Goal: Task Accomplishment & Management: Manage account settings

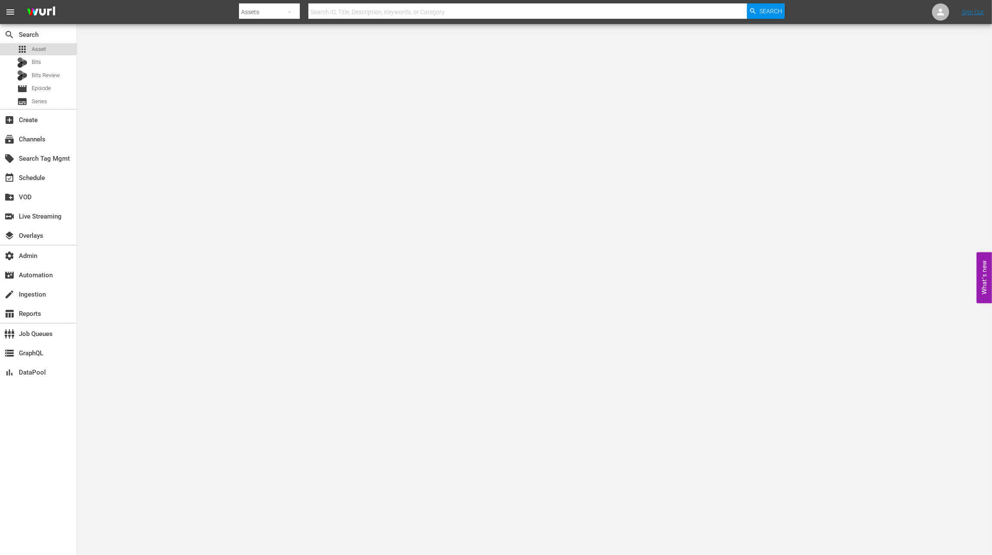
click at [43, 51] on span "Asset" at bounding box center [39, 49] width 14 height 9
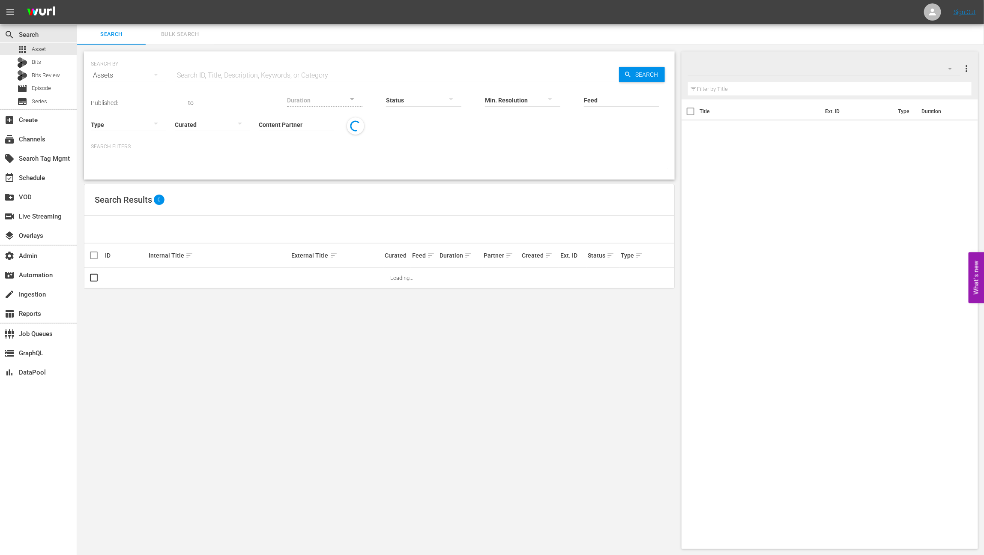
drag, startPoint x: 240, startPoint y: 80, endPoint x: 246, endPoint y: 80, distance: 5.6
click at [240, 80] on input "text" at bounding box center [397, 75] width 444 height 21
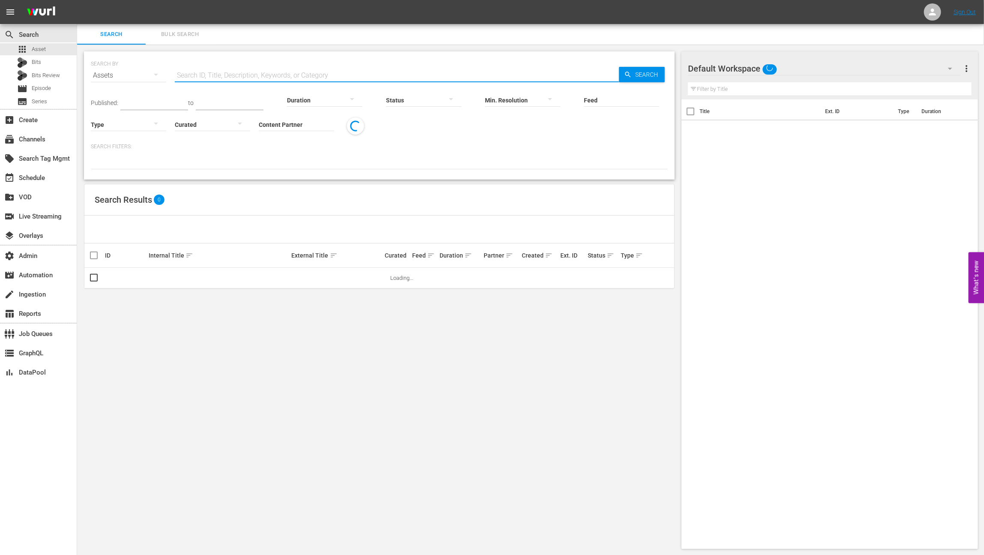
paste input "AMCNVR0000052569"
type input "AMCNVR0000052569"
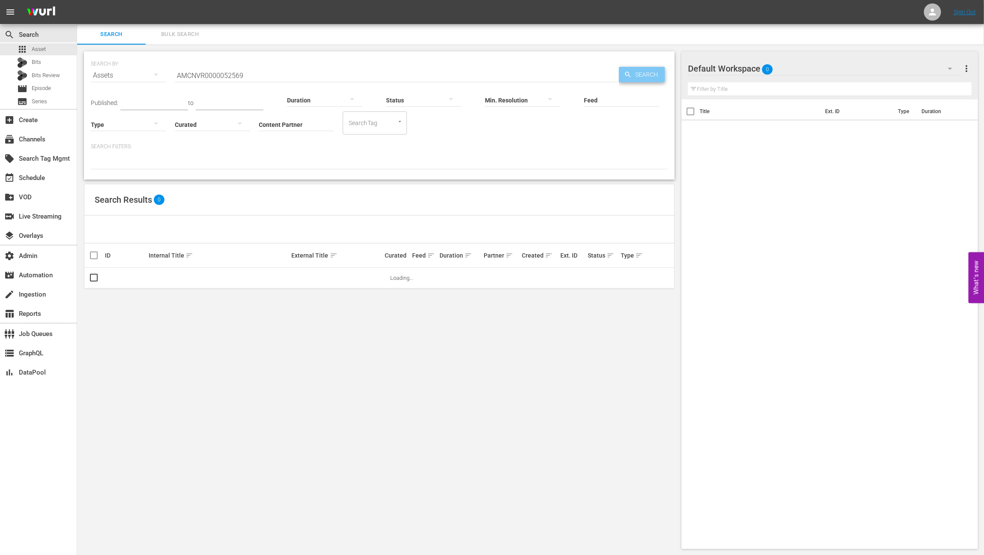
click at [636, 76] on span "Search" at bounding box center [648, 74] width 33 height 15
click at [311, 281] on link "Marriage Boot Camp: Reality Stars 101: The Ambush" at bounding box center [333, 281] width 83 height 13
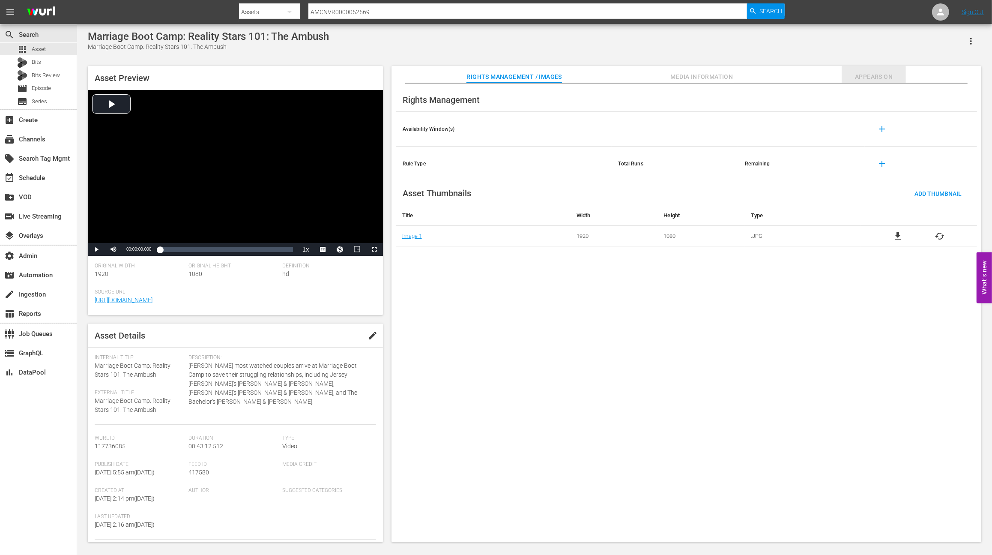
click at [865, 75] on span "Appears On" at bounding box center [874, 77] width 64 height 11
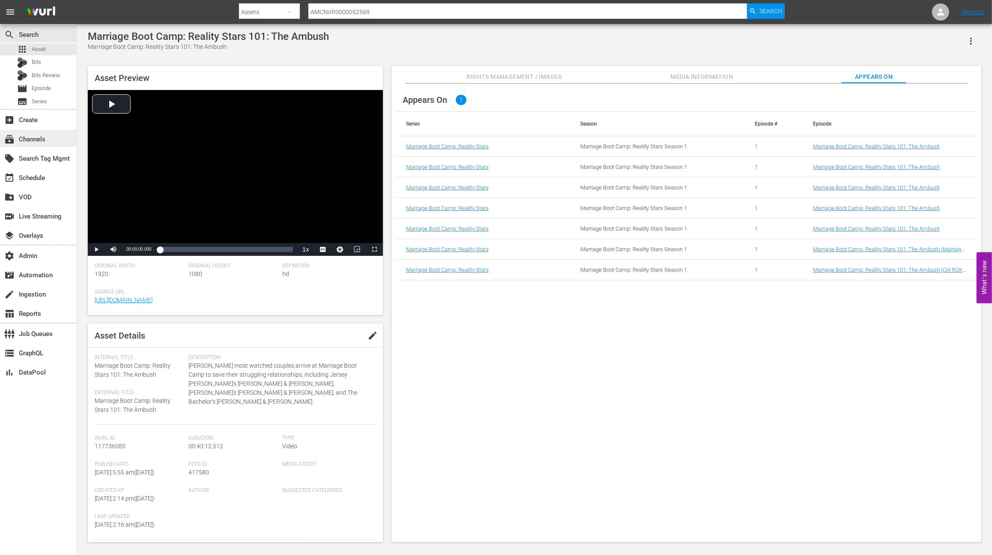
click at [35, 140] on div "subscriptions Channels" at bounding box center [24, 138] width 48 height 8
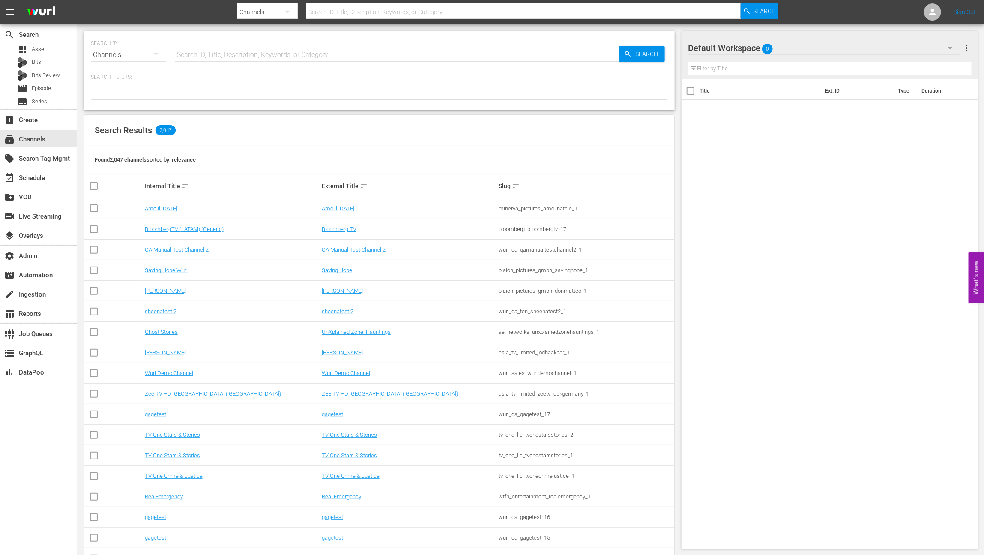
click at [210, 54] on input "text" at bounding box center [397, 55] width 444 height 21
type input "all"
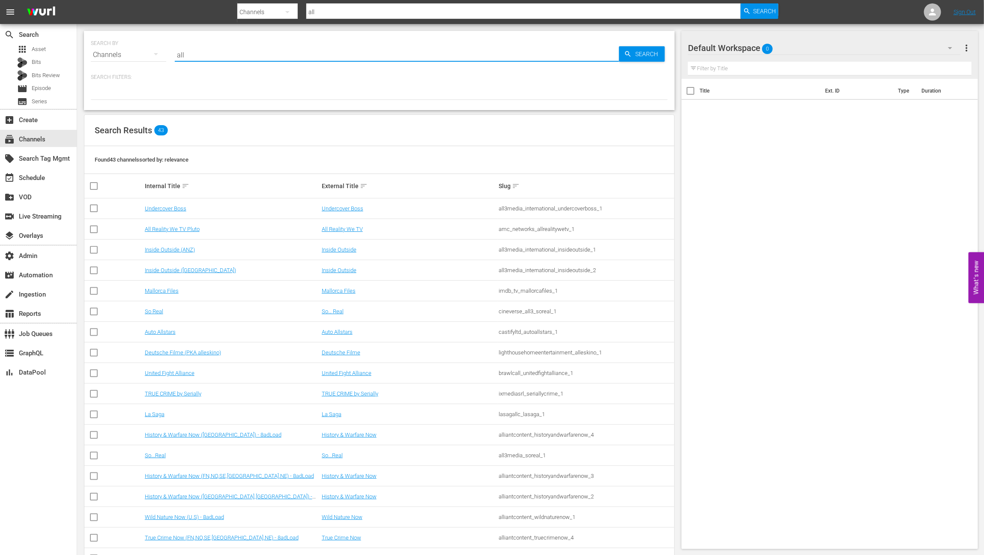
click at [495, 139] on div "Search Results 43" at bounding box center [379, 130] width 590 height 31
click at [251, 56] on input "all" at bounding box center [397, 55] width 444 height 21
type input "all wedding"
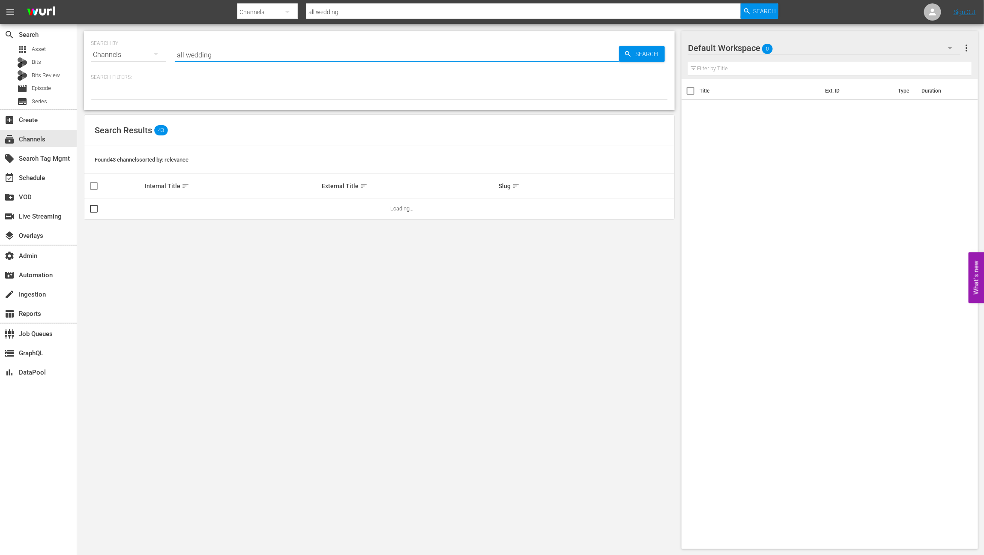
type input "all weddings"
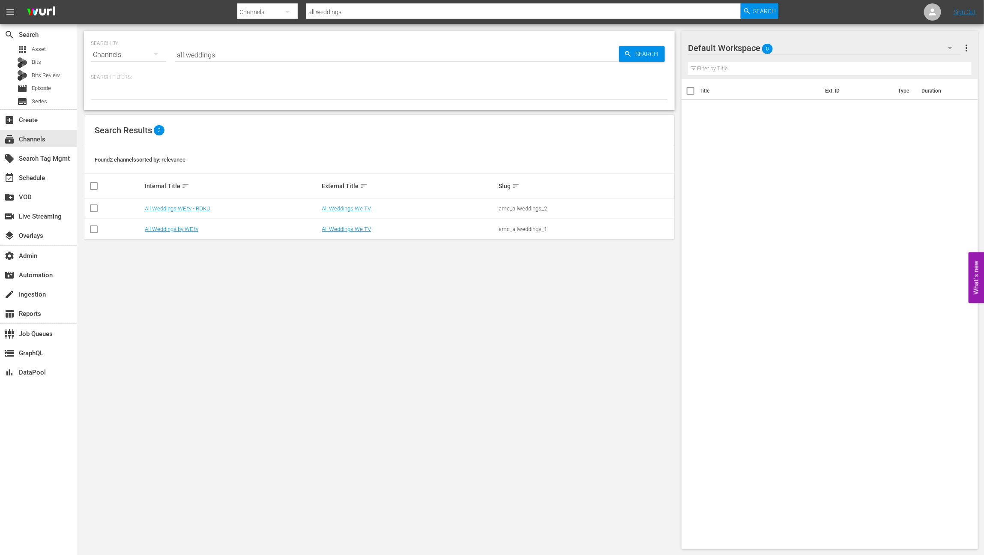
click at [333, 264] on div "SEARCH BY Search By Channels Search ID, Title, Description, Keywords, or Catego…" at bounding box center [379, 289] width 604 height 531
click at [358, 227] on link "All Weddings We TV" at bounding box center [346, 229] width 49 height 6
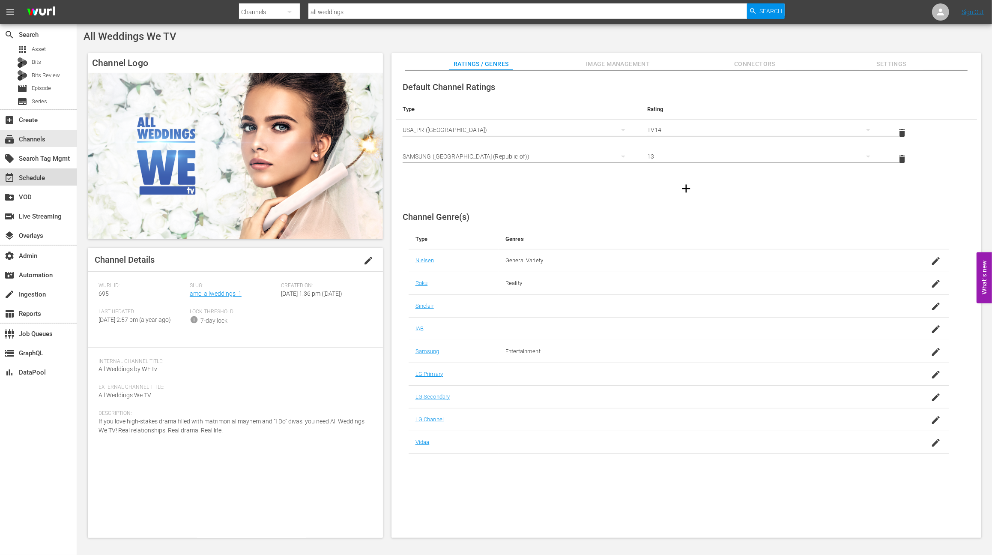
click at [54, 185] on div "event_available Schedule" at bounding box center [38, 176] width 77 height 17
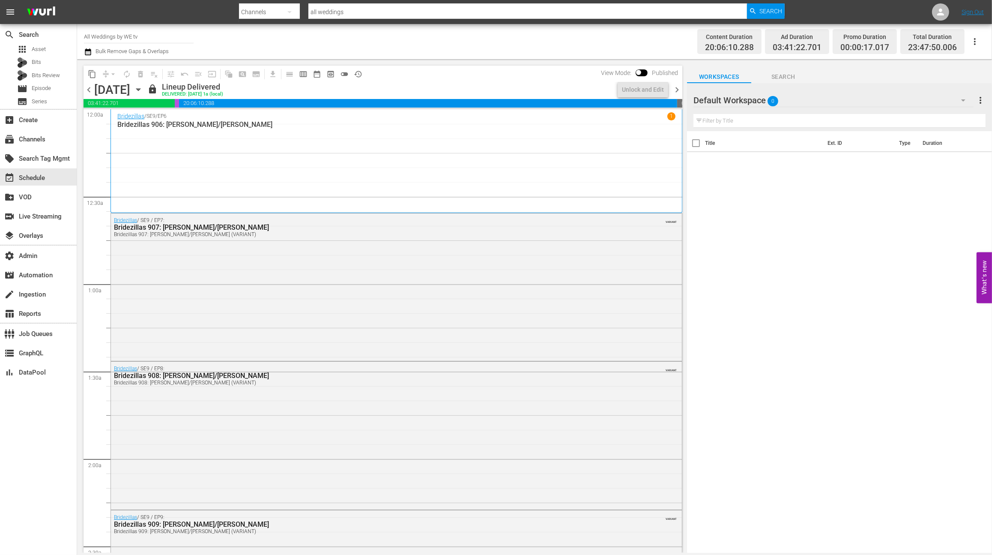
click at [678, 89] on span "chevron_right" at bounding box center [677, 89] width 11 height 11
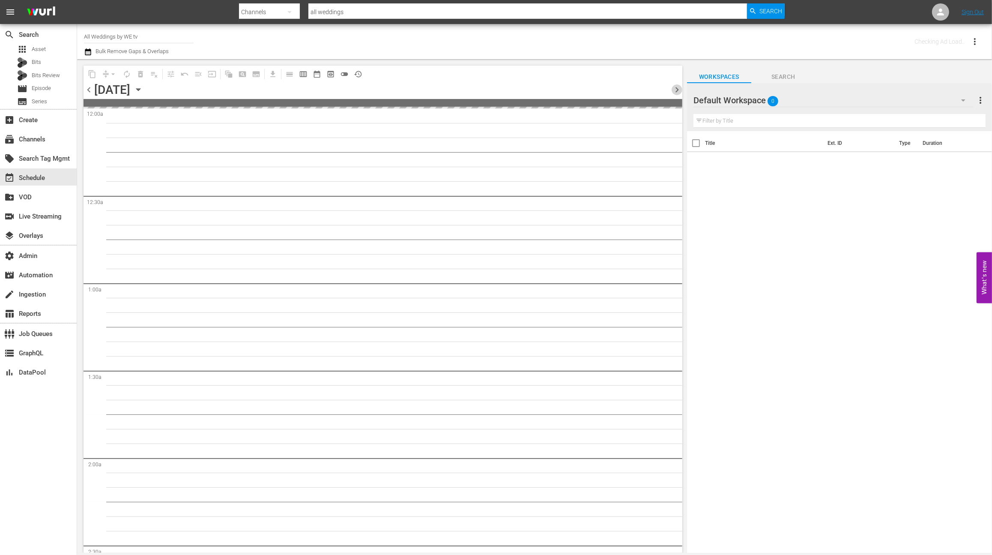
click at [678, 89] on span "chevron_right" at bounding box center [677, 89] width 11 height 11
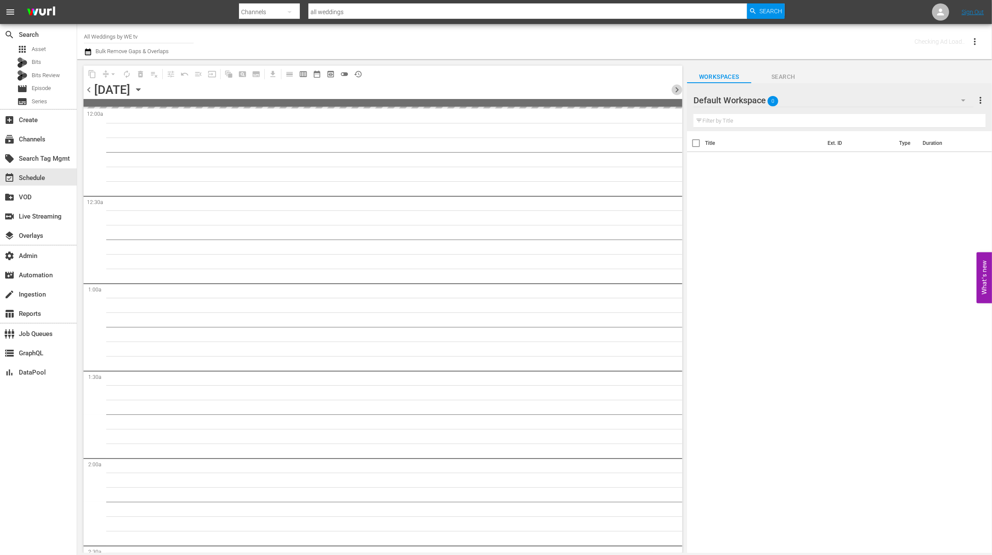
click at [678, 89] on span "chevron_right" at bounding box center [677, 89] width 11 height 11
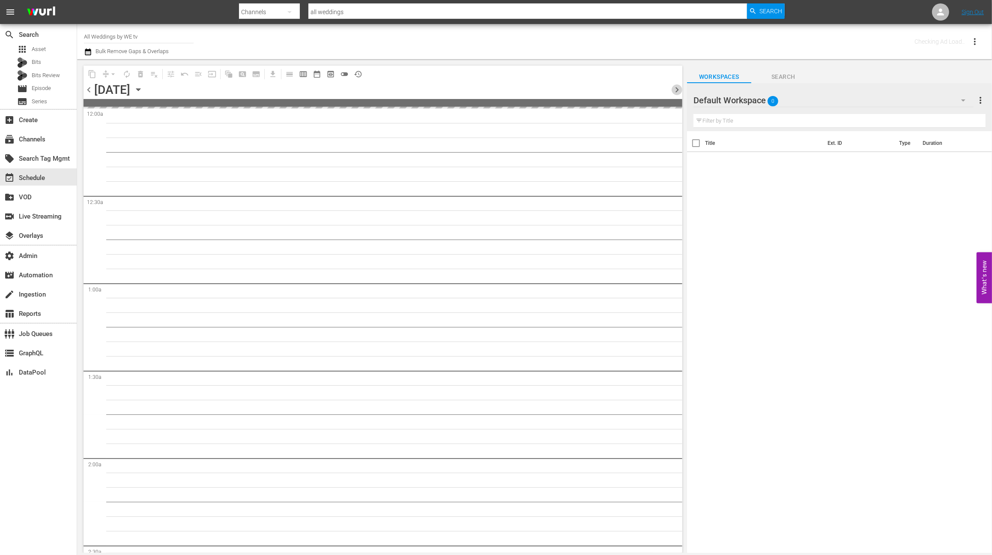
click at [678, 89] on span "chevron_right" at bounding box center [677, 89] width 11 height 11
click at [678, 88] on span "chevron_right" at bounding box center [677, 89] width 11 height 11
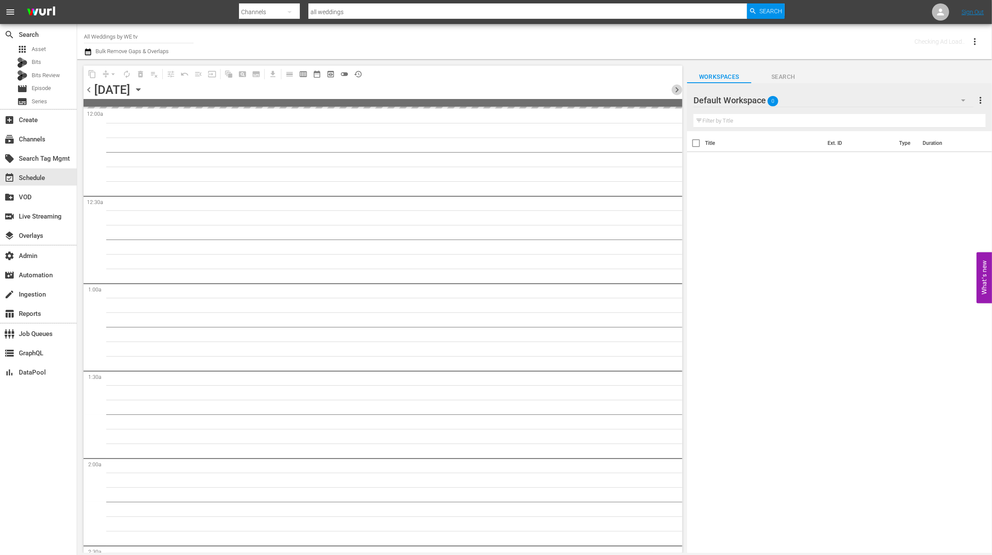
click at [678, 88] on span "chevron_right" at bounding box center [677, 89] width 11 height 11
click at [677, 88] on span "chevron_right" at bounding box center [677, 89] width 11 height 11
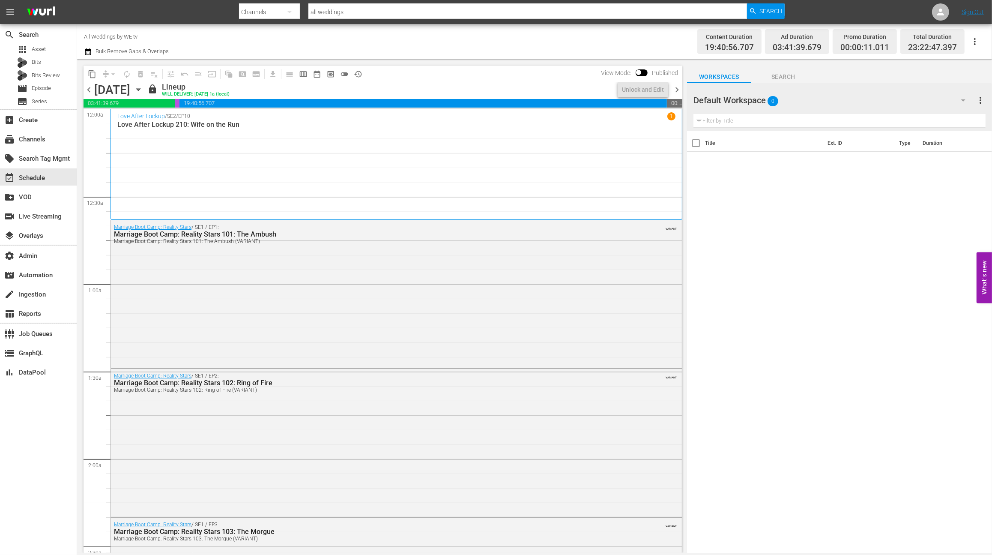
click at [87, 91] on span "chevron_left" at bounding box center [89, 89] width 11 height 11
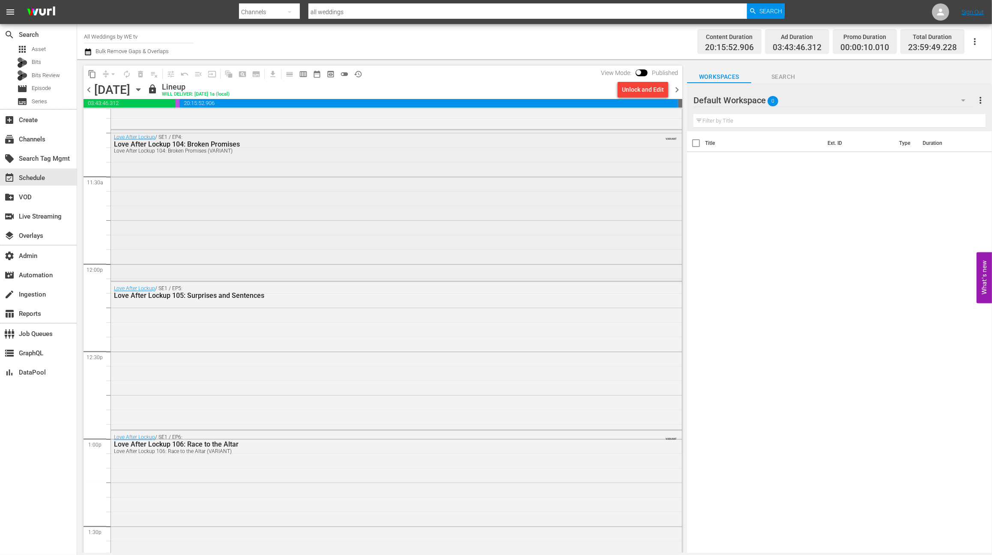
scroll to position [1935, 0]
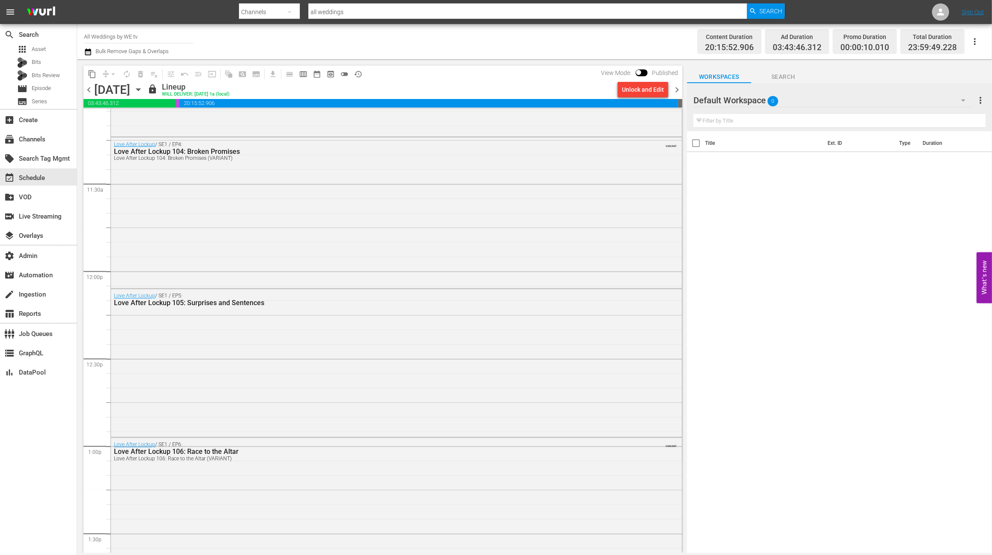
click at [678, 88] on span "chevron_right" at bounding box center [677, 89] width 11 height 11
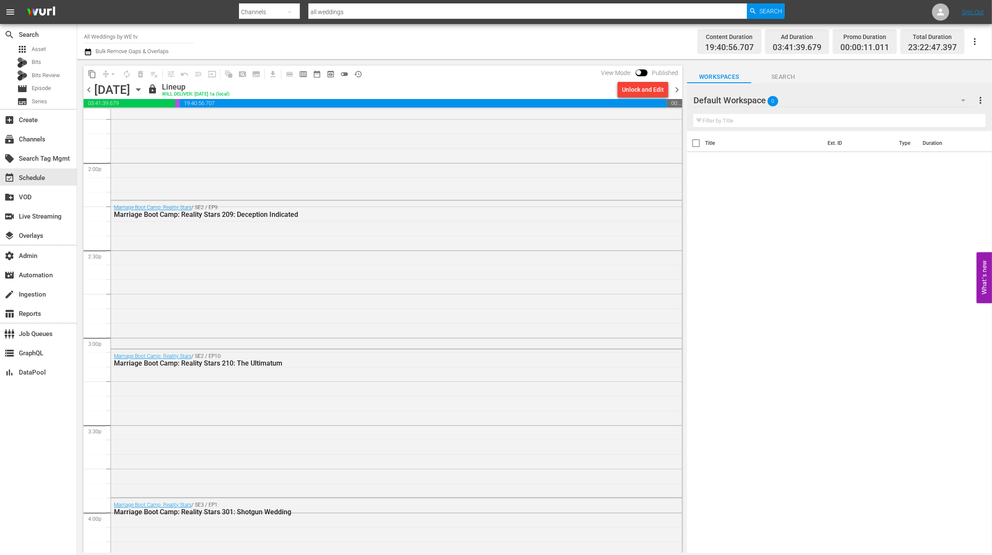
scroll to position [3752, 0]
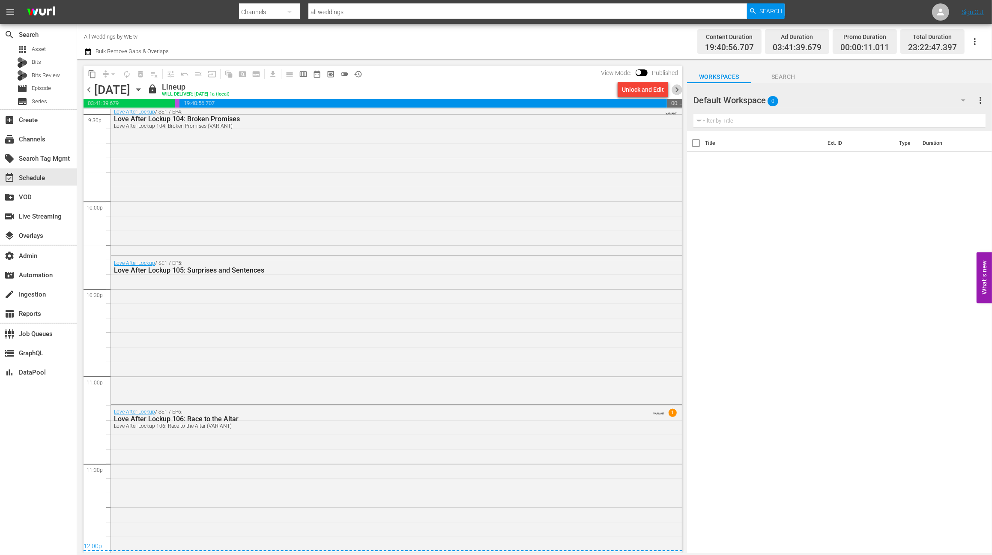
click at [673, 89] on span "chevron_right" at bounding box center [677, 89] width 11 height 11
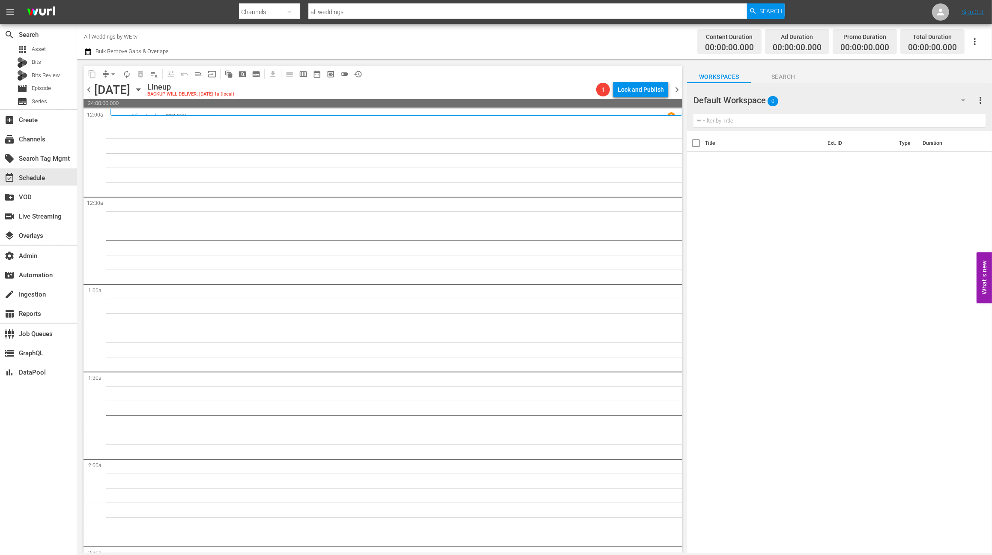
click at [679, 88] on span "chevron_right" at bounding box center [677, 89] width 11 height 11
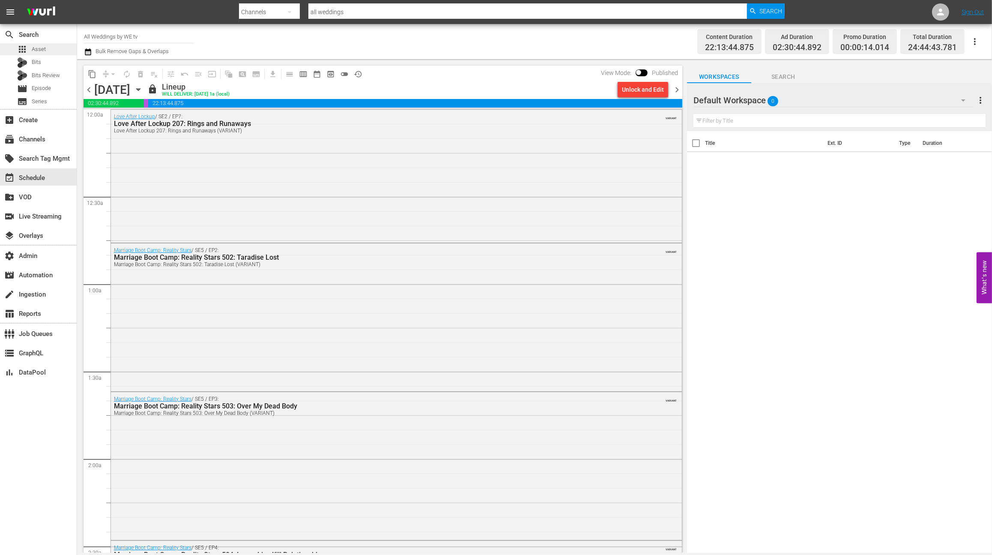
click at [44, 50] on span "Asset" at bounding box center [39, 49] width 14 height 9
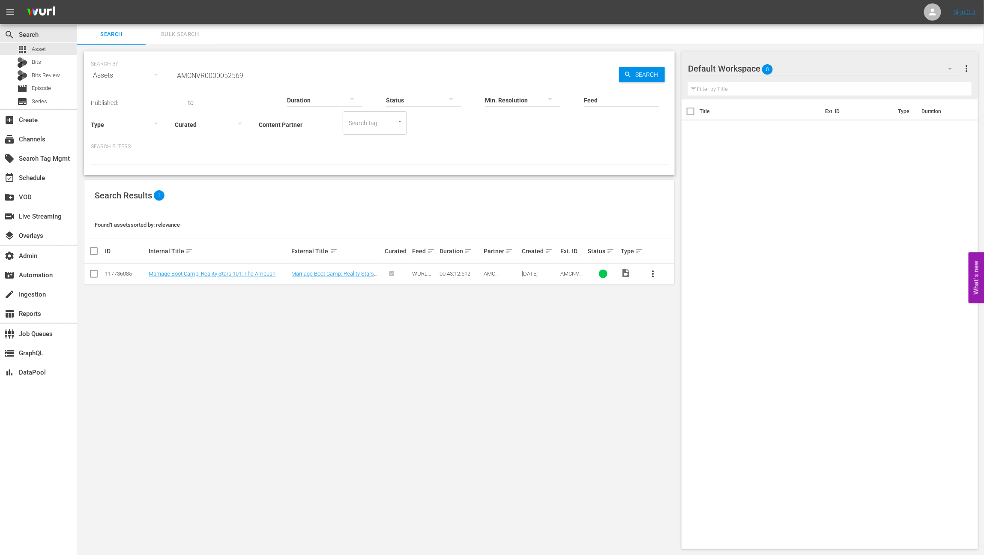
click at [265, 70] on input "AMCNVR0000052569" at bounding box center [397, 75] width 444 height 21
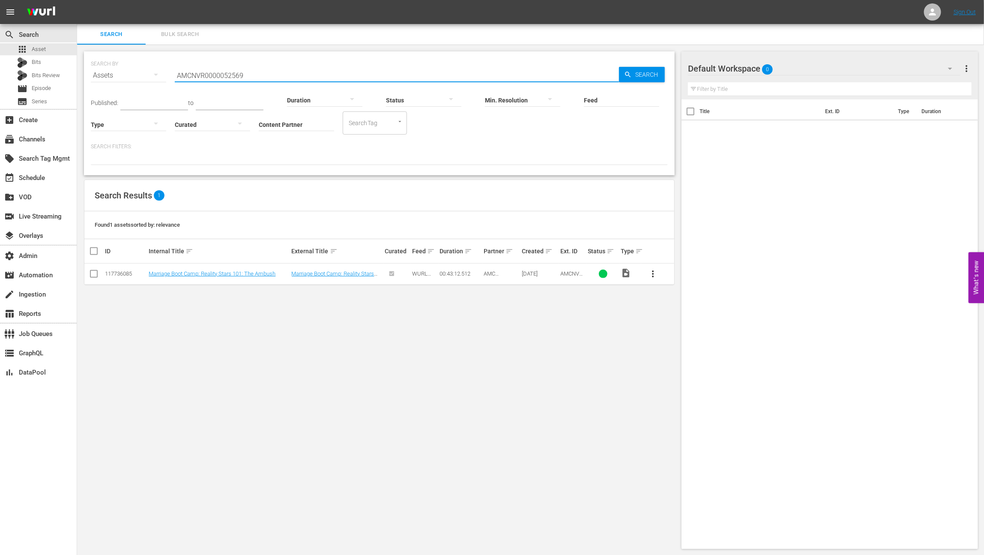
click at [265, 70] on input "AMCNVR0000052569" at bounding box center [397, 75] width 444 height 21
paste input "The Ambush"
type input "The Ambush"
click at [660, 71] on span "Search" at bounding box center [648, 74] width 33 height 15
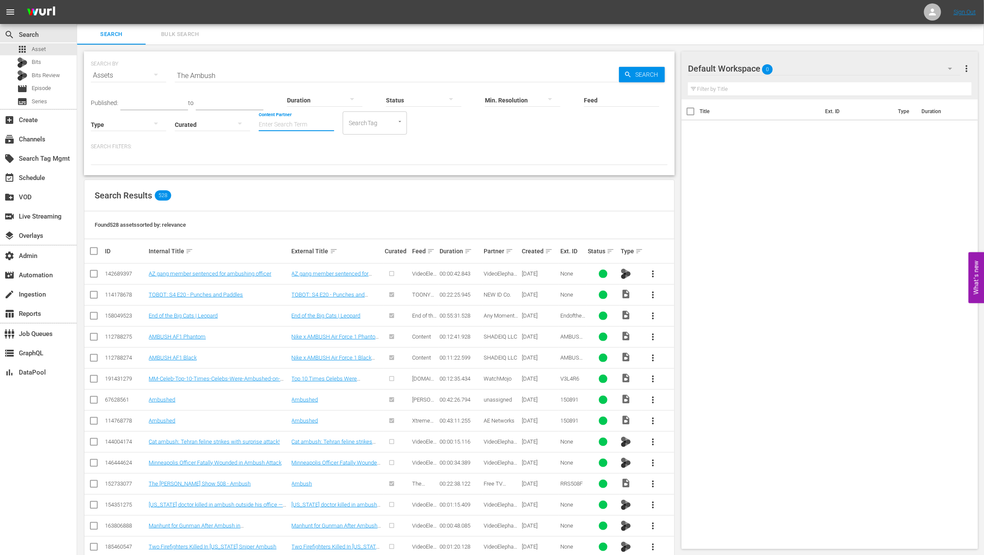
click at [281, 131] on input "Content Partner" at bounding box center [296, 125] width 75 height 31
click at [295, 145] on div "AMC Networks (138)" at bounding box center [328, 148] width 125 height 21
type input "AMC Networks (138)"
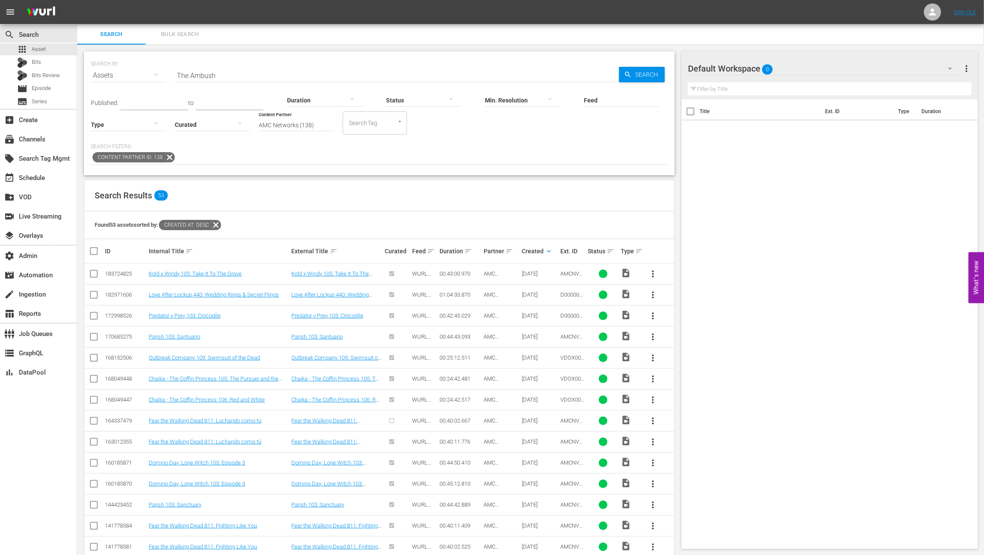
click at [257, 72] on input "The Ambush" at bounding box center [397, 75] width 444 height 21
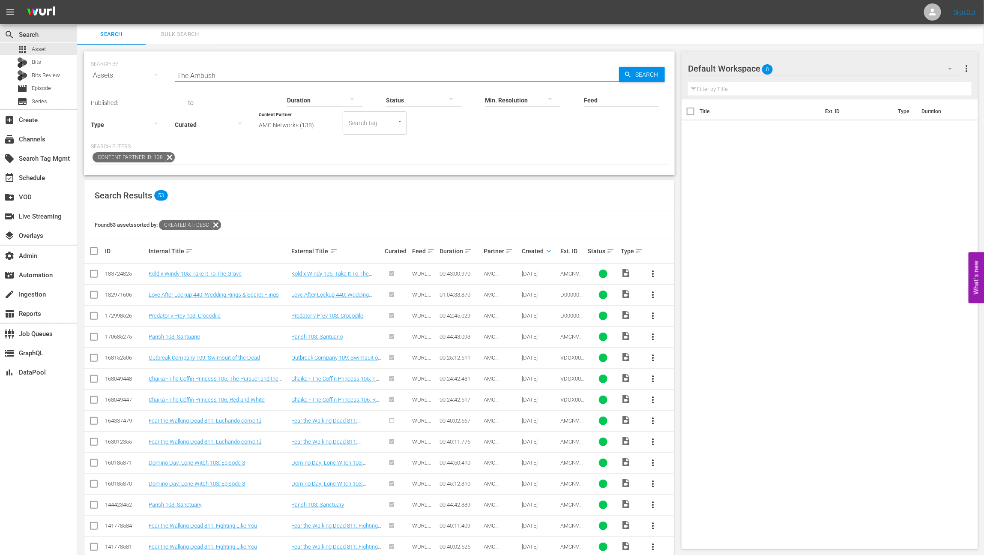
click at [257, 72] on input "The Ambush" at bounding box center [397, 75] width 444 height 21
paste input "AMCNVR0000052569"
type input "AMCNVR0000052569"
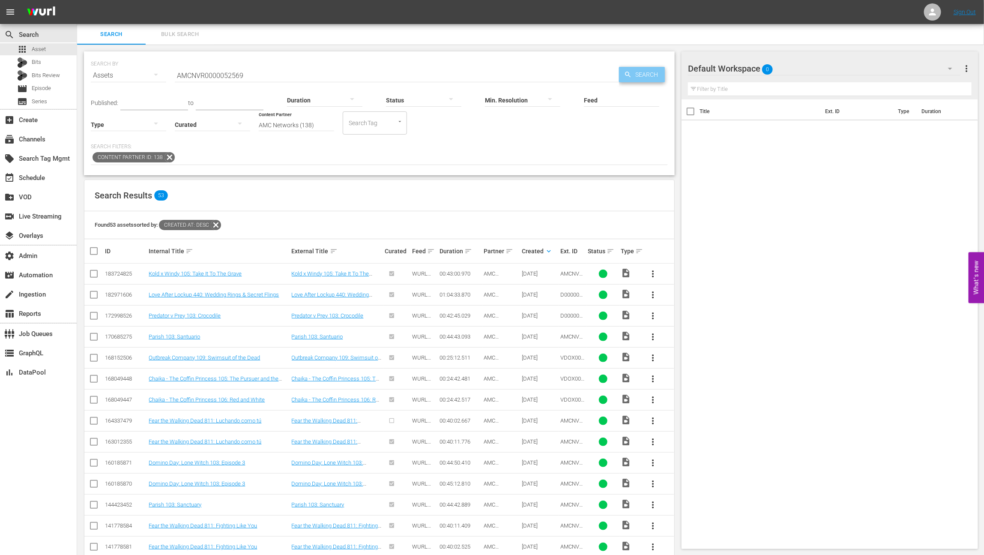
click at [642, 75] on span "Search" at bounding box center [648, 74] width 33 height 15
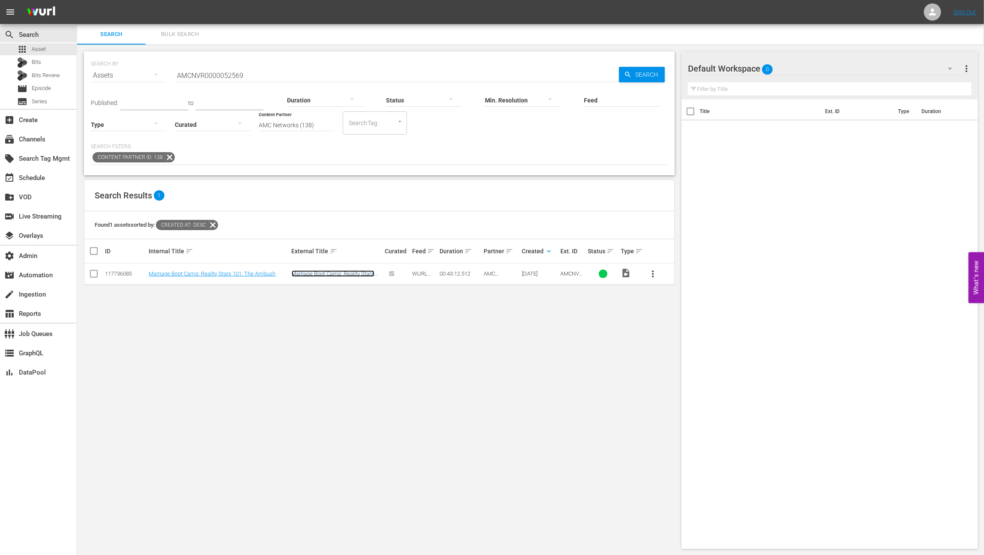
click at [365, 274] on link "Marriage Boot Camp: Reality Stars 101: The Ambush" at bounding box center [333, 276] width 83 height 13
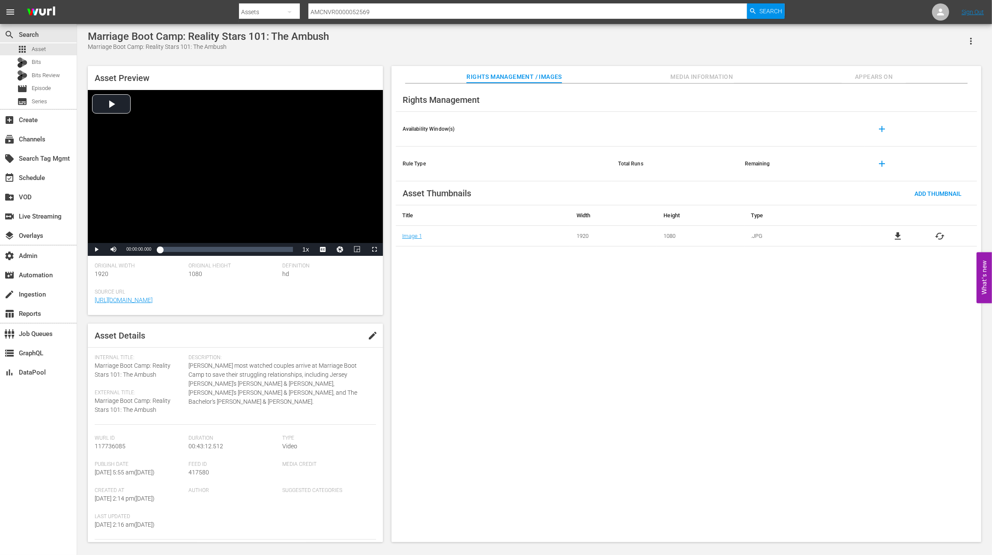
click at [885, 72] on span "Appears On" at bounding box center [874, 77] width 64 height 11
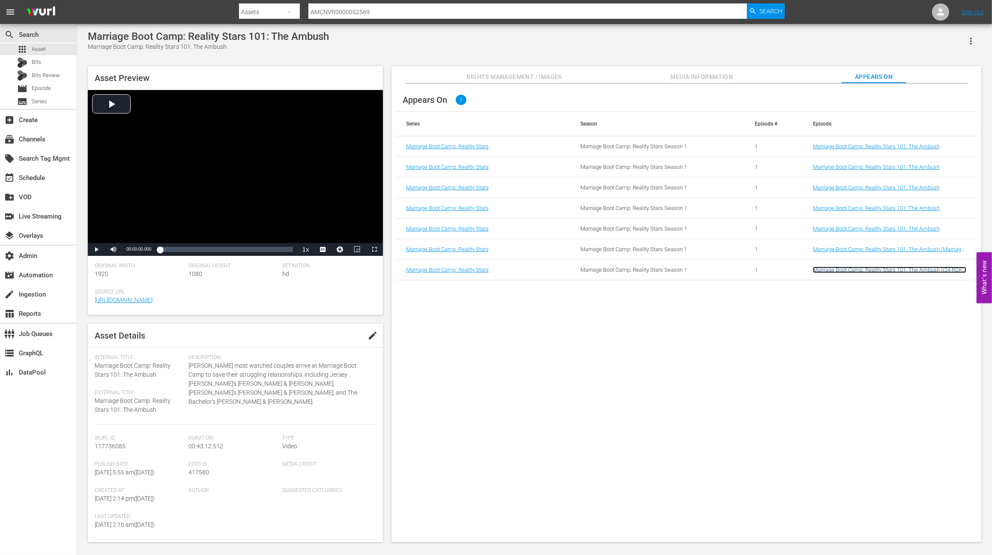
click at [834, 267] on link "Marriage Boot Camp: Reality Stars 101: The Ambush ((24 ROKU WEDDINGS) Marriage …" at bounding box center [889, 275] width 153 height 19
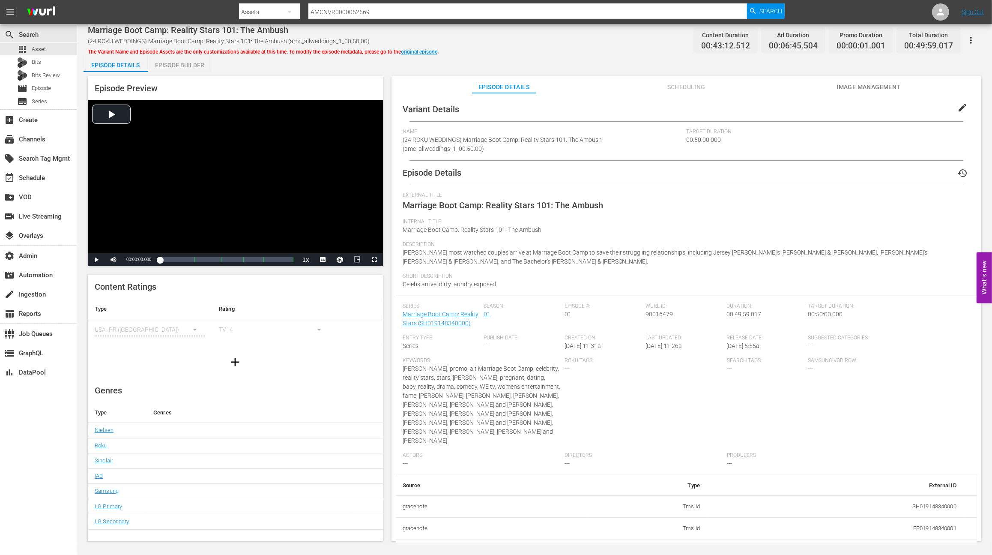
click at [680, 89] on span "Scheduling" at bounding box center [686, 87] width 64 height 11
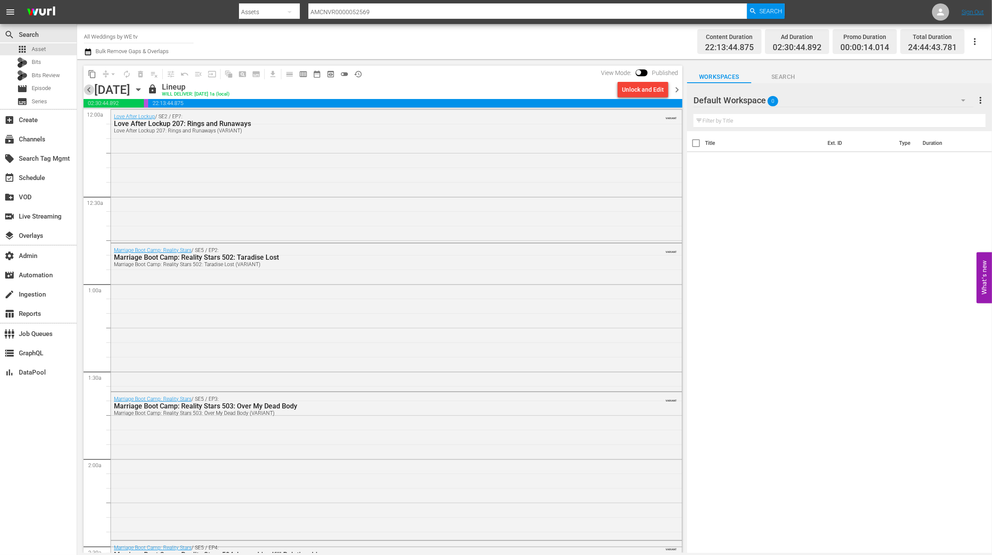
click at [87, 91] on span "chevron_left" at bounding box center [89, 89] width 11 height 11
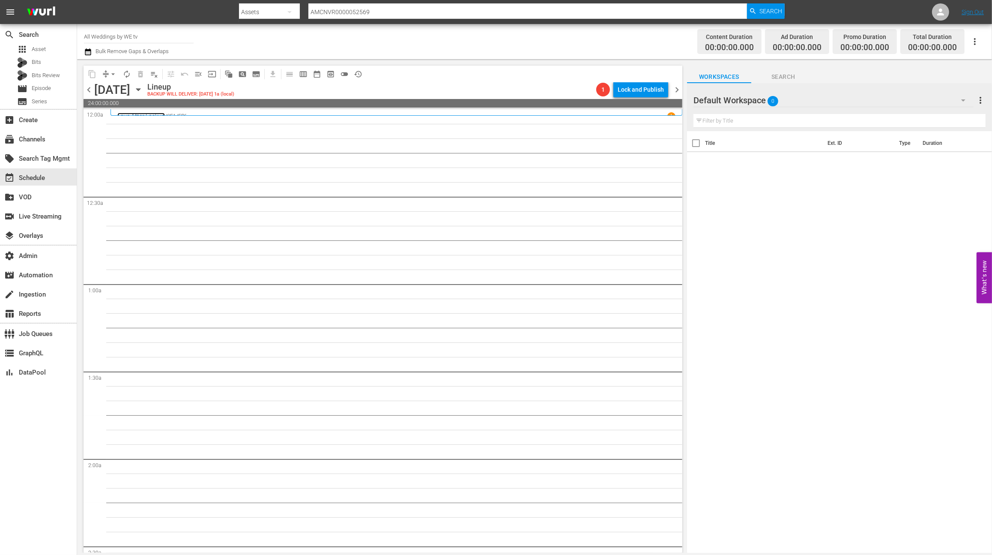
click at [146, 113] on link "Love After Lockup" at bounding box center [141, 116] width 48 height 7
click at [40, 136] on div "subscriptions Channels" at bounding box center [24, 138] width 48 height 8
type input "all weddings"
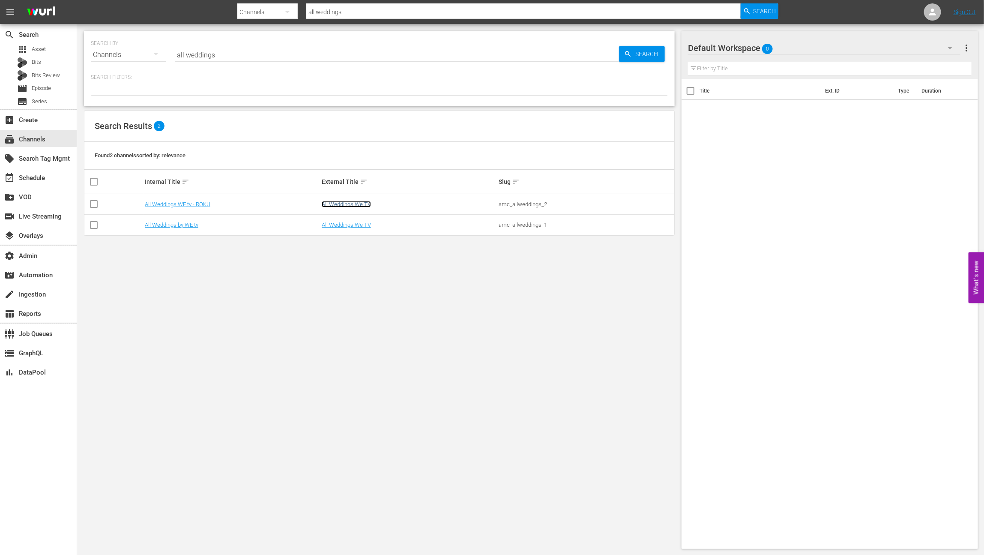
click at [347, 204] on link "All Weddings We TV" at bounding box center [346, 204] width 49 height 6
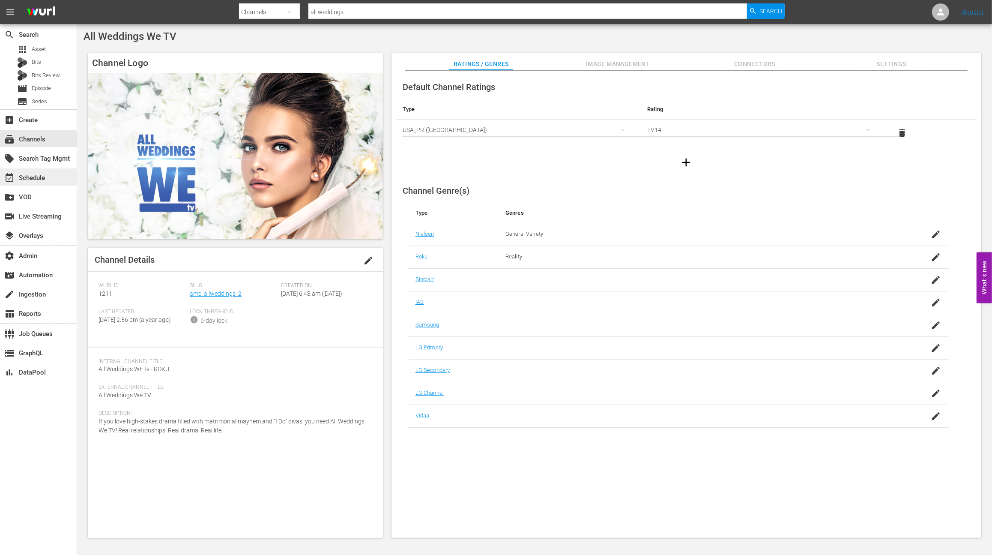
click at [59, 170] on div "event_available Schedule" at bounding box center [38, 176] width 77 height 17
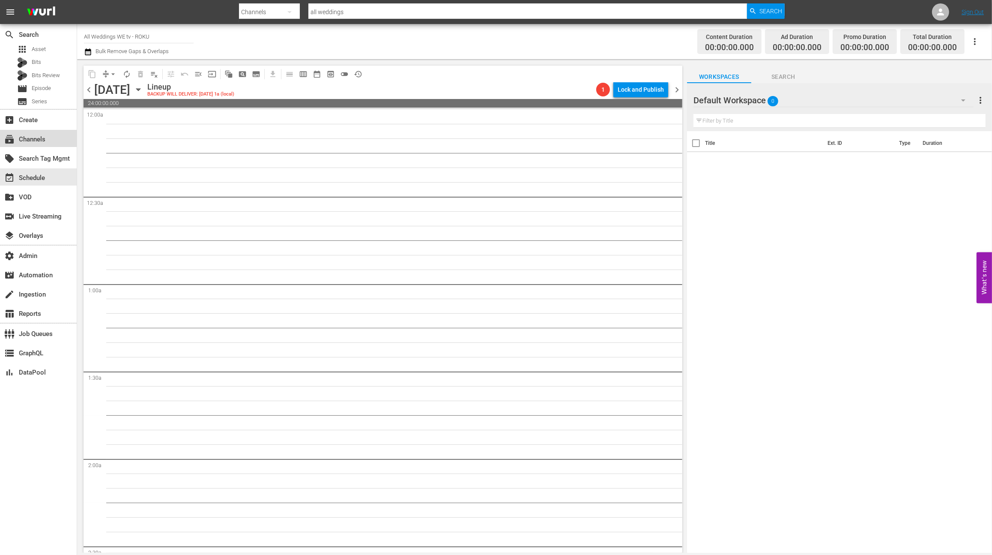
click at [47, 146] on div "subscriptions Channels" at bounding box center [38, 138] width 77 height 17
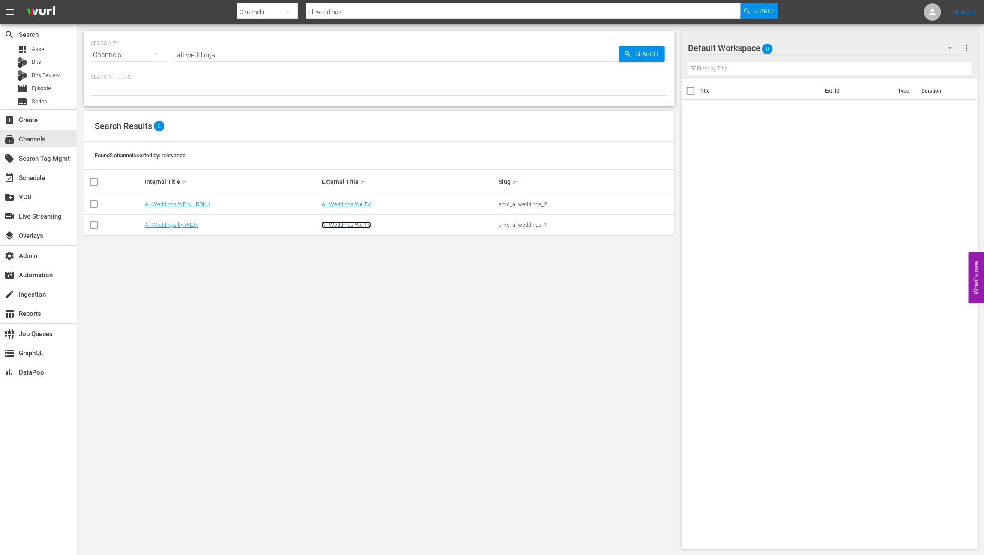
click at [349, 227] on link "All Weddings We TV" at bounding box center [346, 224] width 49 height 6
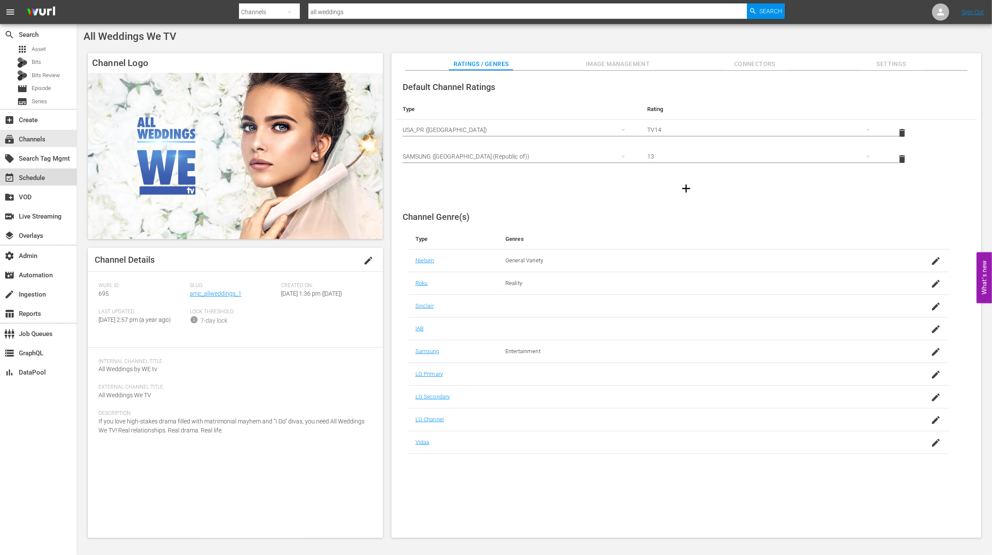
click at [34, 177] on div "event_available Schedule" at bounding box center [24, 177] width 48 height 8
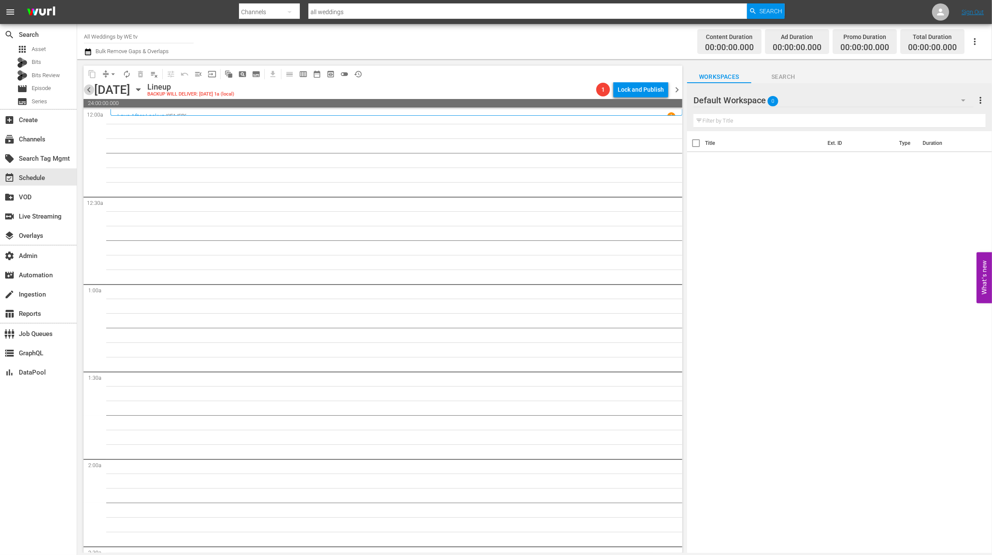
click at [88, 90] on span "chevron_left" at bounding box center [89, 89] width 11 height 11
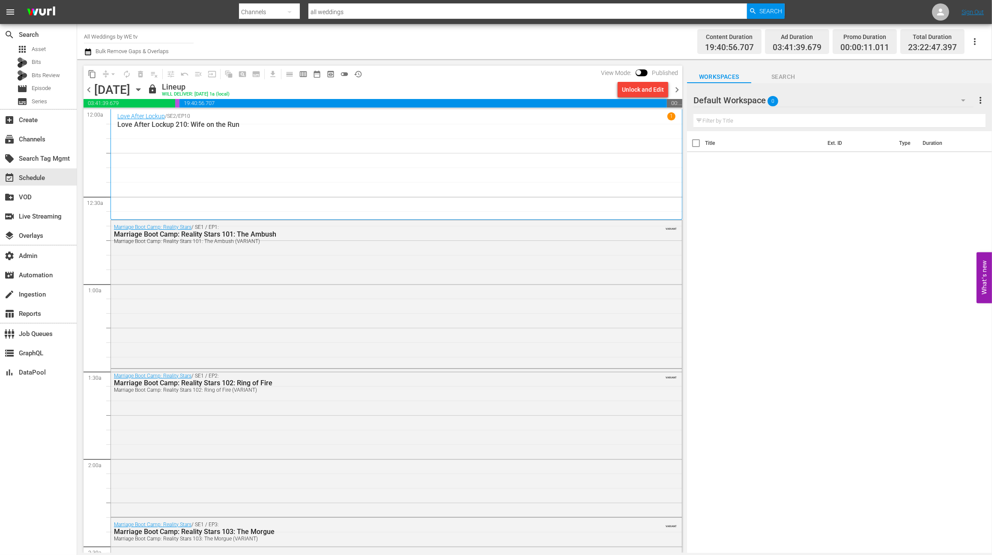
click at [218, 184] on div "Love After Lockup / SE2 / EP10 1 Love After Lockup 210: Wife on the Run" at bounding box center [396, 164] width 558 height 104
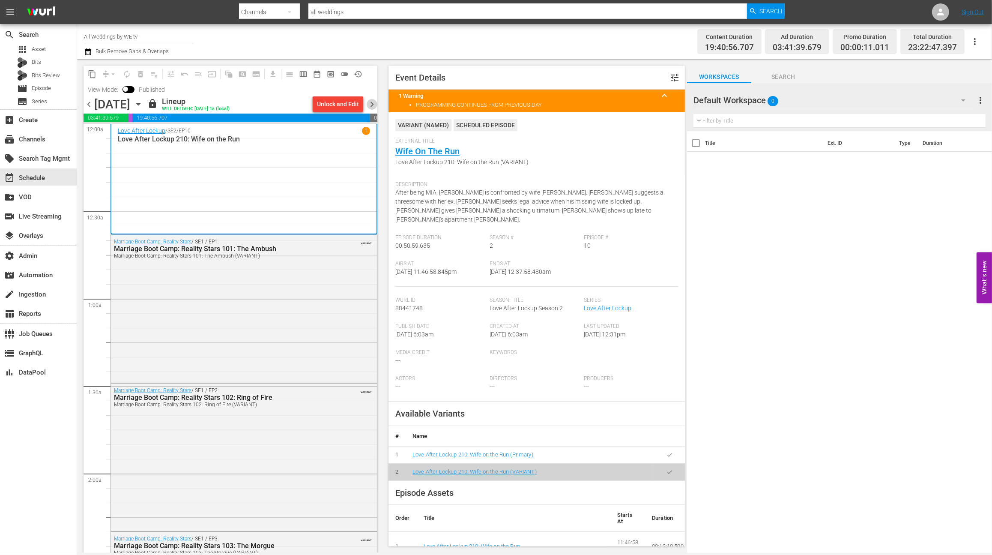
click at [373, 106] on span "chevron_right" at bounding box center [372, 104] width 11 height 11
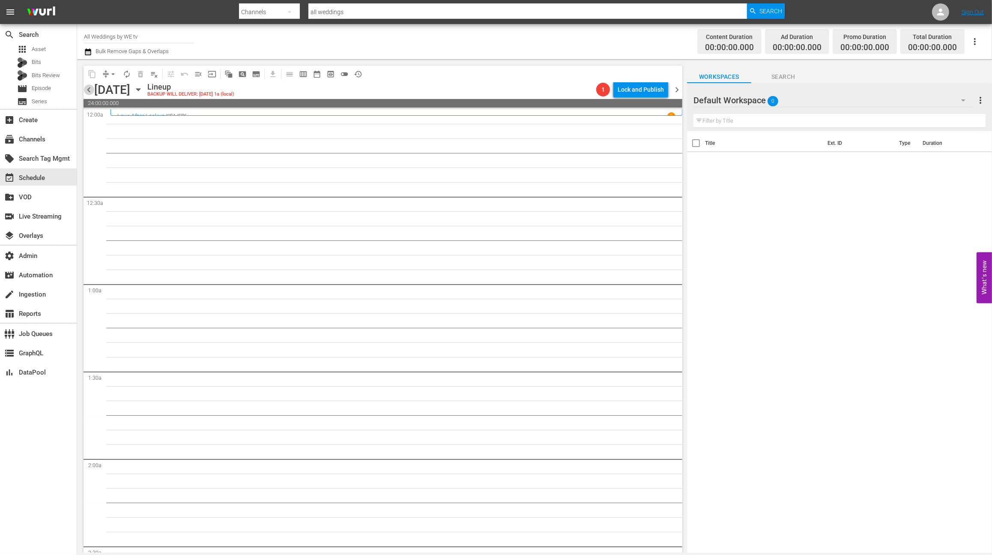
click at [91, 92] on span "chevron_left" at bounding box center [89, 89] width 11 height 11
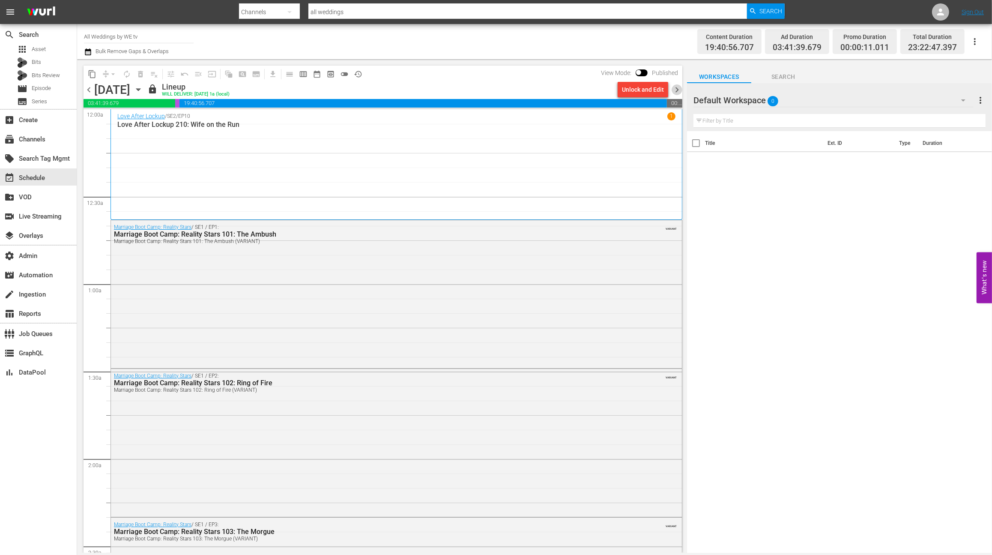
click at [678, 87] on span "chevron_right" at bounding box center [677, 89] width 11 height 11
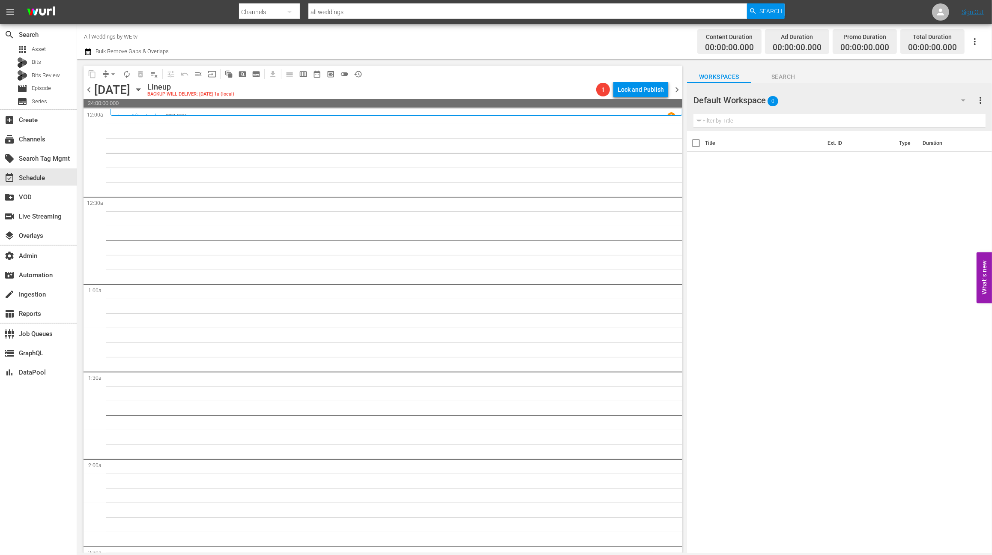
click at [395, 114] on div "Love After Lockup / SE1 / EP6 1" at bounding box center [396, 116] width 558 height 8
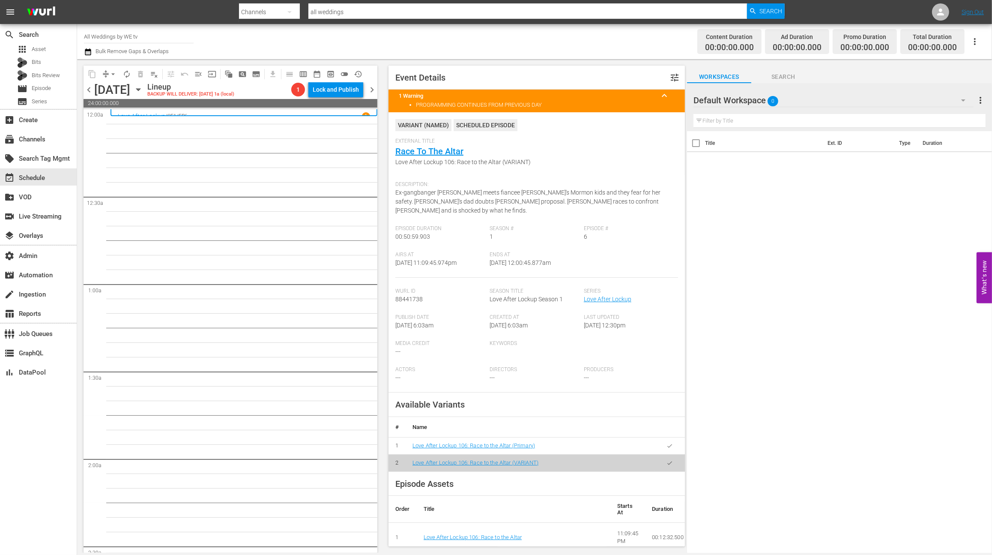
click at [370, 89] on span "chevron_right" at bounding box center [372, 89] width 11 height 11
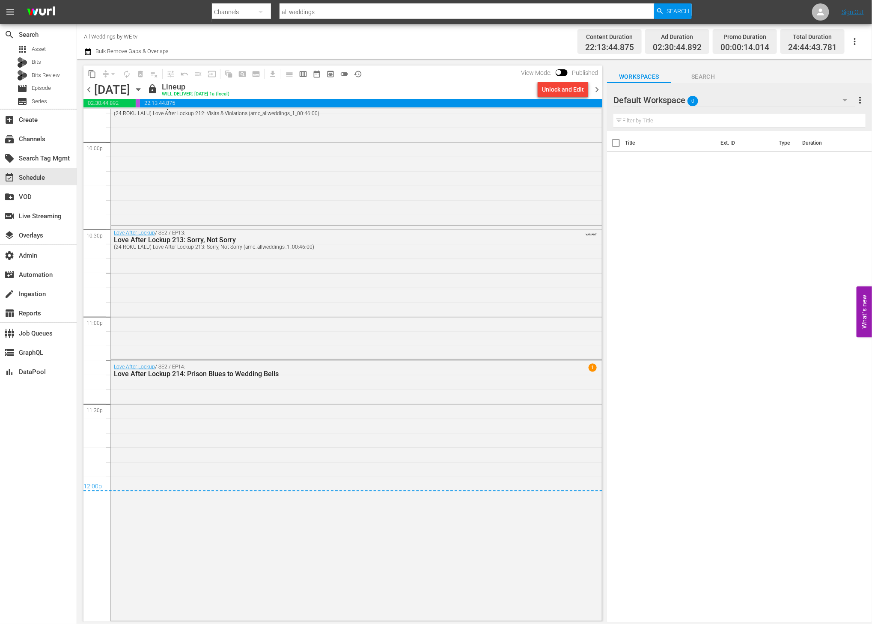
scroll to position [3810, 0]
drag, startPoint x: 88, startPoint y: 87, endPoint x: 130, endPoint y: 93, distance: 42.7
click at [88, 87] on span "chevron_left" at bounding box center [89, 89] width 11 height 11
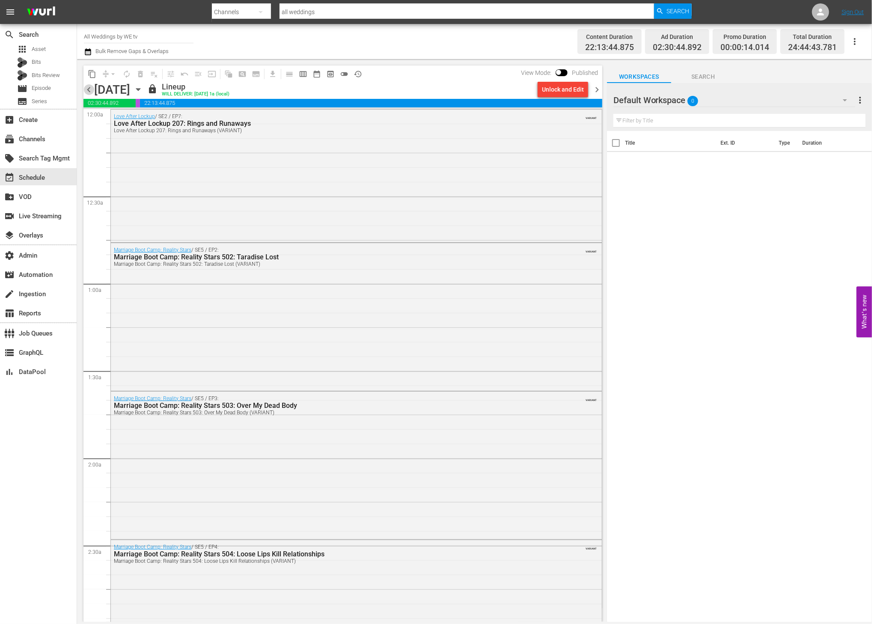
click at [89, 93] on span "chevron_left" at bounding box center [89, 89] width 11 height 11
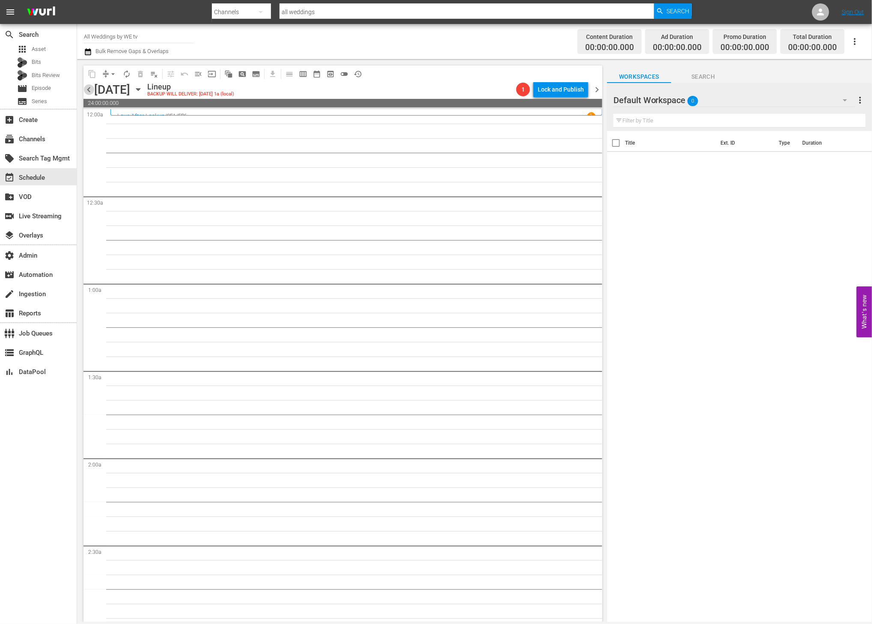
click at [90, 93] on span "chevron_left" at bounding box center [89, 89] width 11 height 11
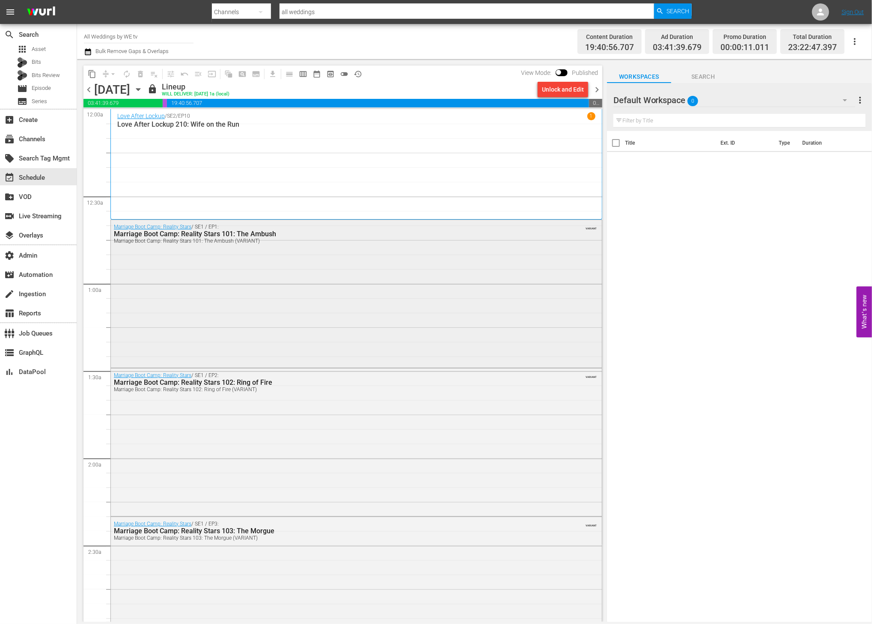
click at [380, 290] on div "Marriage Boot Camp: Reality Stars / SE1 / EP1: Marriage Boot Camp: Reality Star…" at bounding box center [356, 293] width 491 height 146
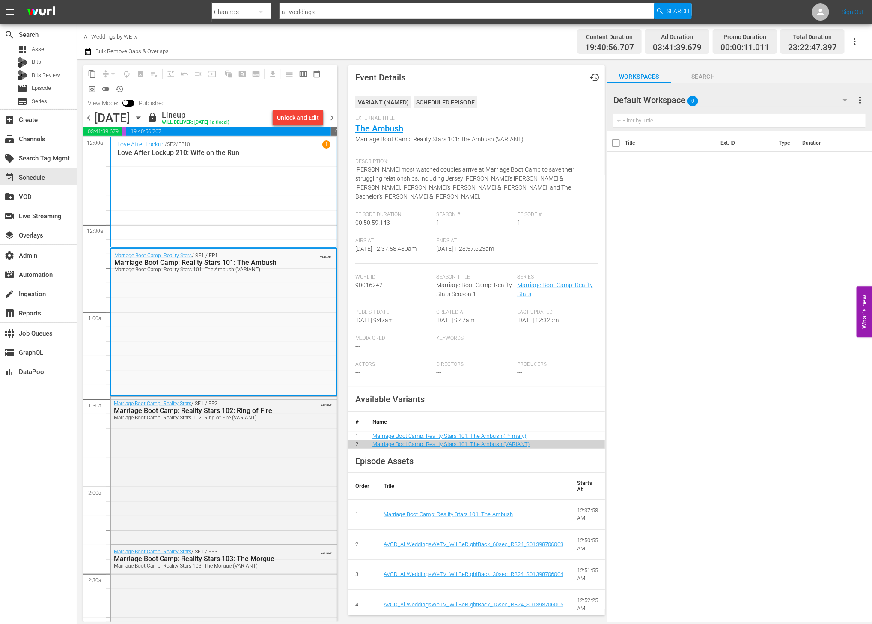
click at [263, 209] on div "Love After Lockup / SE2 / EP10 1 Love After Lockup 210: Wife on the Run" at bounding box center [223, 192] width 213 height 104
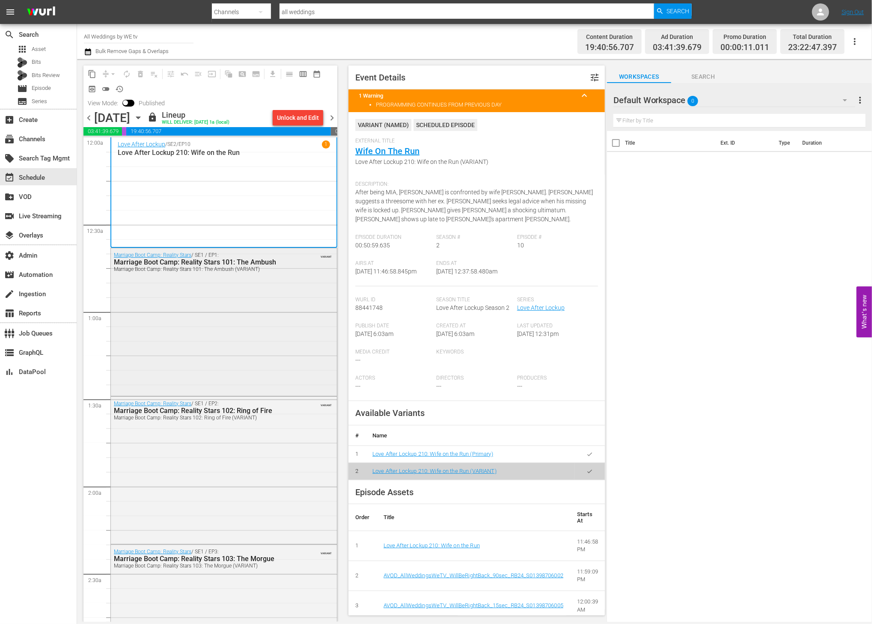
drag, startPoint x: 268, startPoint y: 281, endPoint x: 266, endPoint y: 294, distance: 13.0
click at [266, 294] on div "Marriage Boot Camp: Reality Stars / SE1 / EP1: Marriage Boot Camp: Reality Star…" at bounding box center [224, 321] width 226 height 146
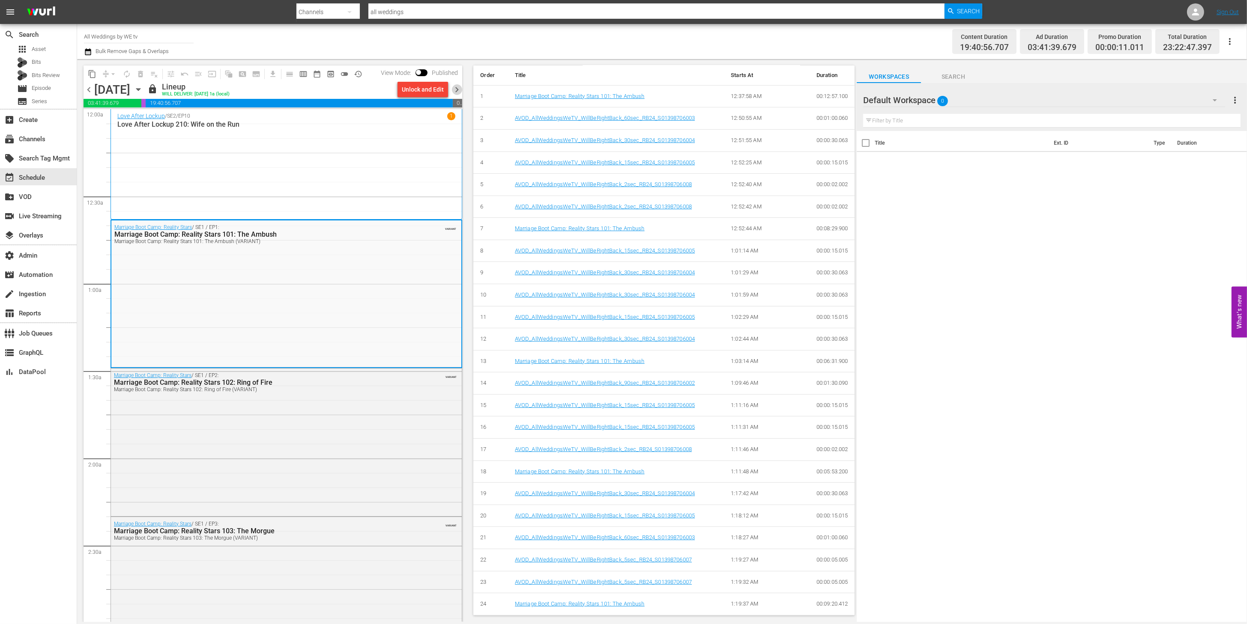
click at [458, 88] on span "chevron_right" at bounding box center [456, 89] width 11 height 11
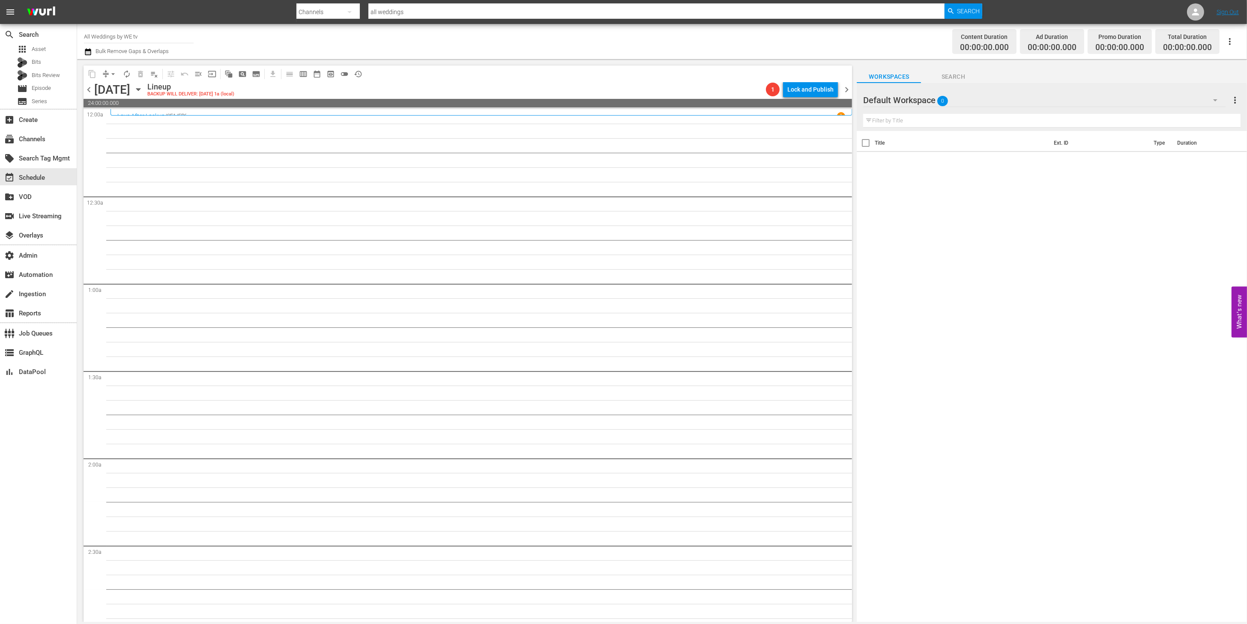
drag, startPoint x: 87, startPoint y: 90, endPoint x: 110, endPoint y: 39, distance: 56.9
click at [88, 90] on span "chevron_left" at bounding box center [89, 89] width 11 height 11
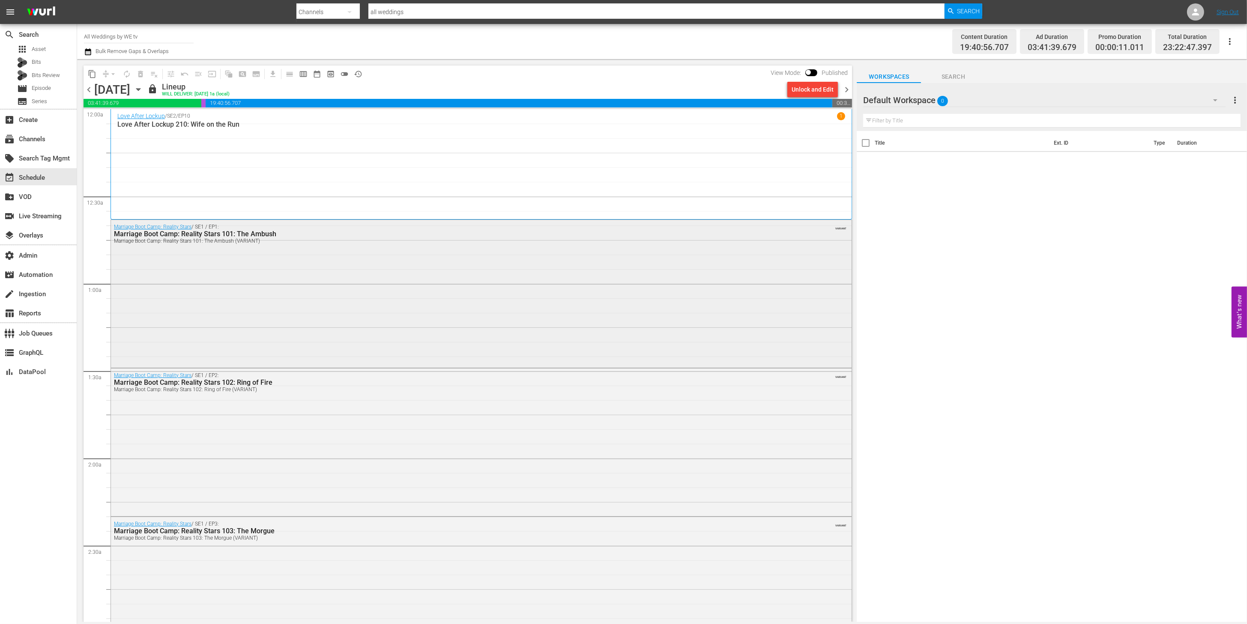
click at [346, 334] on div "Marriage Boot Camp: Reality Stars / SE1 / EP1: Marriage Boot Camp: Reality Star…" at bounding box center [481, 293] width 740 height 146
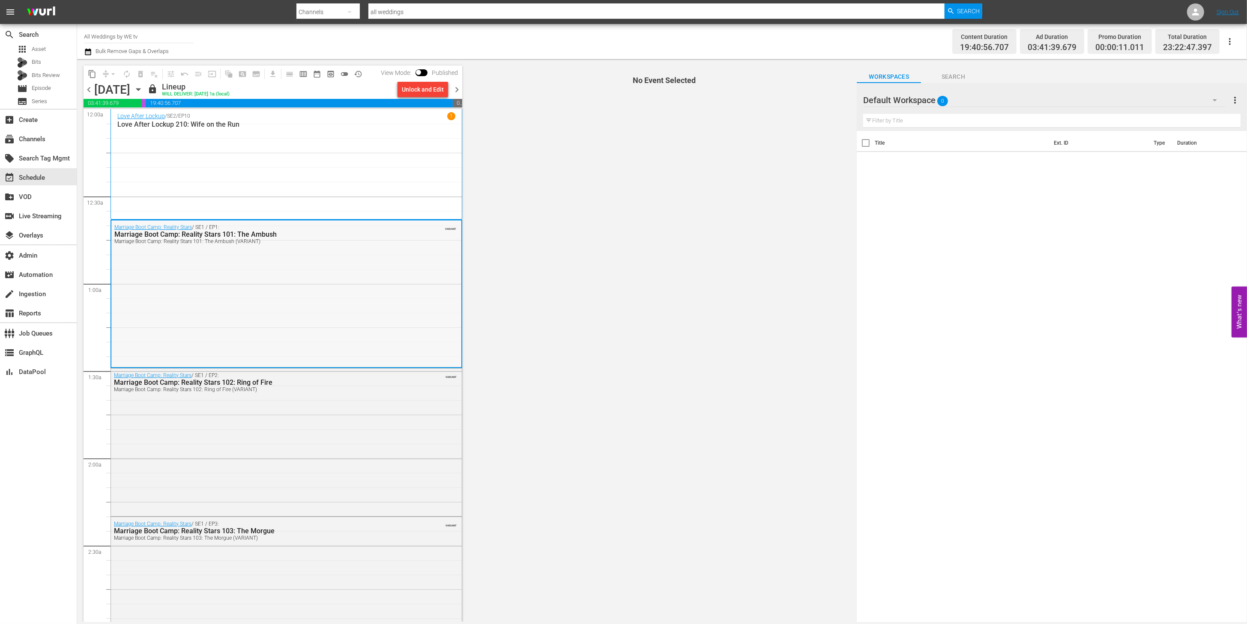
click at [398, 290] on div "Marriage Boot Camp: Reality Stars / SE1 / EP1: Marriage Boot Camp: Reality Star…" at bounding box center [286, 294] width 350 height 146
click at [240, 458] on div "Marriage Boot Camp: Reality Stars / SE1 / EP2: Marriage Boot Camp: Reality Star…" at bounding box center [286, 442] width 351 height 146
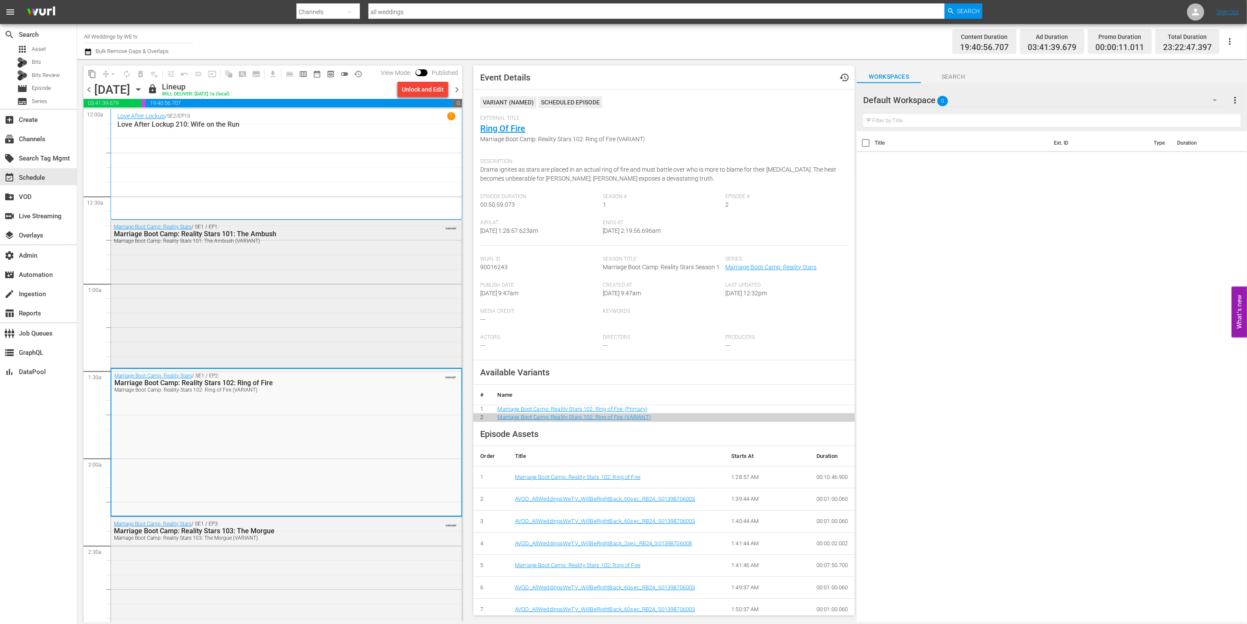
click at [333, 301] on div "Marriage Boot Camp: Reality Stars / SE1 / EP1: Marriage Boot Camp: Reality Star…" at bounding box center [286, 293] width 351 height 146
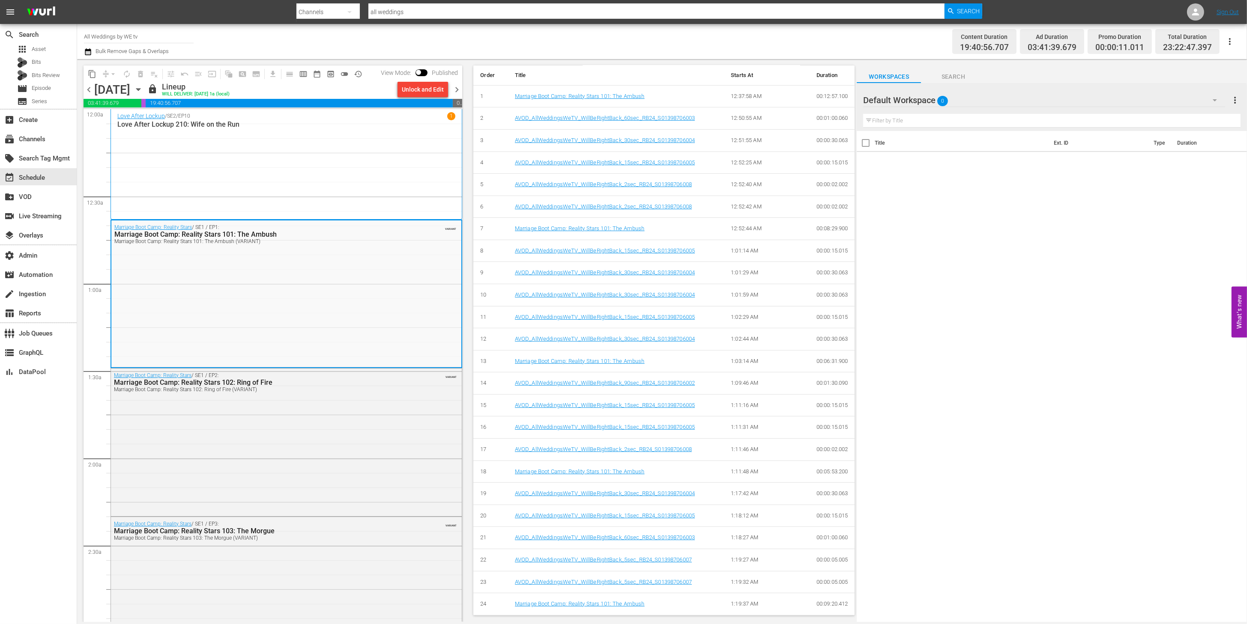
scroll to position [167, 0]
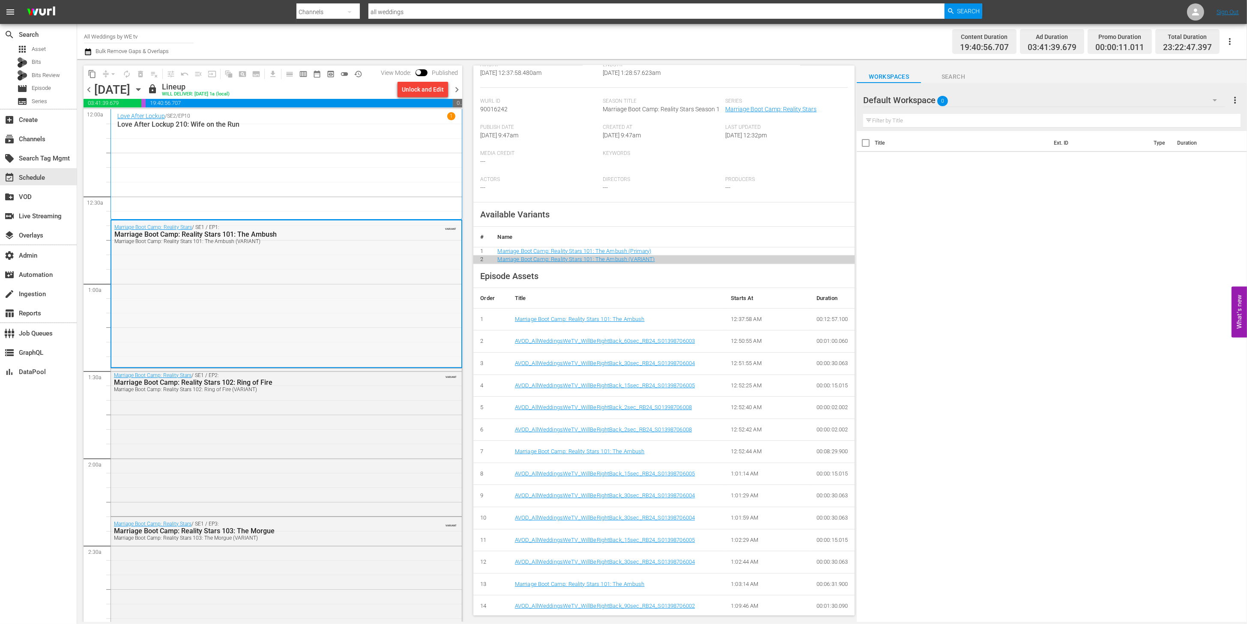
click at [316, 278] on div "Marriage Boot Camp: Reality Stars / SE1 / EP1: Marriage Boot Camp: Reality Star…" at bounding box center [286, 294] width 350 height 146
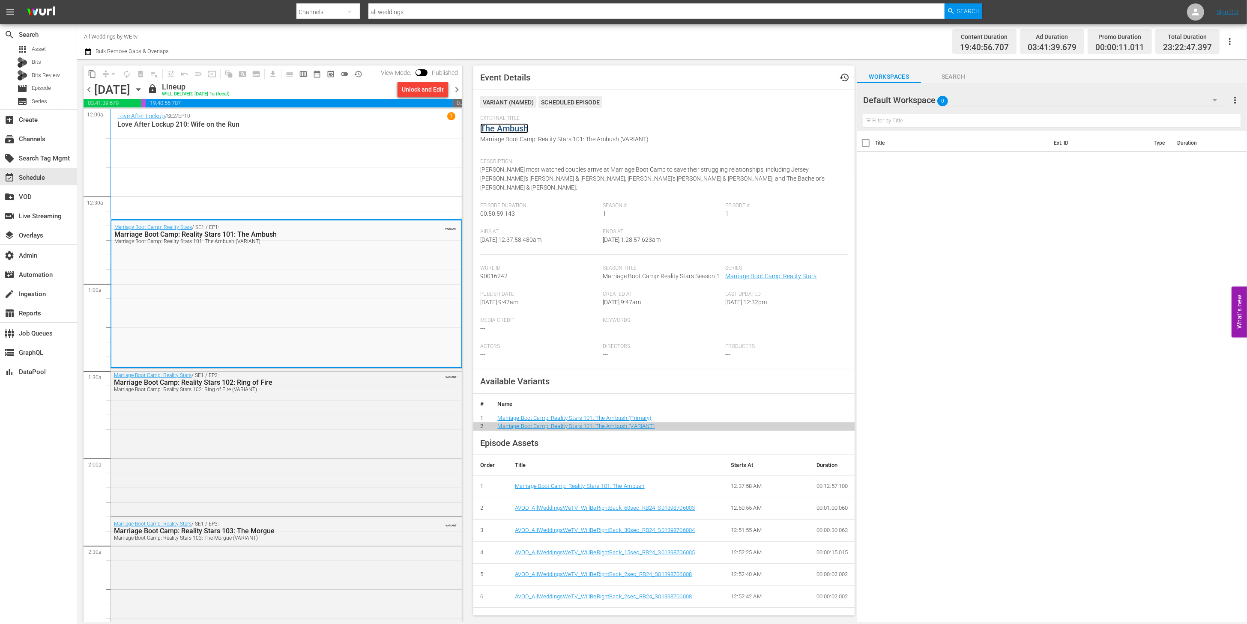
click at [506, 130] on link "The Ambush" at bounding box center [504, 128] width 48 height 10
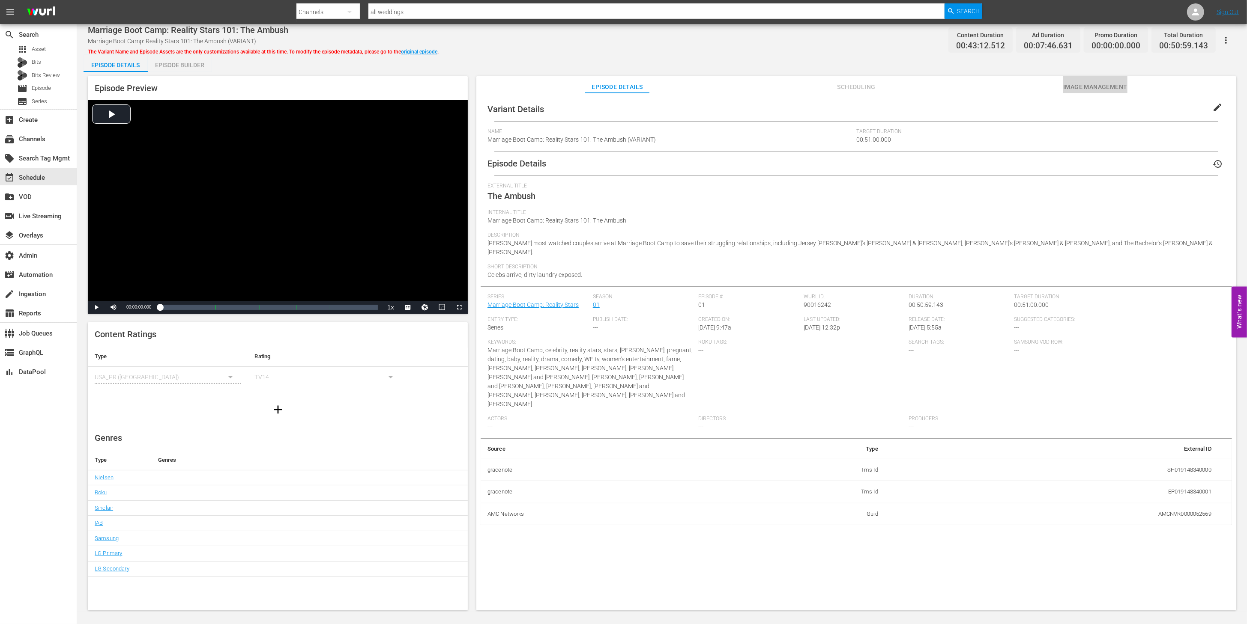
click at [991, 87] on span "Image Management" at bounding box center [1095, 87] width 64 height 11
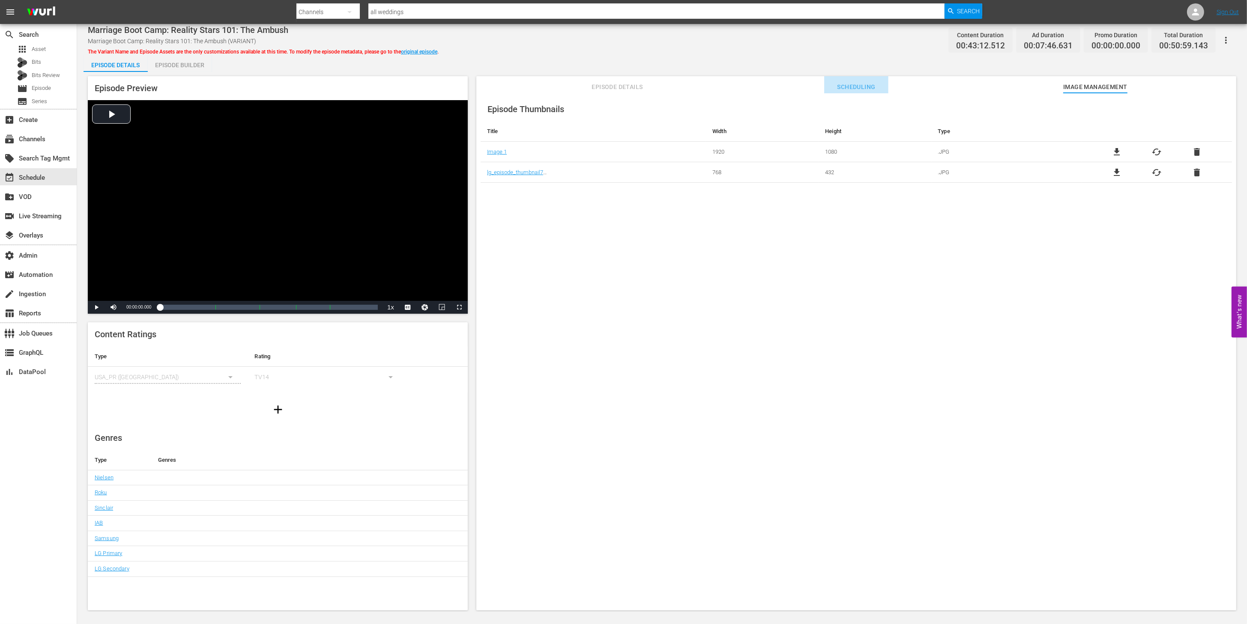
click at [850, 88] on span "Scheduling" at bounding box center [856, 87] width 64 height 11
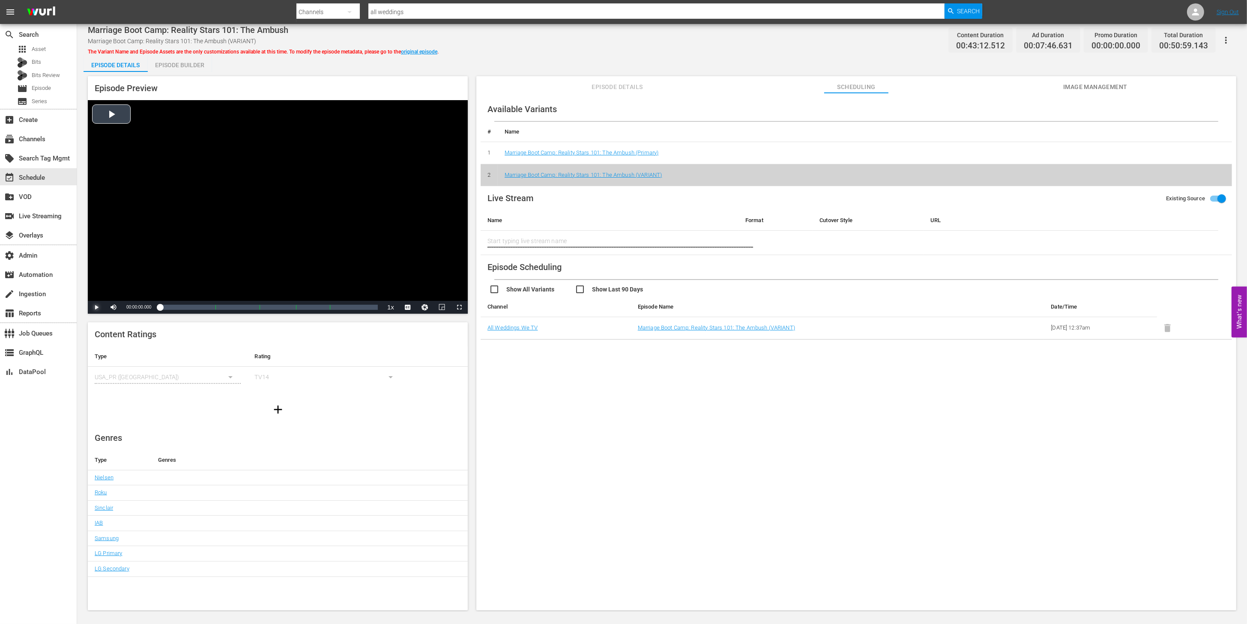
click at [96, 308] on span "Video Player" at bounding box center [96, 308] width 0 height 0
drag, startPoint x: 167, startPoint y: 309, endPoint x: 178, endPoint y: 309, distance: 11.1
click at [167, 309] on div "Loaded : 1.39% 00:01:42.171 The Ambush (1/5) 00:00:02.608" at bounding box center [269, 307] width 218 height 9
click at [197, 308] on div "Loaded : 0.00% 00:08:36.868 The Ambush (1/5) 00:00:02.639" at bounding box center [269, 307] width 218 height 9
drag, startPoint x: 287, startPoint y: 306, endPoint x: 294, endPoint y: 307, distance: 6.9
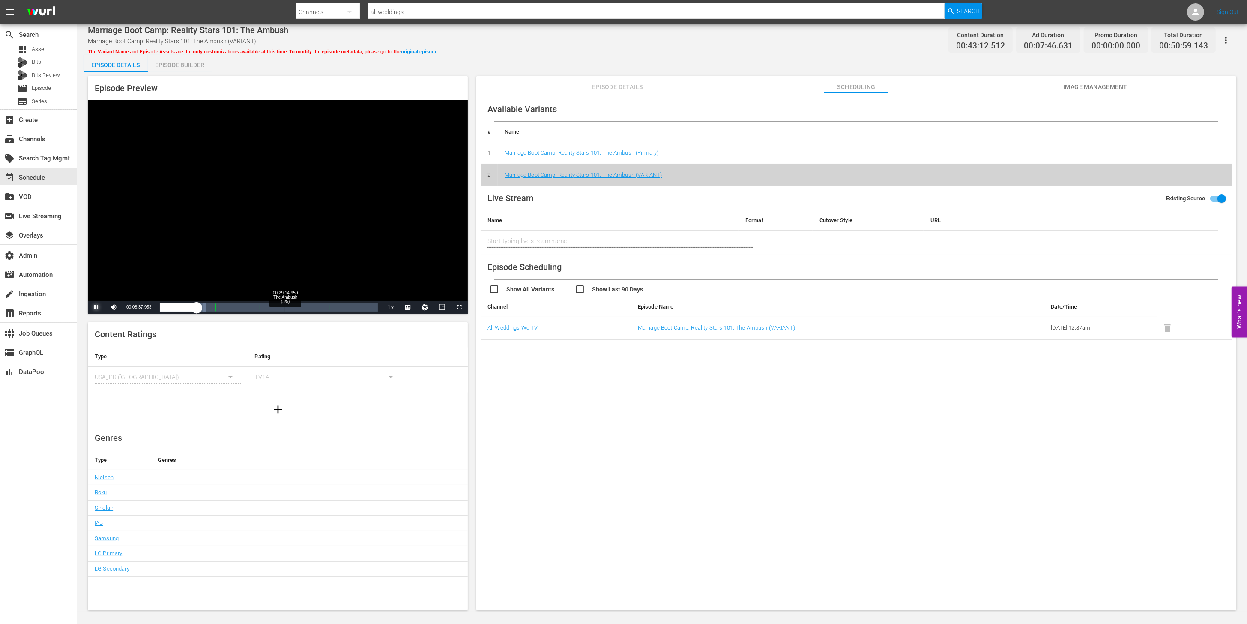
click at [287, 306] on div "Loaded : 21.08% 00:29:14.950 The Ambush (3/5) 00:08:38.161 Cue Point 2: 00:23:1…" at bounding box center [269, 307] width 218 height 9
click at [373, 307] on div "Loaded : 0.00% 00:49:59.041 The Ambush (5/5) 00:26:01.650 Cue Point 2: 00:23:16…" at bounding box center [269, 307] width 218 height 9
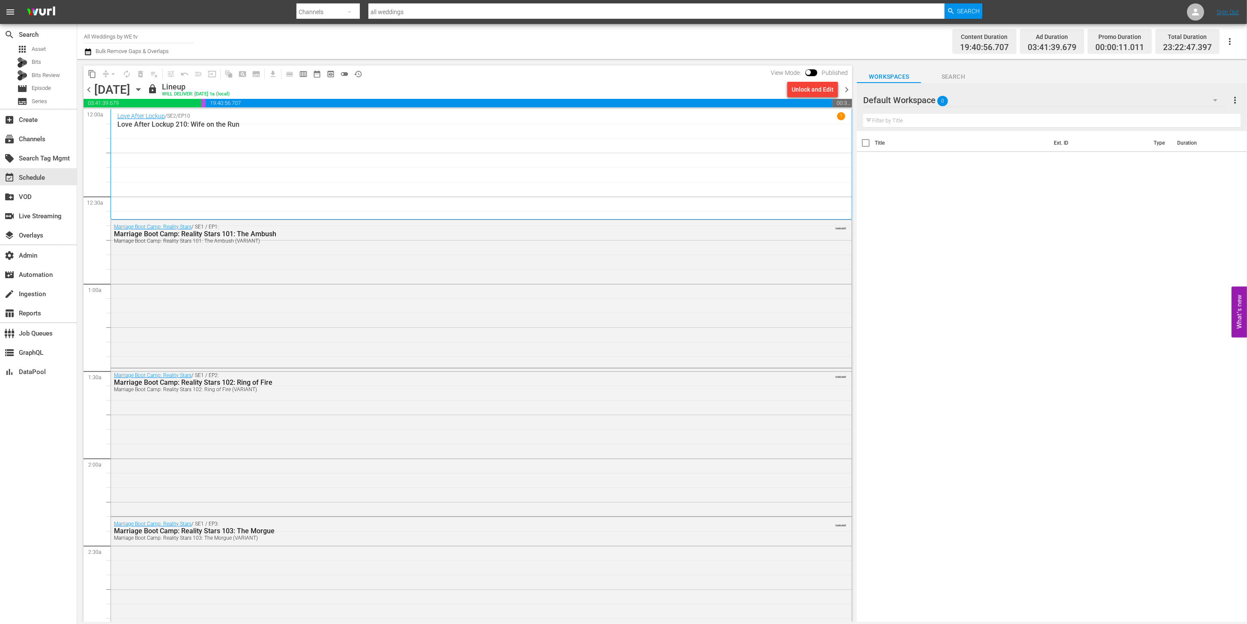
click at [845, 87] on span "chevron_right" at bounding box center [846, 89] width 11 height 11
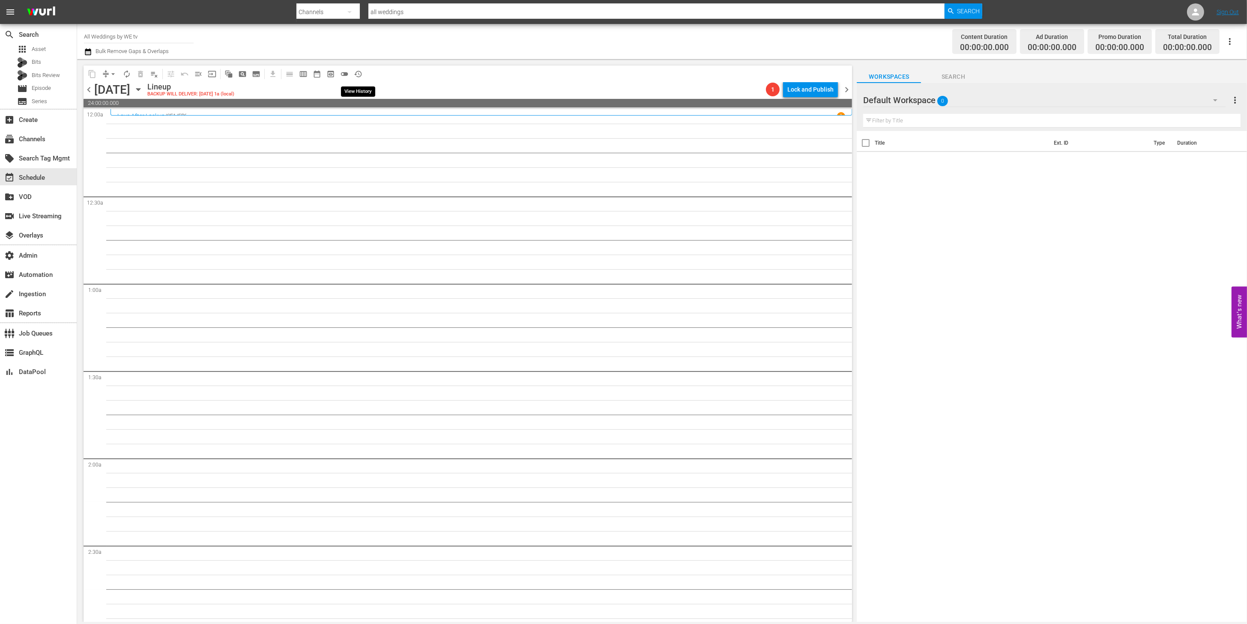
click at [357, 72] on span "history_outlined" at bounding box center [358, 74] width 9 height 9
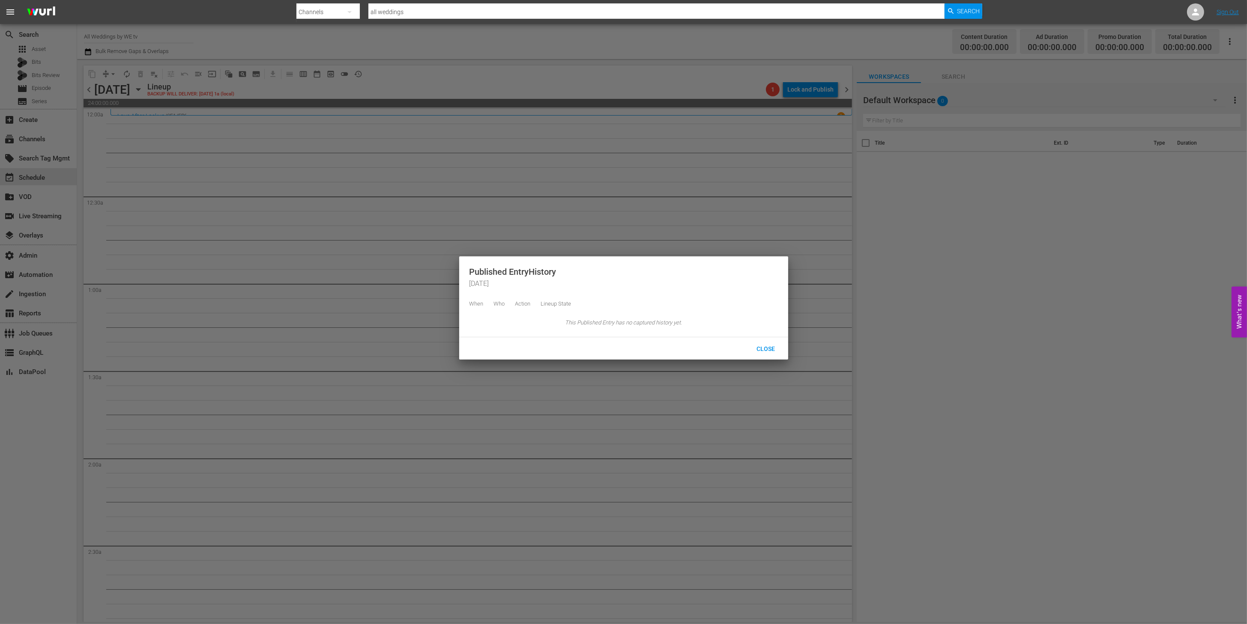
click at [430, 89] on div at bounding box center [623, 312] width 1247 height 624
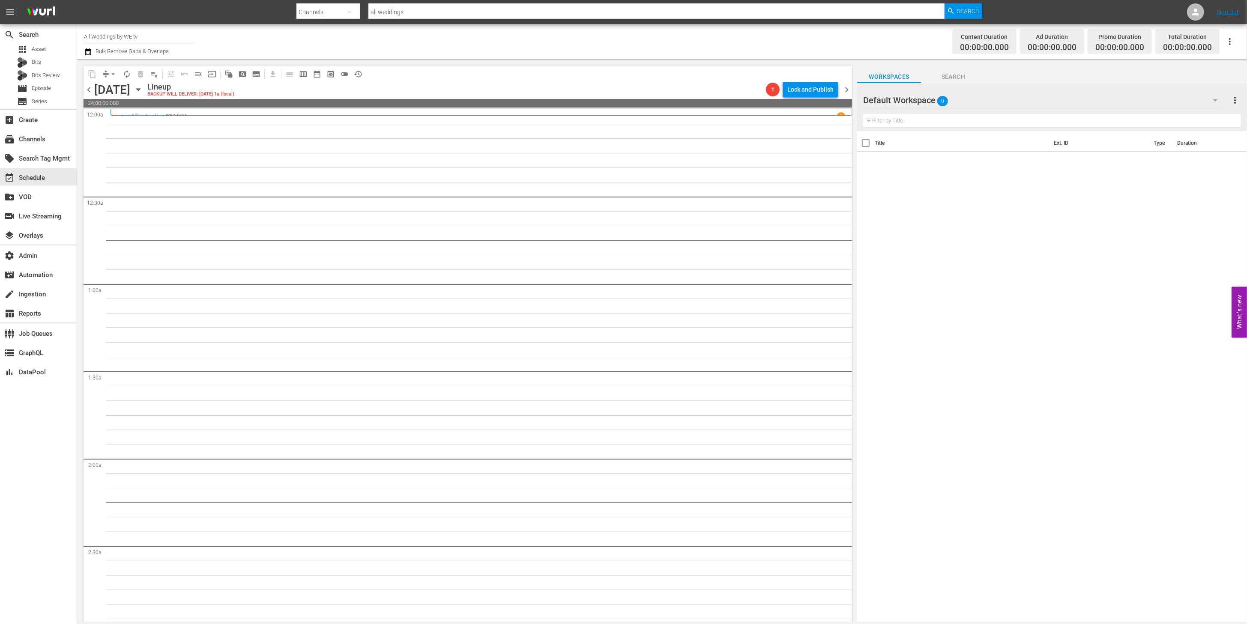
click at [86, 88] on span "chevron_left" at bounding box center [89, 89] width 11 height 11
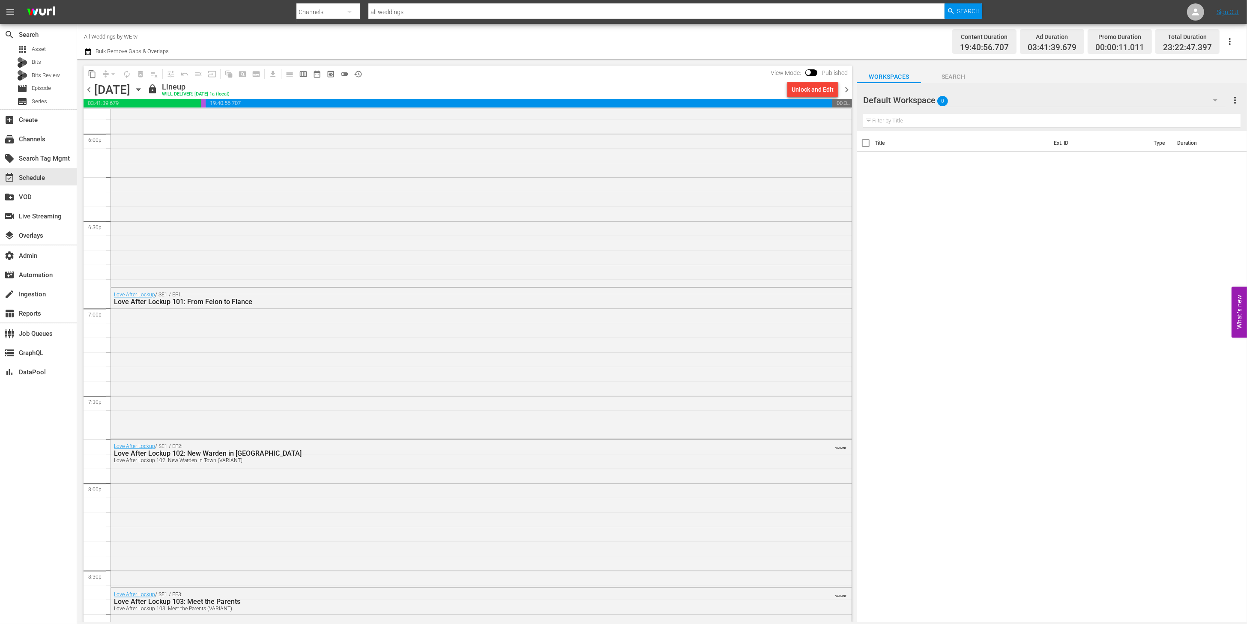
scroll to position [3682, 0]
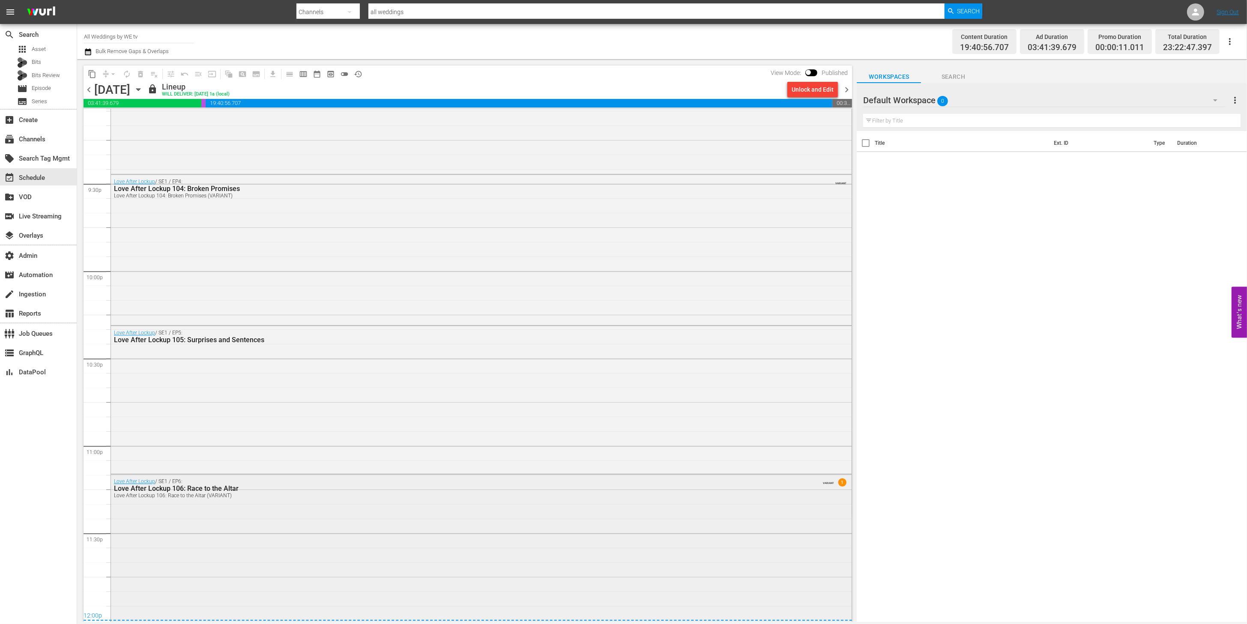
click at [401, 497] on div "Love After Lockup 106: Race to the Altar (VARIANT)" at bounding box center [457, 496] width 686 height 6
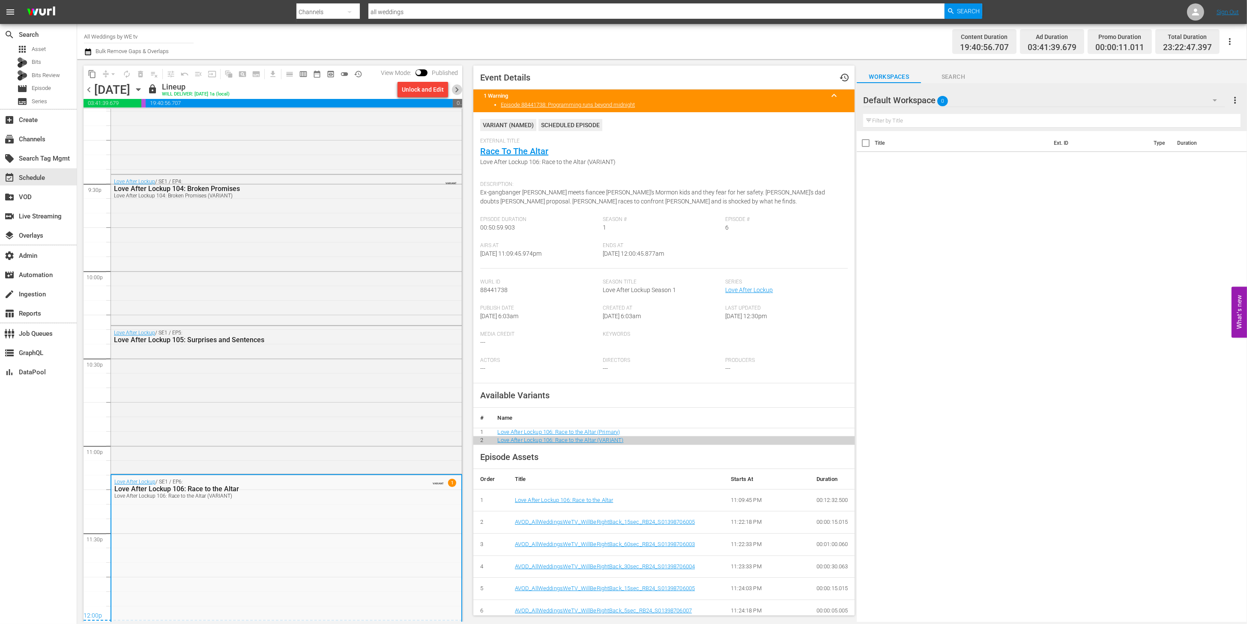
click at [457, 90] on span "chevron_right" at bounding box center [456, 89] width 11 height 11
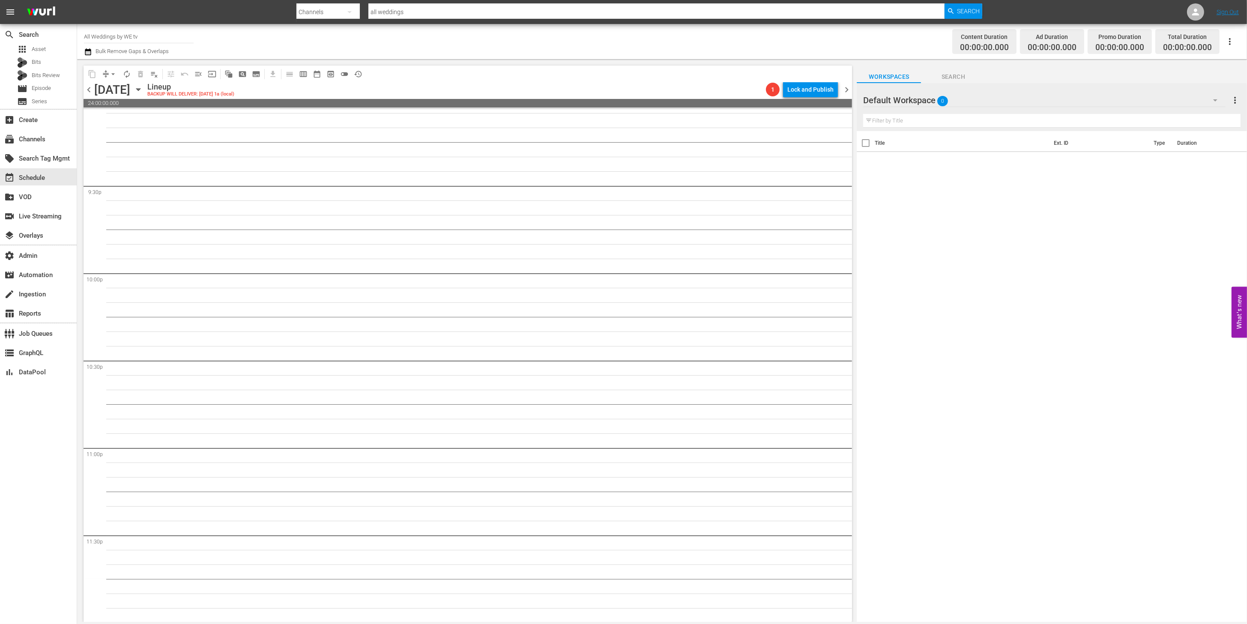
scroll to position [3681, 0]
click at [848, 93] on span "chevron_right" at bounding box center [846, 89] width 11 height 11
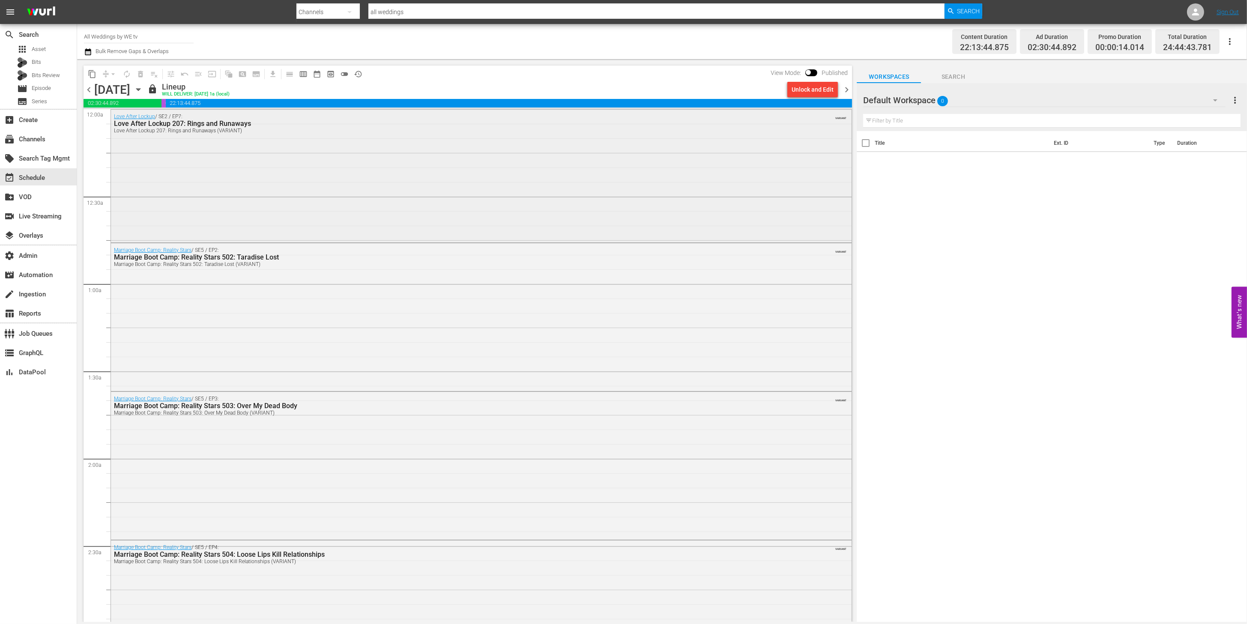
click at [821, 131] on div "Love After Lockup / SE2 / EP7: Love After Lockup 207: Rings and Runaways Love A…" at bounding box center [481, 123] width 740 height 27
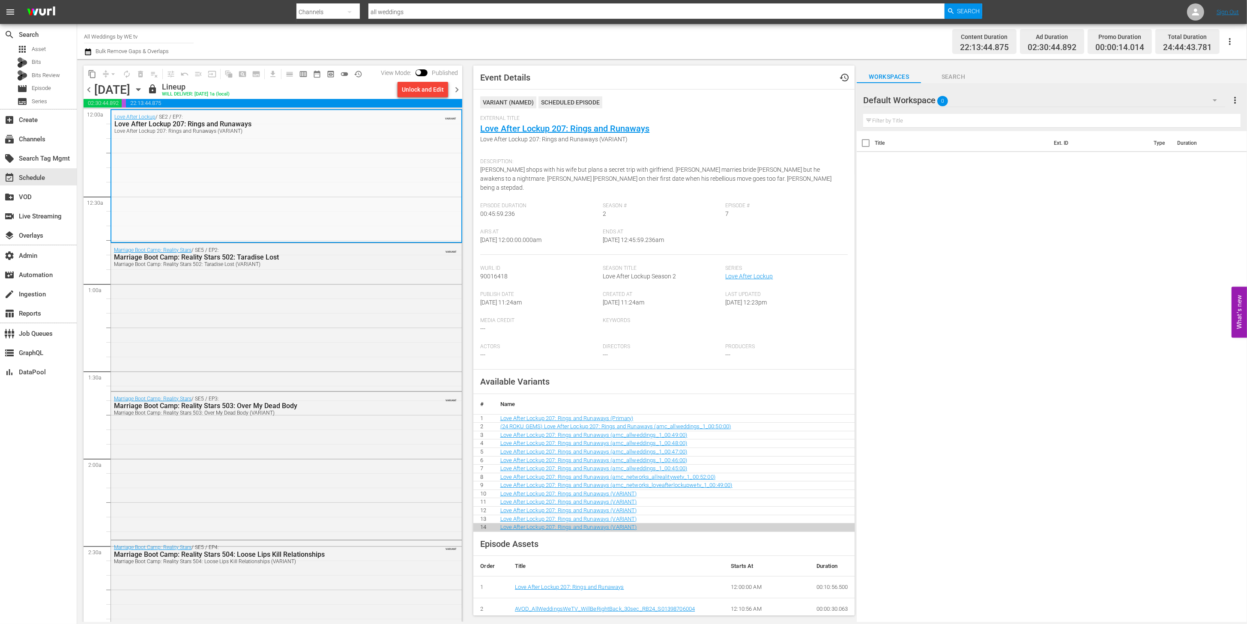
click at [89, 91] on span "chevron_left" at bounding box center [89, 89] width 11 height 11
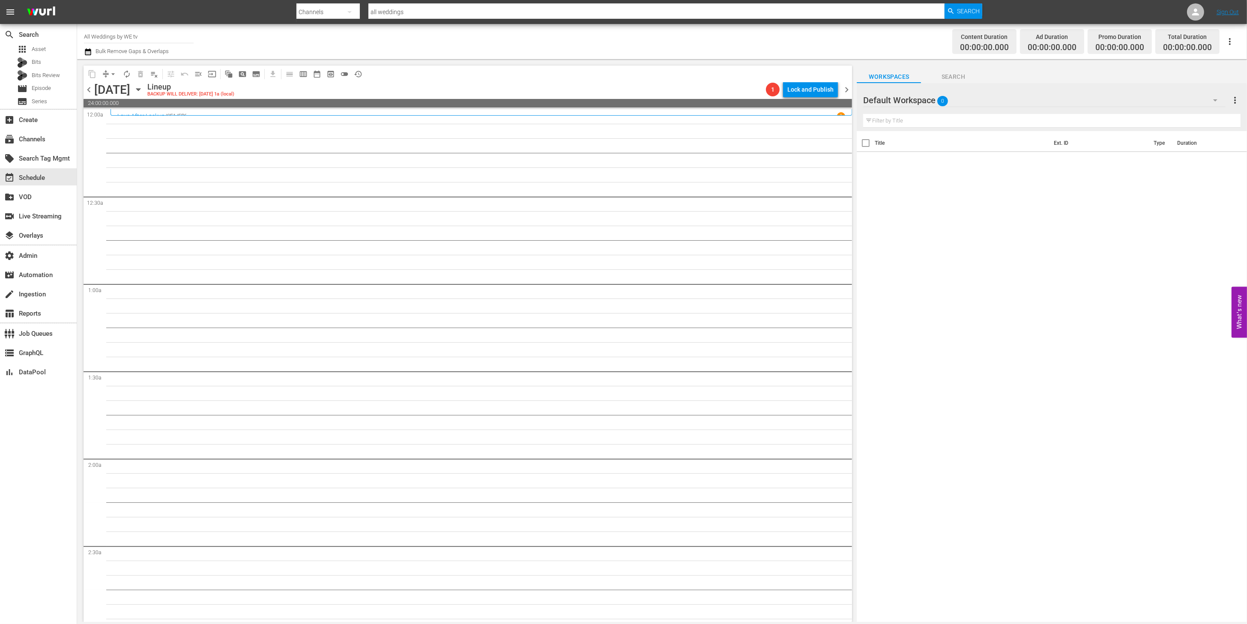
click at [91, 86] on span "chevron_left" at bounding box center [89, 89] width 11 height 11
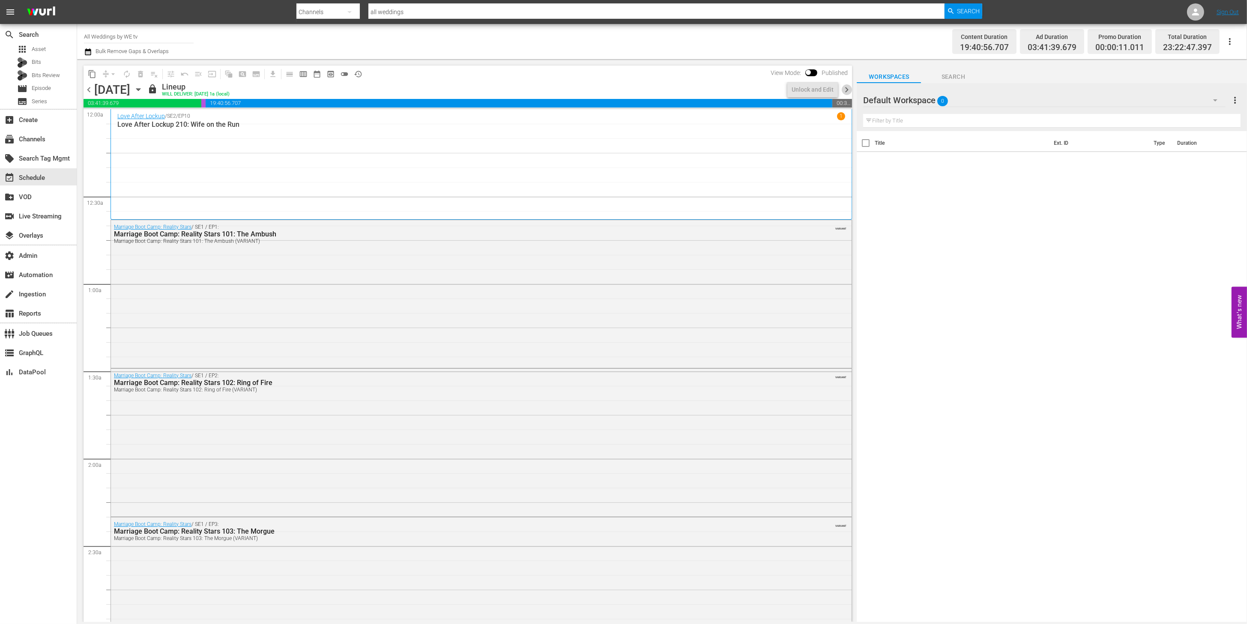
click at [847, 89] on span "chevron_right" at bounding box center [846, 89] width 11 height 11
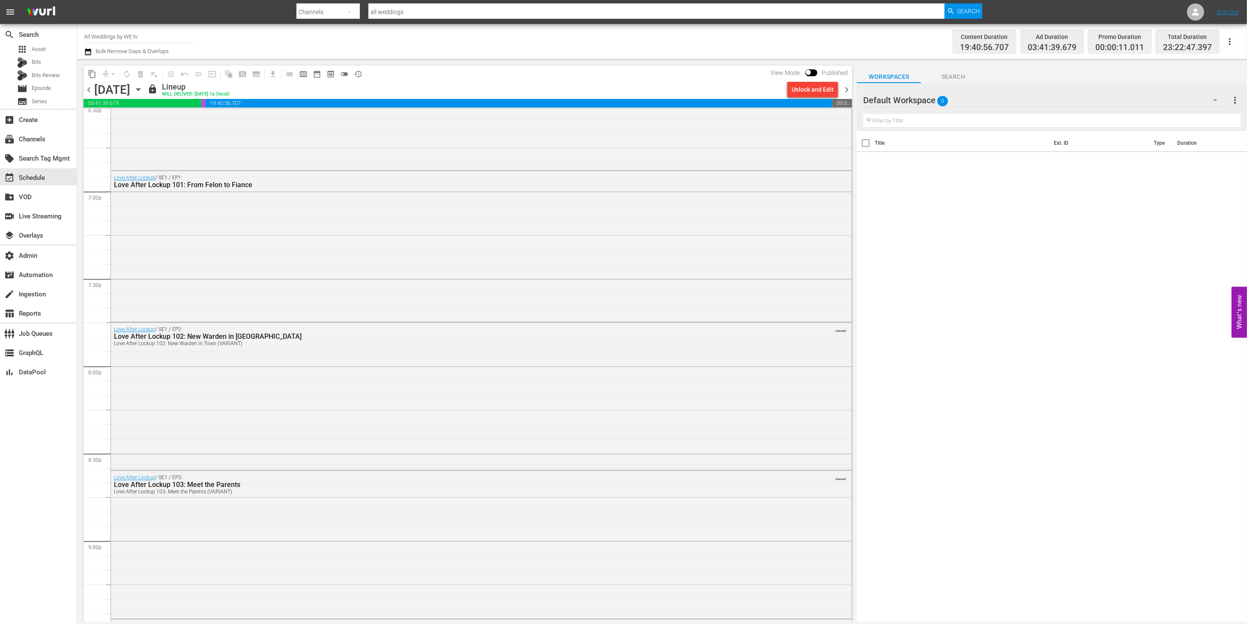
scroll to position [3682, 0]
click at [848, 92] on span "chevron_right" at bounding box center [846, 89] width 11 height 11
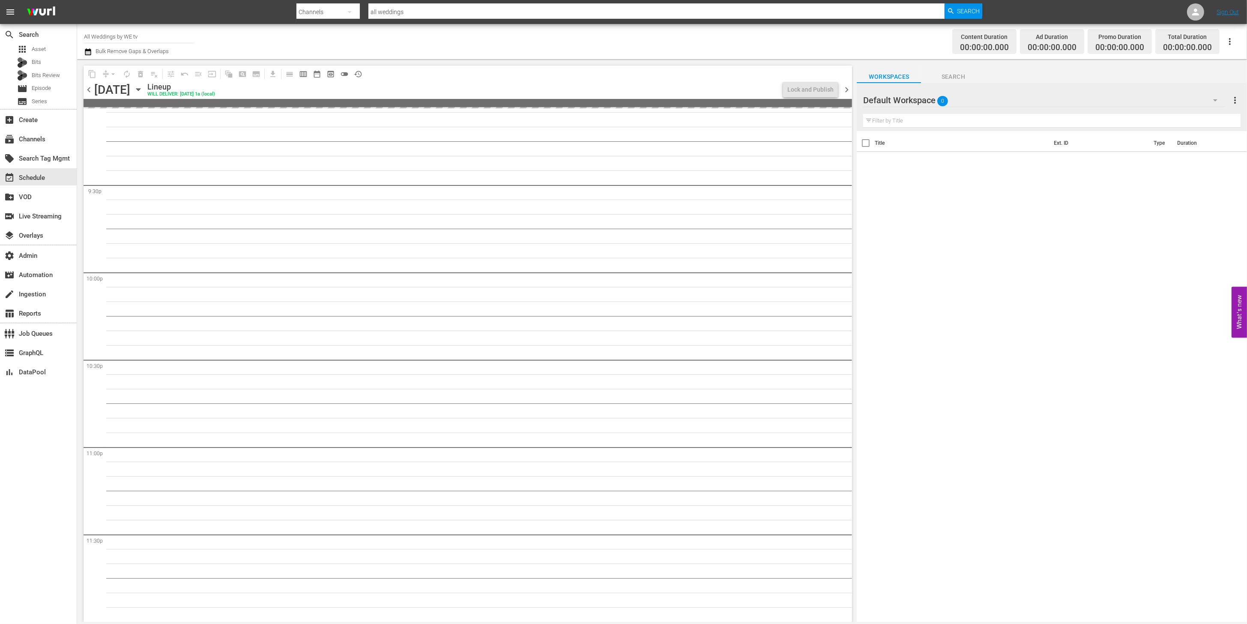
scroll to position [3681, 0]
click at [845, 92] on span "chevron_right" at bounding box center [846, 89] width 11 height 11
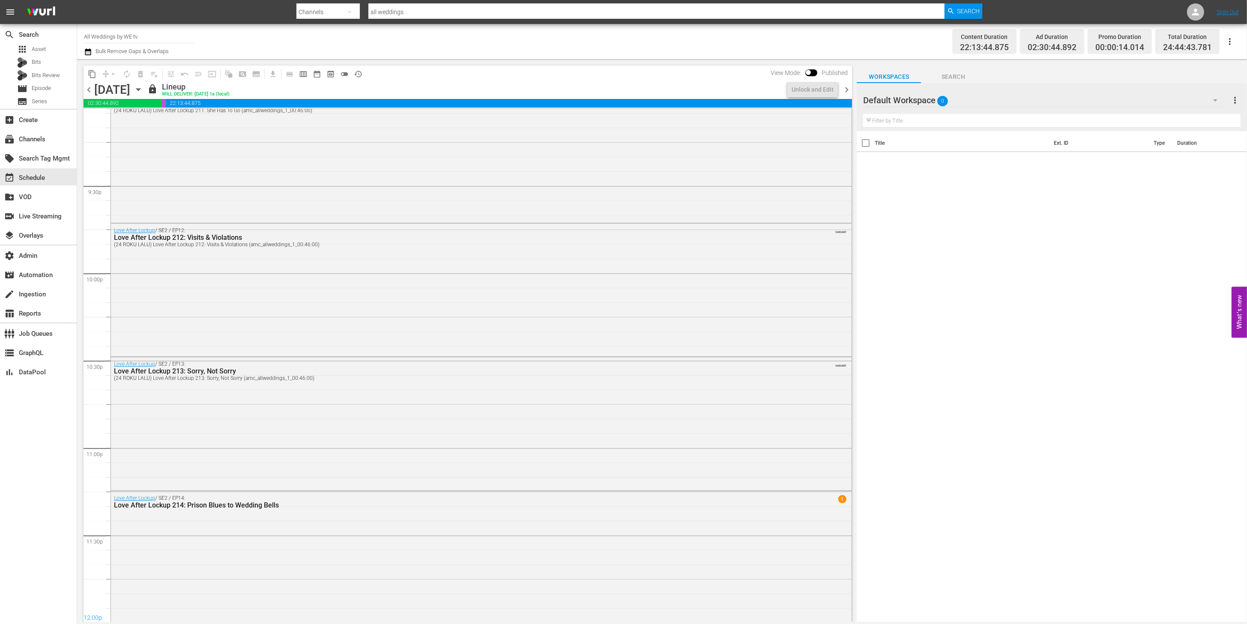
scroll to position [3668, 0]
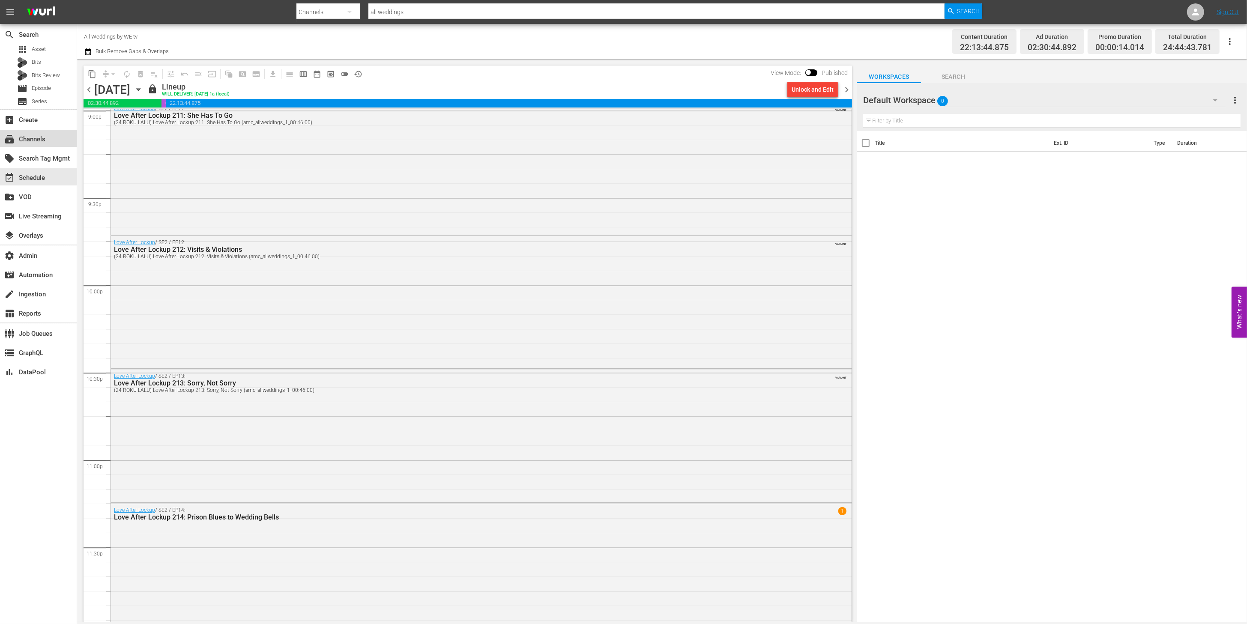
click at [48, 144] on div "subscriptions Channels" at bounding box center [38, 138] width 77 height 17
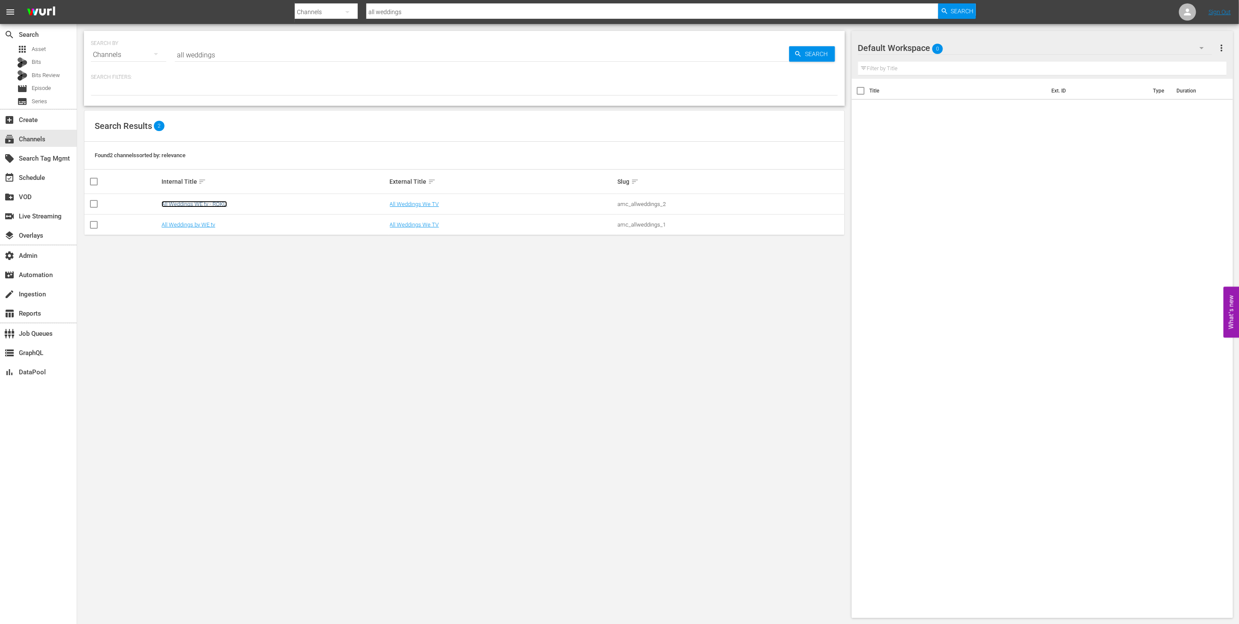
click at [214, 202] on link "All Weddings WE tv - ROKU" at bounding box center [194, 204] width 66 height 6
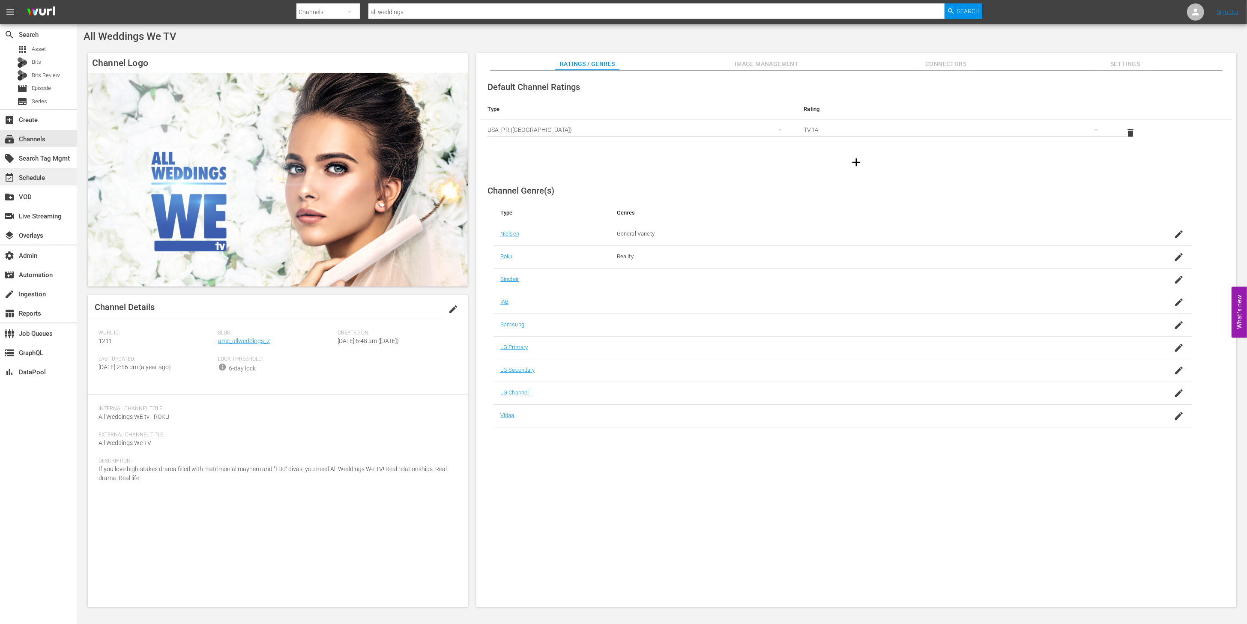
click at [54, 179] on div "event_available Schedule" at bounding box center [38, 176] width 77 height 17
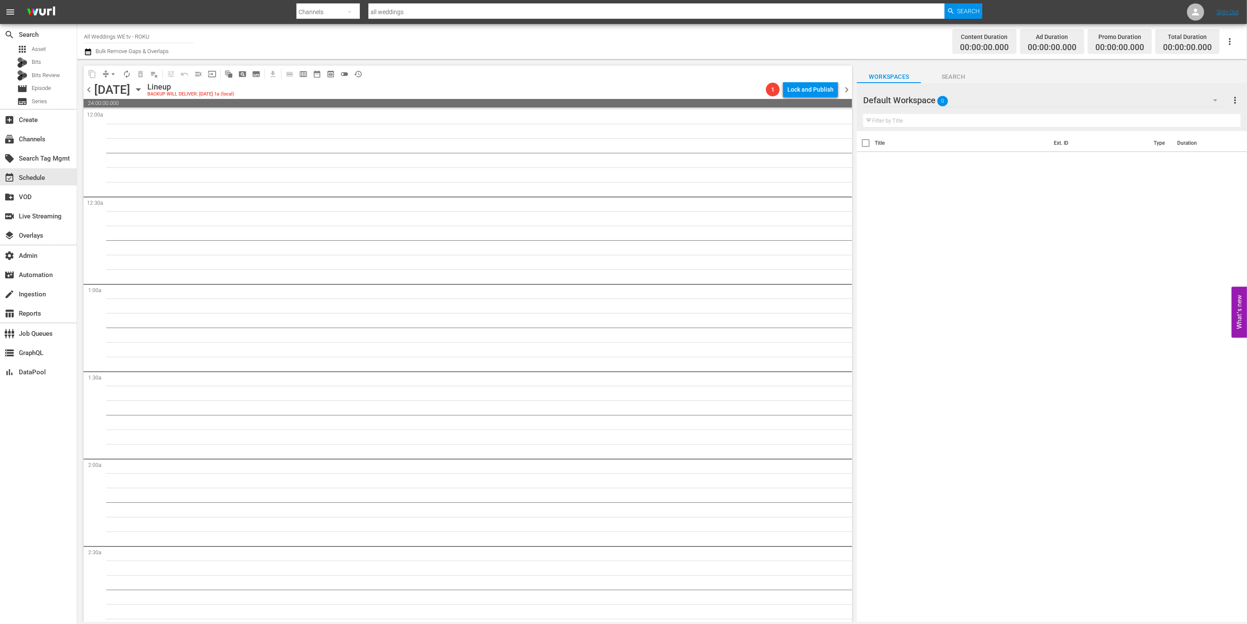
click at [90, 94] on span "chevron_left" at bounding box center [89, 89] width 11 height 11
click at [846, 90] on span "chevron_right" at bounding box center [846, 89] width 11 height 11
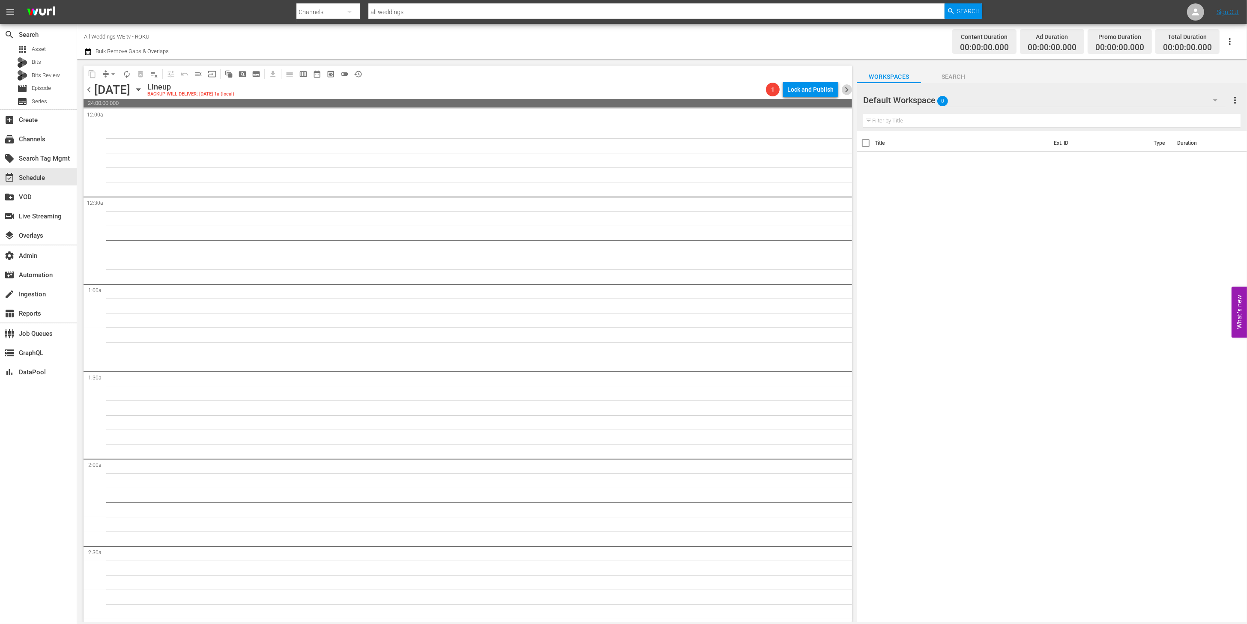
click at [846, 90] on span "chevron_right" at bounding box center [846, 89] width 11 height 11
click at [39, 142] on div "subscriptions Channels" at bounding box center [24, 138] width 48 height 8
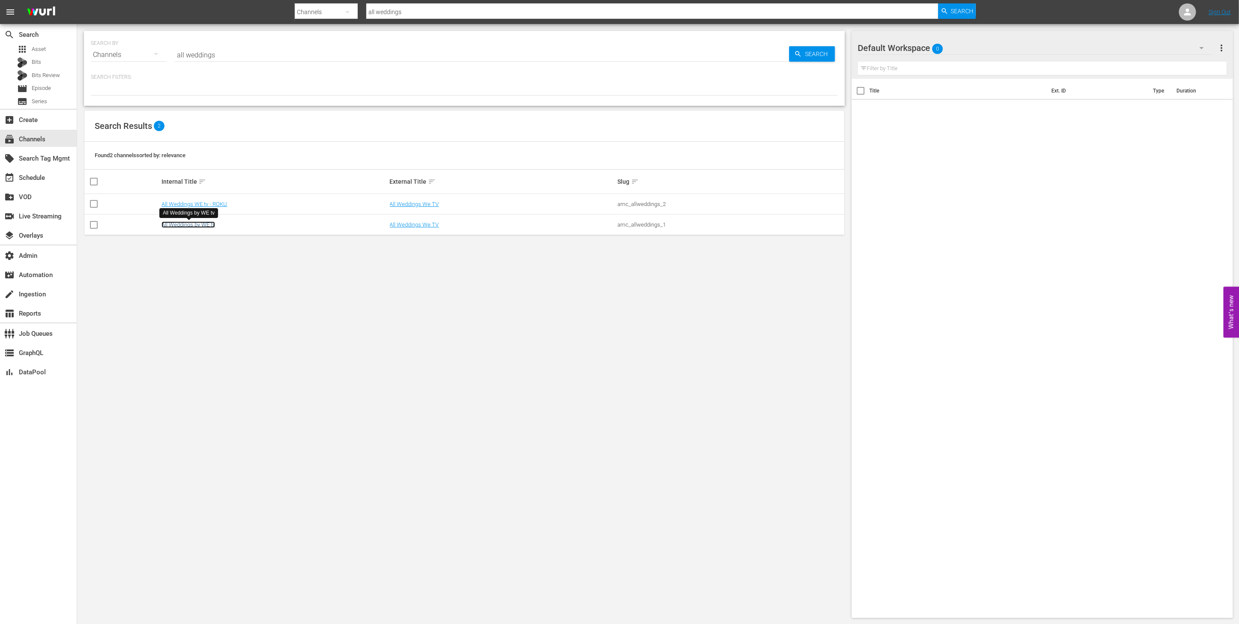
click at [203, 227] on link "All Weddings by WE tv" at bounding box center [188, 224] width 54 height 6
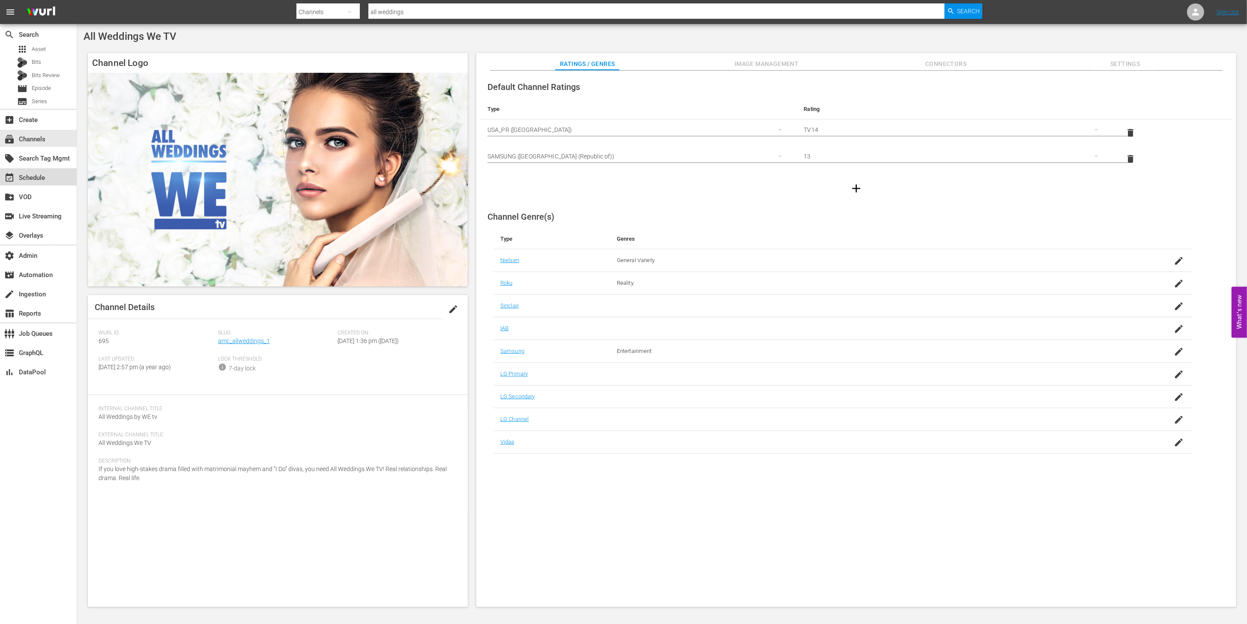
click at [52, 178] on div "event_available Schedule" at bounding box center [38, 176] width 77 height 17
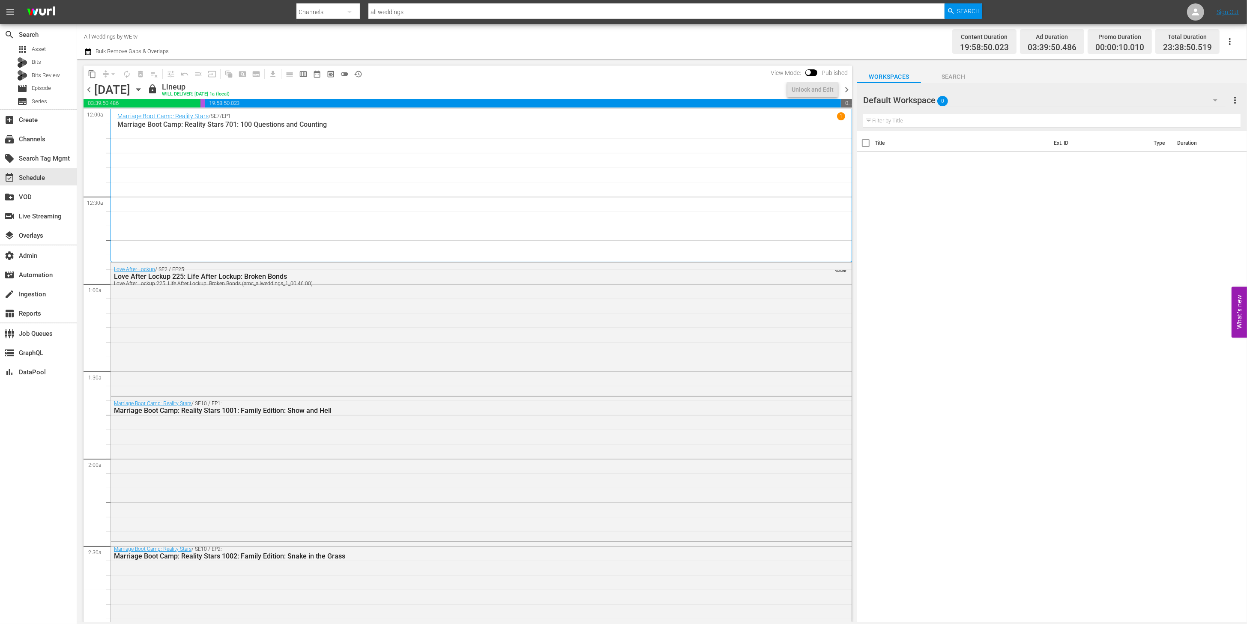
click at [92, 92] on span "chevron_left" at bounding box center [89, 89] width 11 height 11
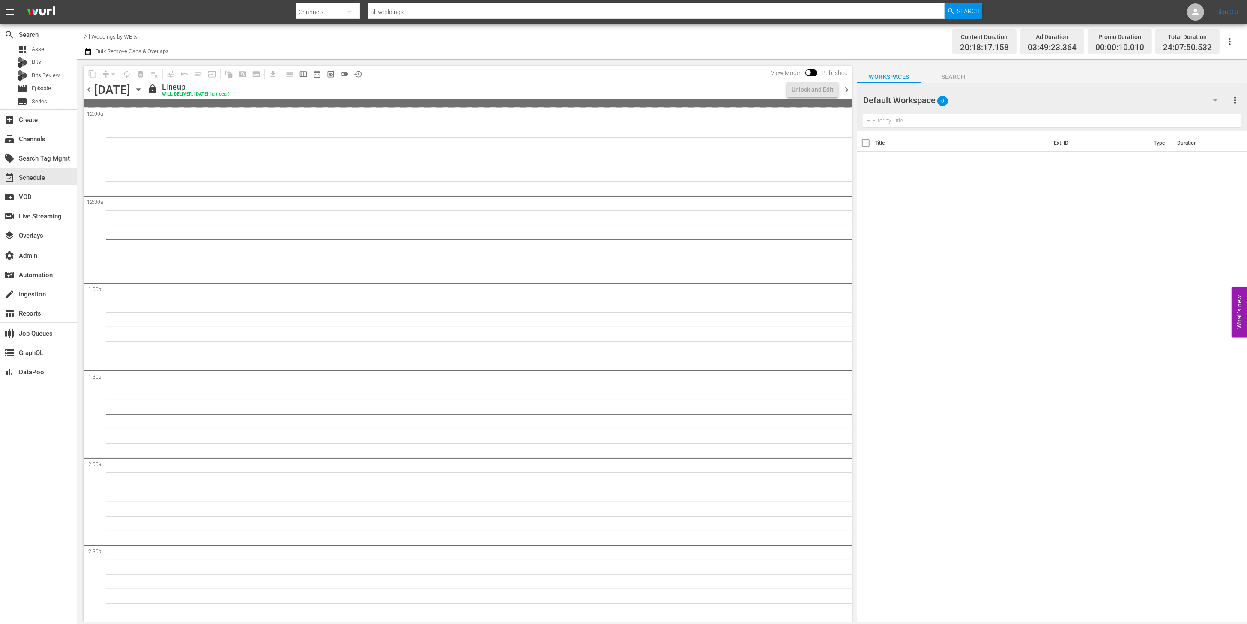
click at [91, 93] on span "chevron_left" at bounding box center [89, 89] width 11 height 11
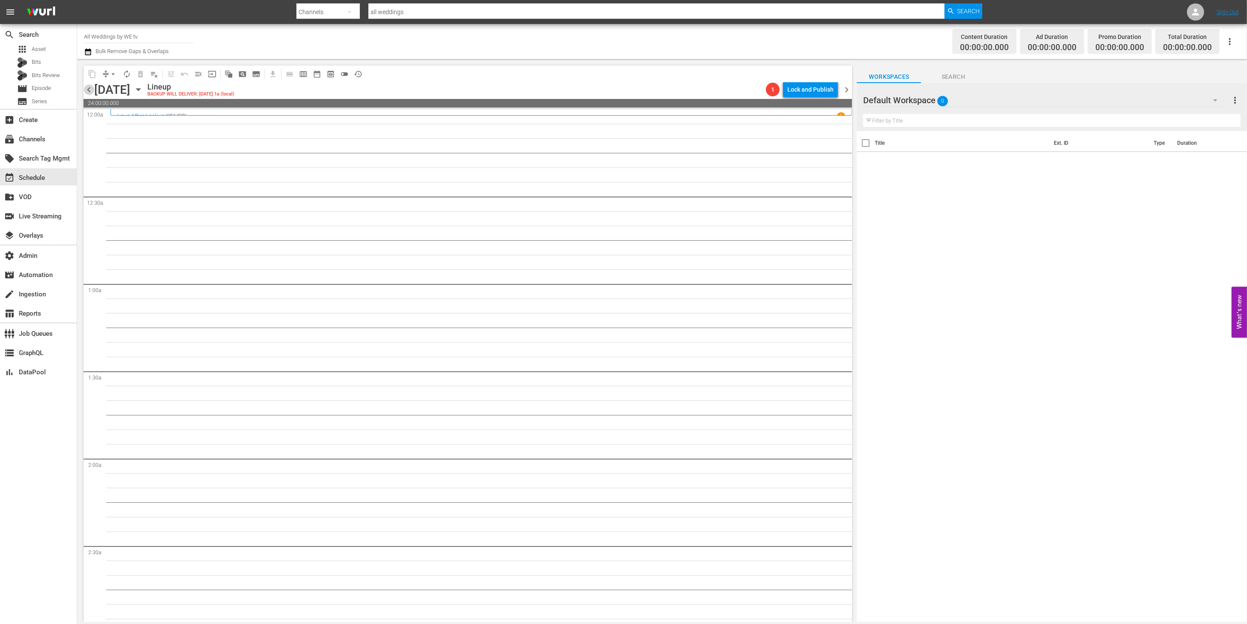
click at [90, 90] on span "chevron_left" at bounding box center [89, 89] width 11 height 11
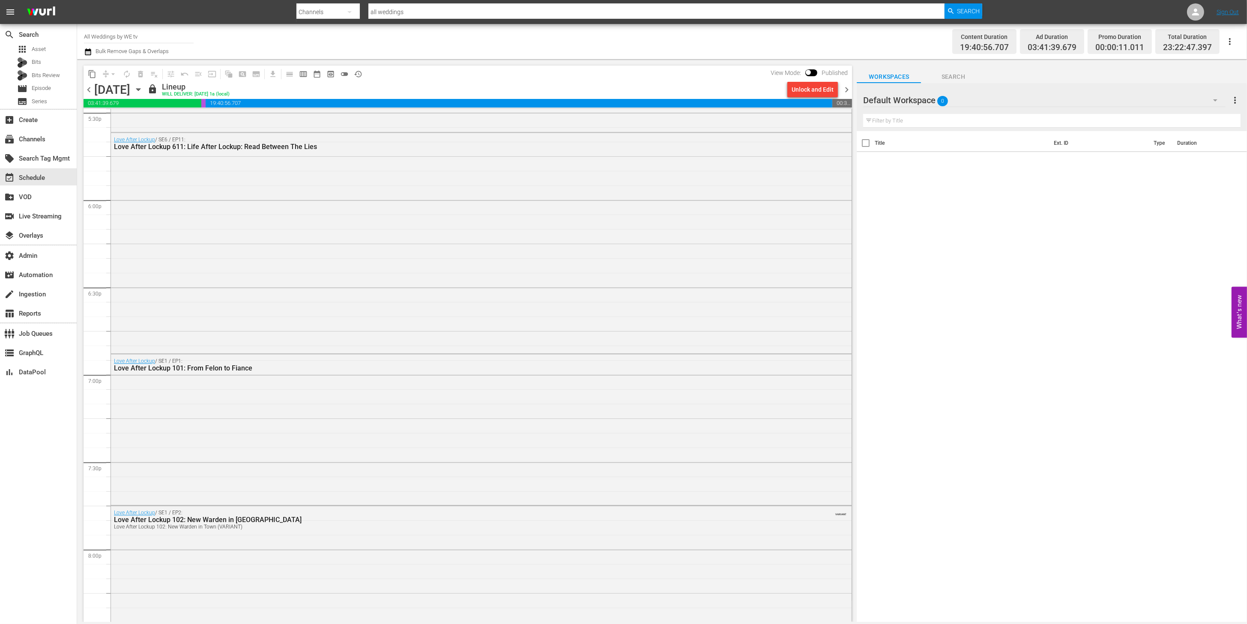
scroll to position [3682, 0]
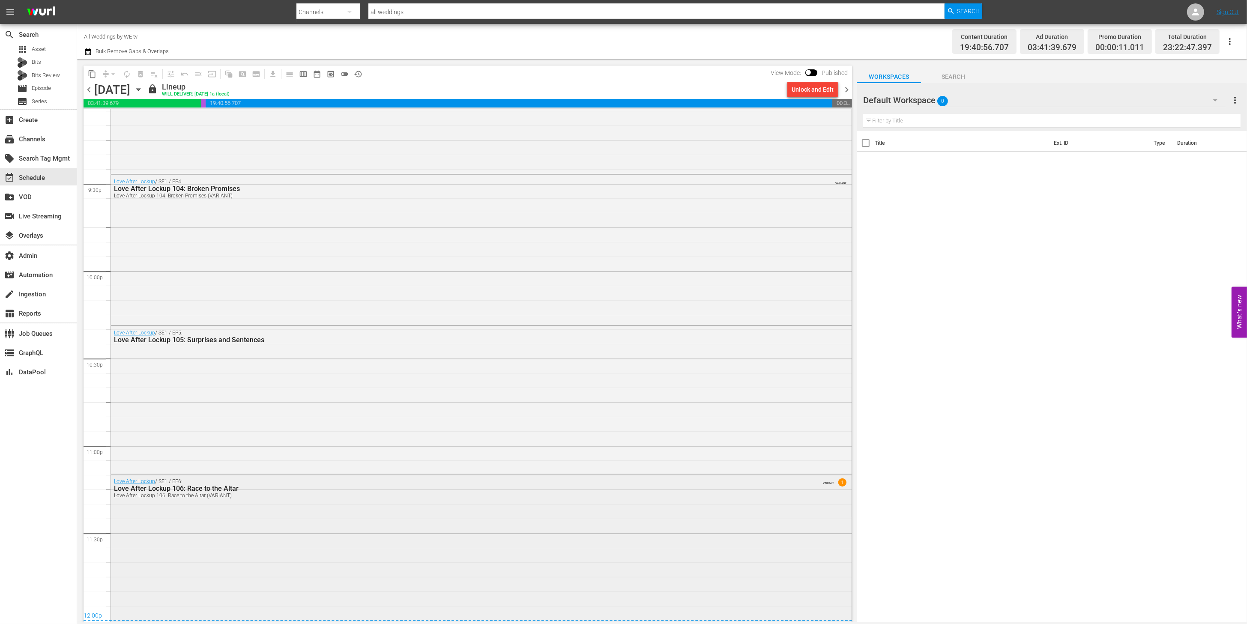
click at [417, 496] on div "Love After Lockup 106: Race to the Altar (VARIANT)" at bounding box center [457, 496] width 686 height 6
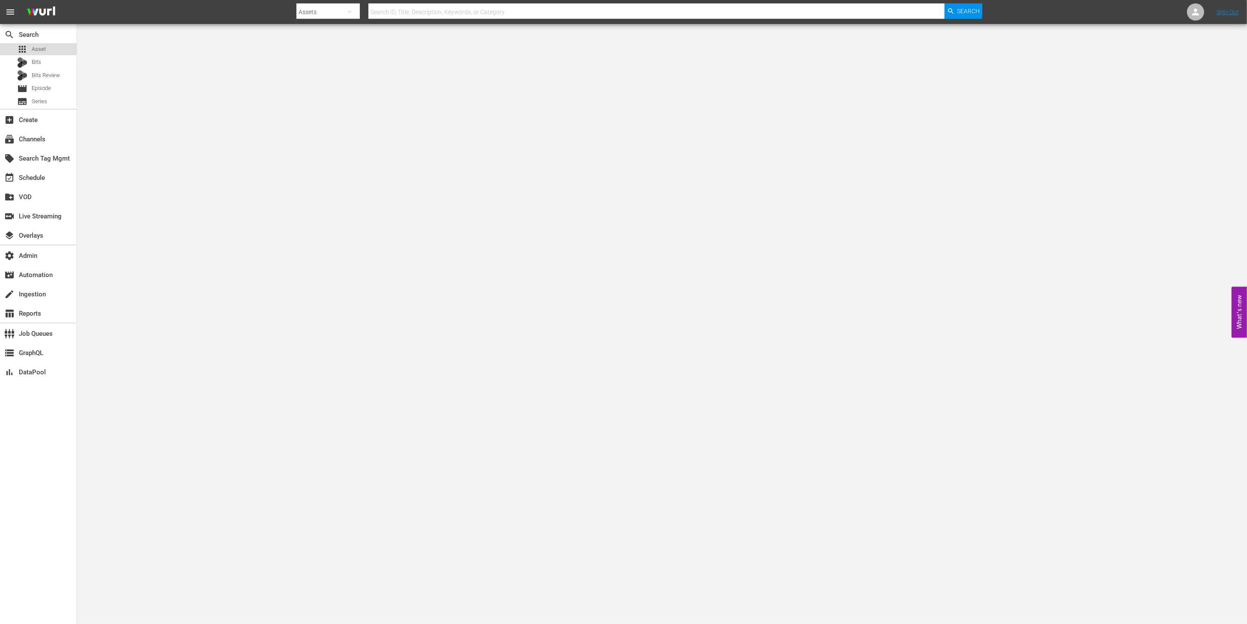
click at [48, 50] on div "apps Asset" at bounding box center [38, 49] width 77 height 12
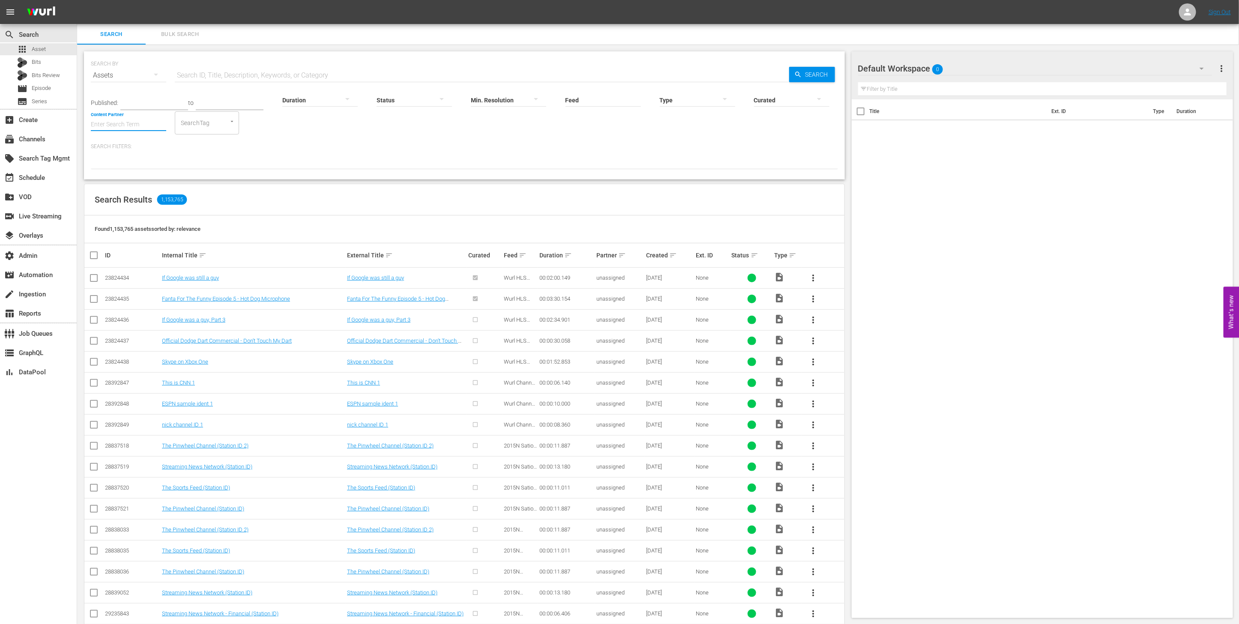
click at [114, 120] on input "Content Partner" at bounding box center [128, 125] width 75 height 31
click at [165, 144] on div "LOL (241)" at bounding box center [160, 148] width 125 height 21
type input "LOL (241)"
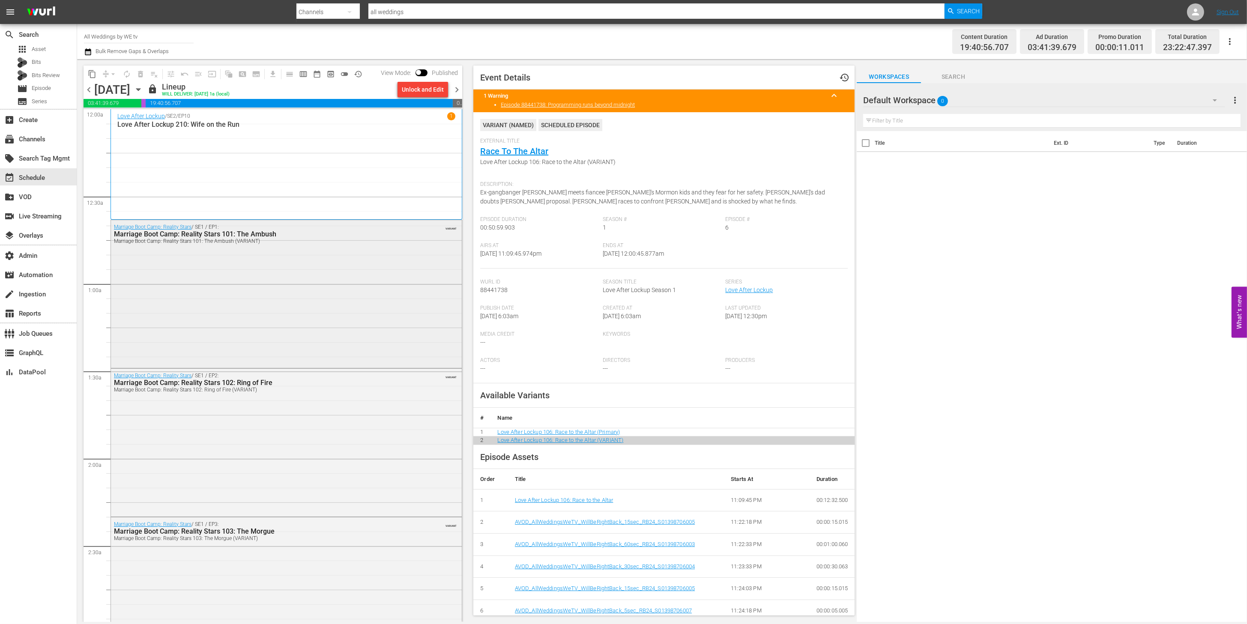
click at [390, 276] on div "Marriage Boot Camp: Reality Stars / SE1 / EP1: Marriage Boot Camp: Reality Star…" at bounding box center [286, 293] width 351 height 146
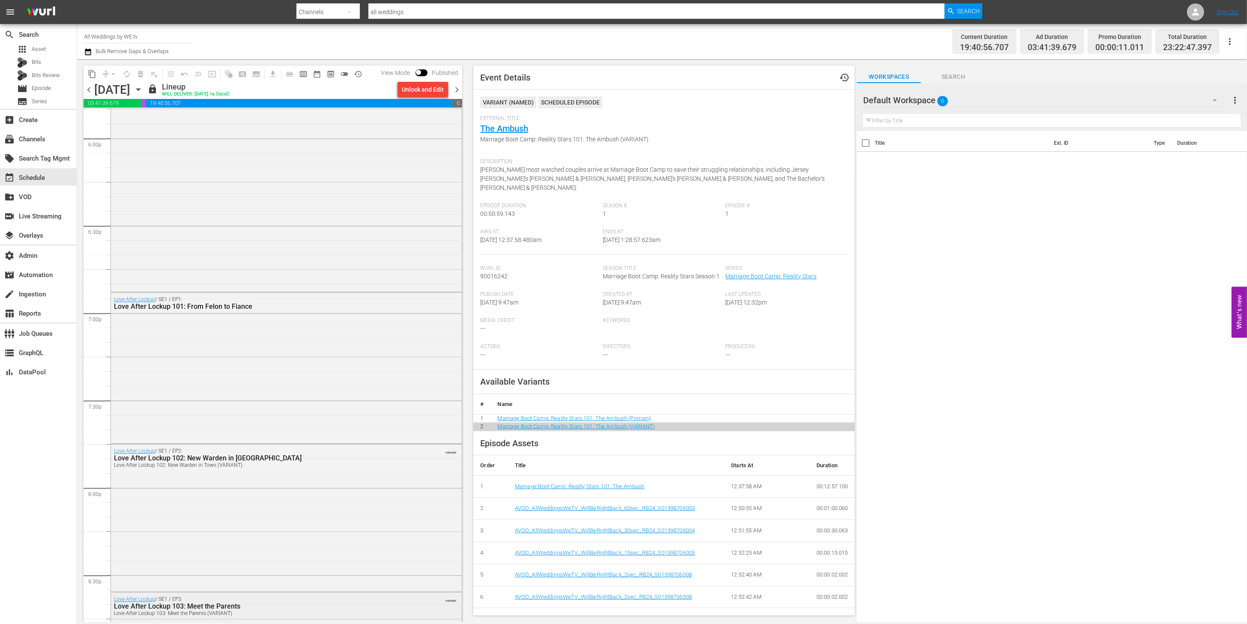
scroll to position [3682, 0]
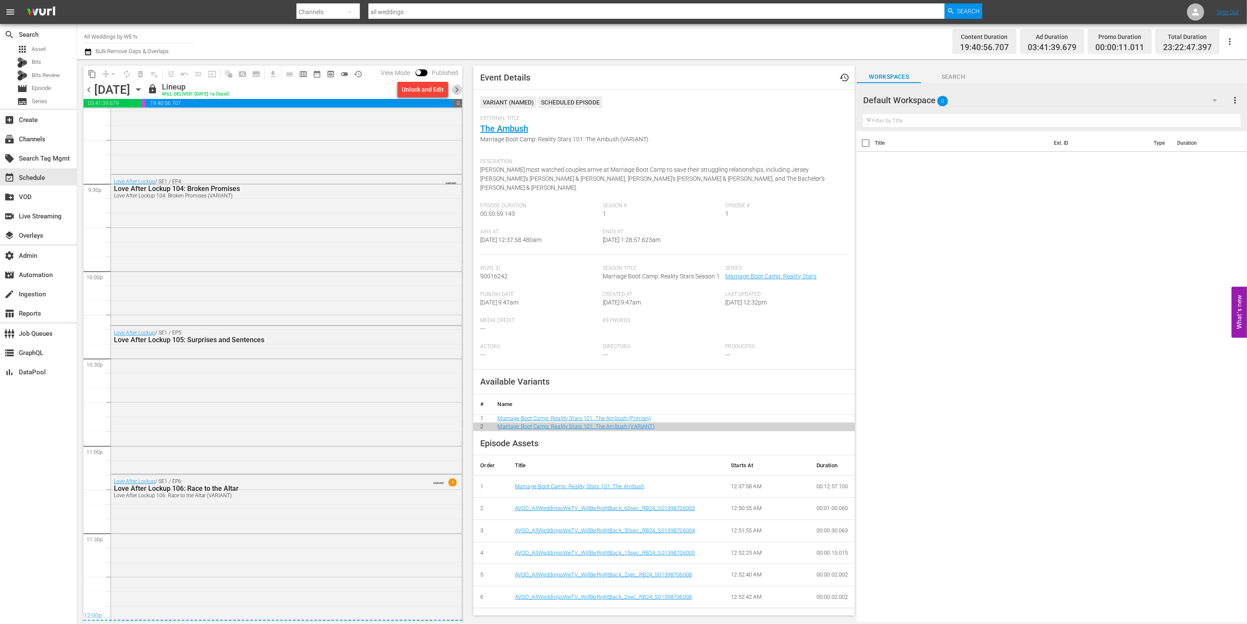
click at [458, 91] on span "chevron_right" at bounding box center [456, 89] width 11 height 11
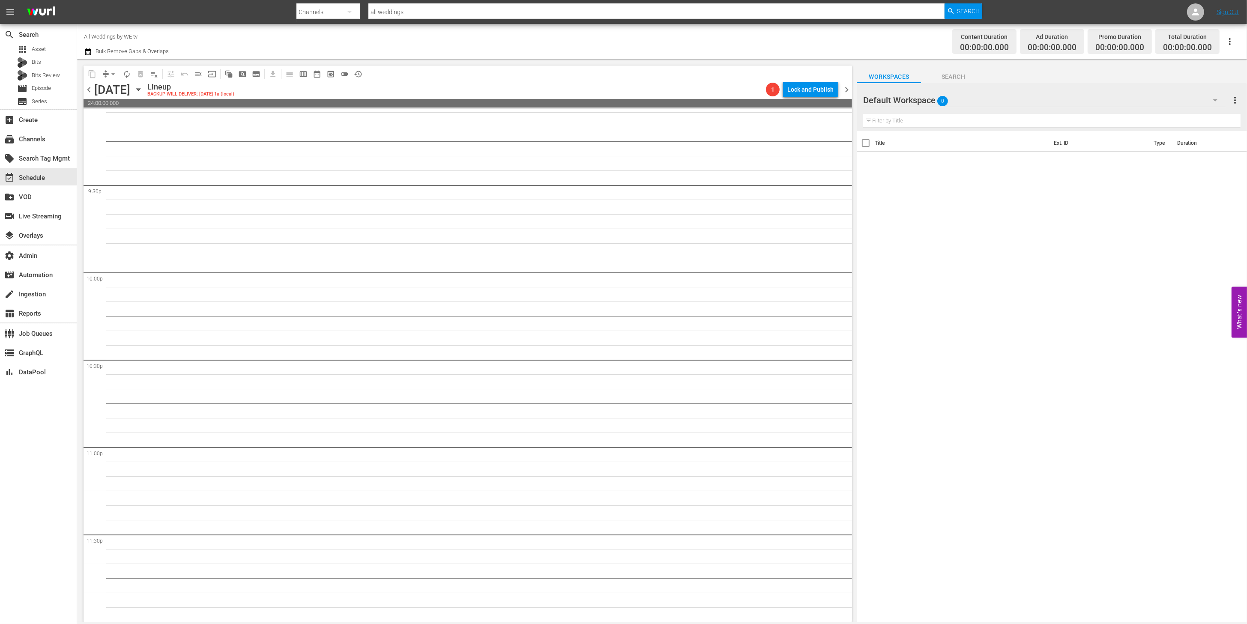
scroll to position [3680, 0]
click at [87, 90] on span "chevron_left" at bounding box center [89, 89] width 11 height 11
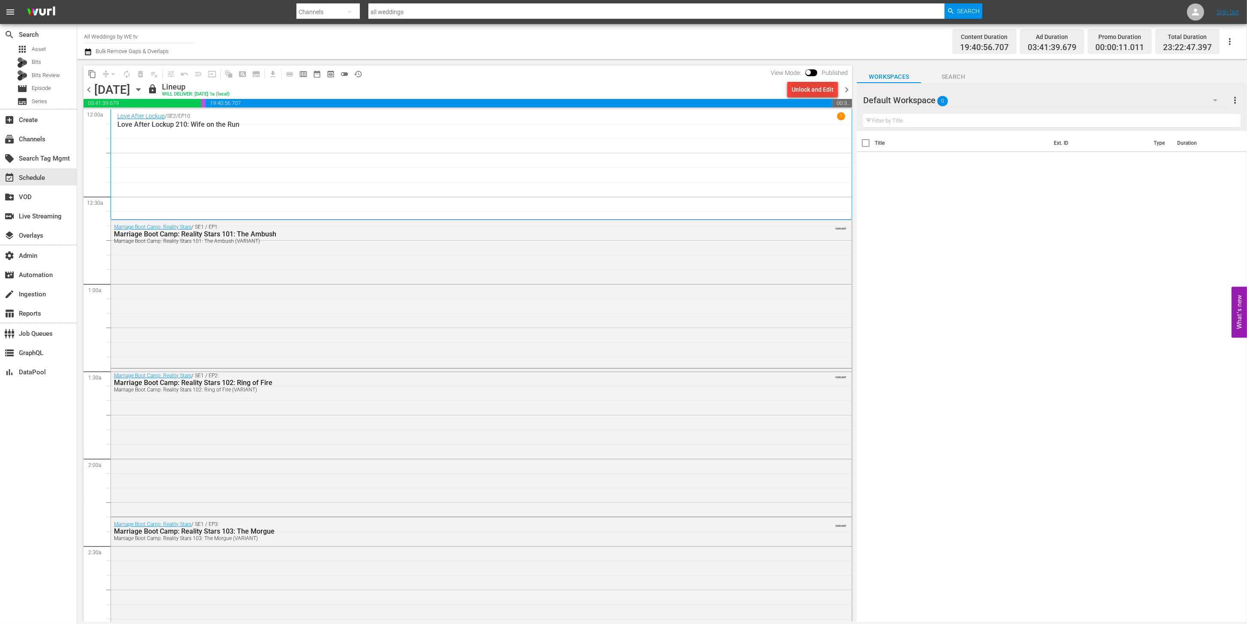
click at [823, 94] on div "Unlock and Edit" at bounding box center [812, 89] width 42 height 15
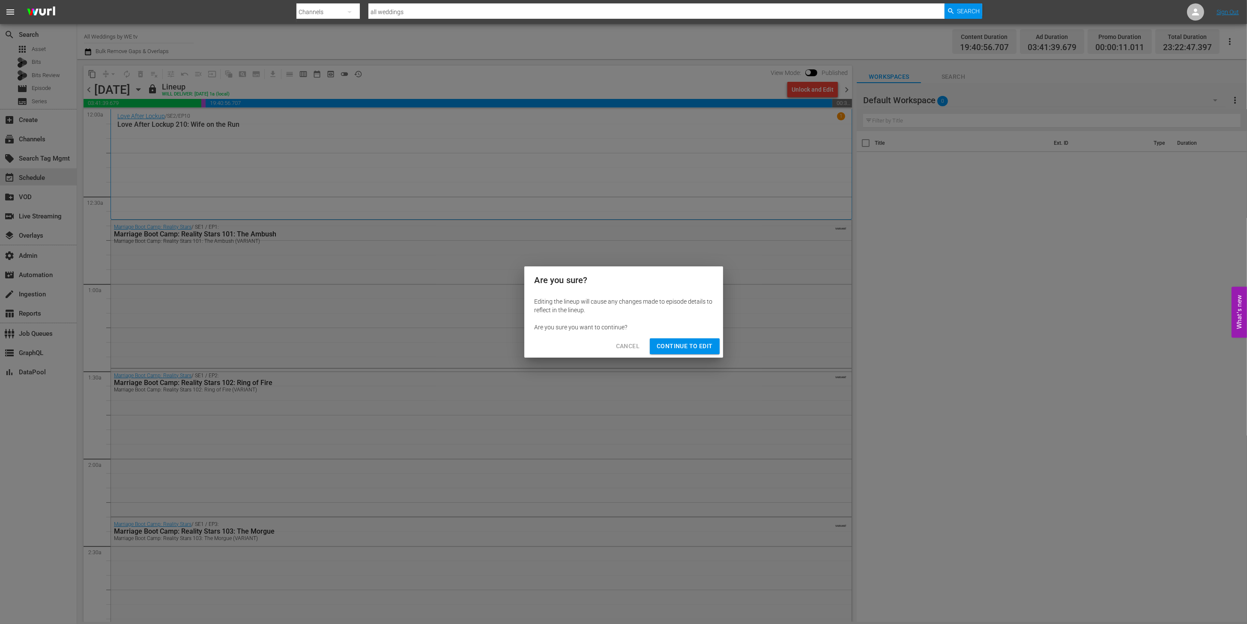
click at [697, 343] on span "Continue to Edit" at bounding box center [685, 346] width 56 height 11
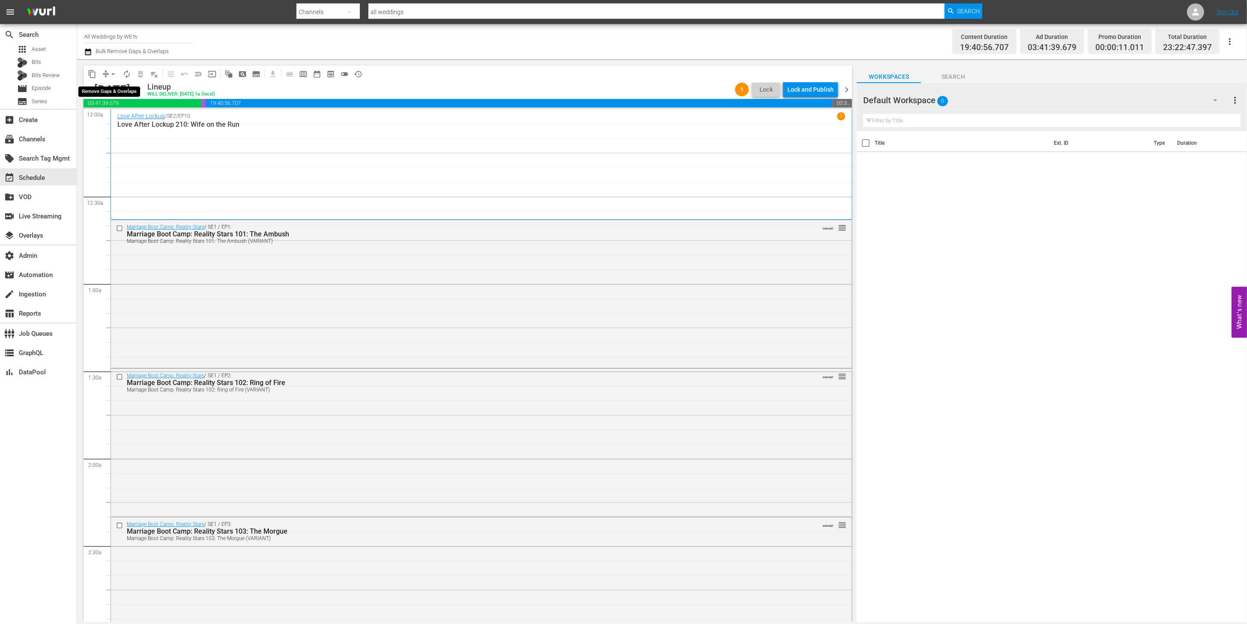
click at [111, 75] on span "arrow_drop_down" at bounding box center [113, 74] width 9 height 9
click at [127, 119] on li "Align to End of Previous Day" at bounding box center [114, 119] width 90 height 14
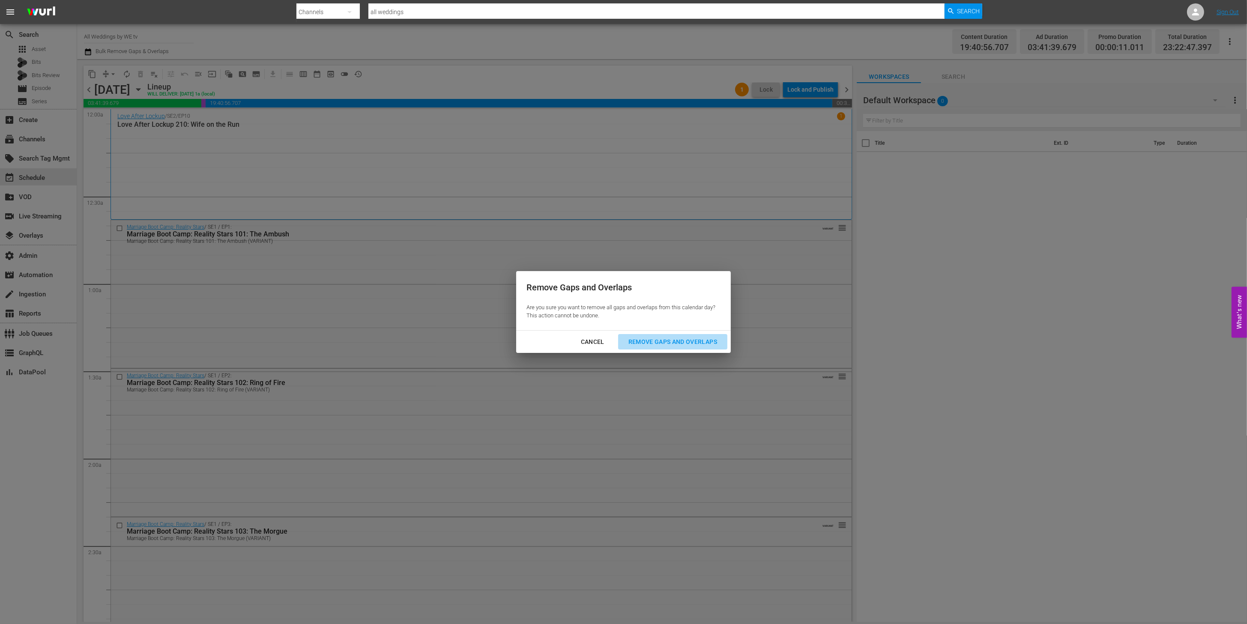
click at [669, 343] on div "Remove Gaps and Overlaps" at bounding box center [672, 342] width 102 height 11
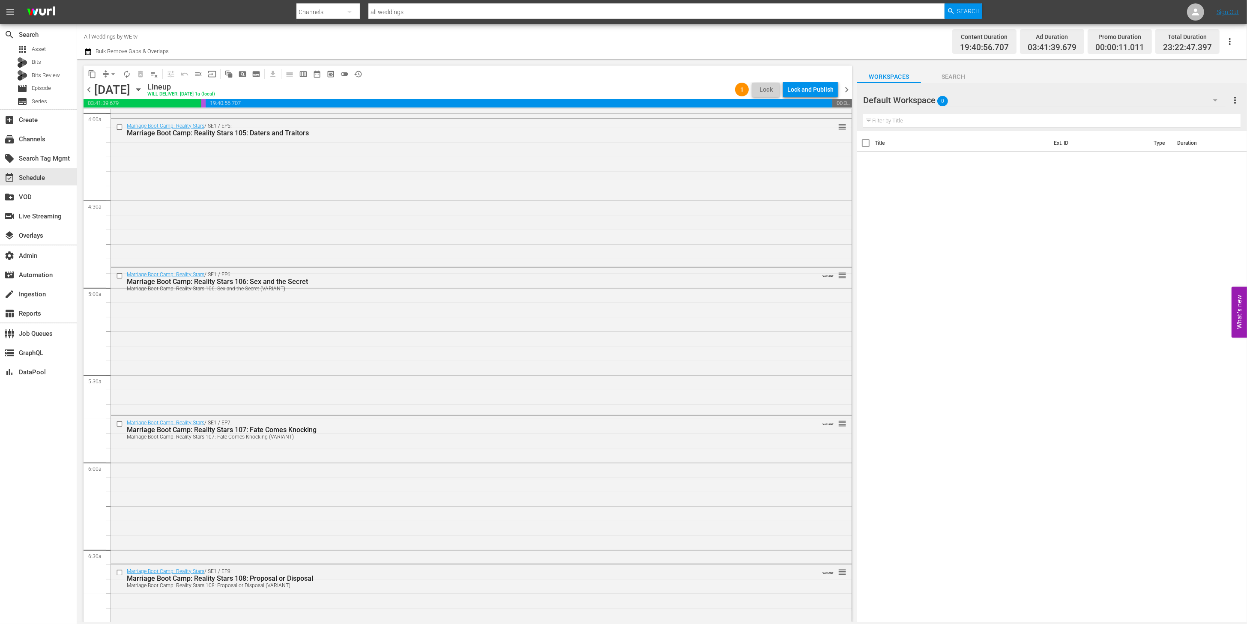
scroll to position [26, 0]
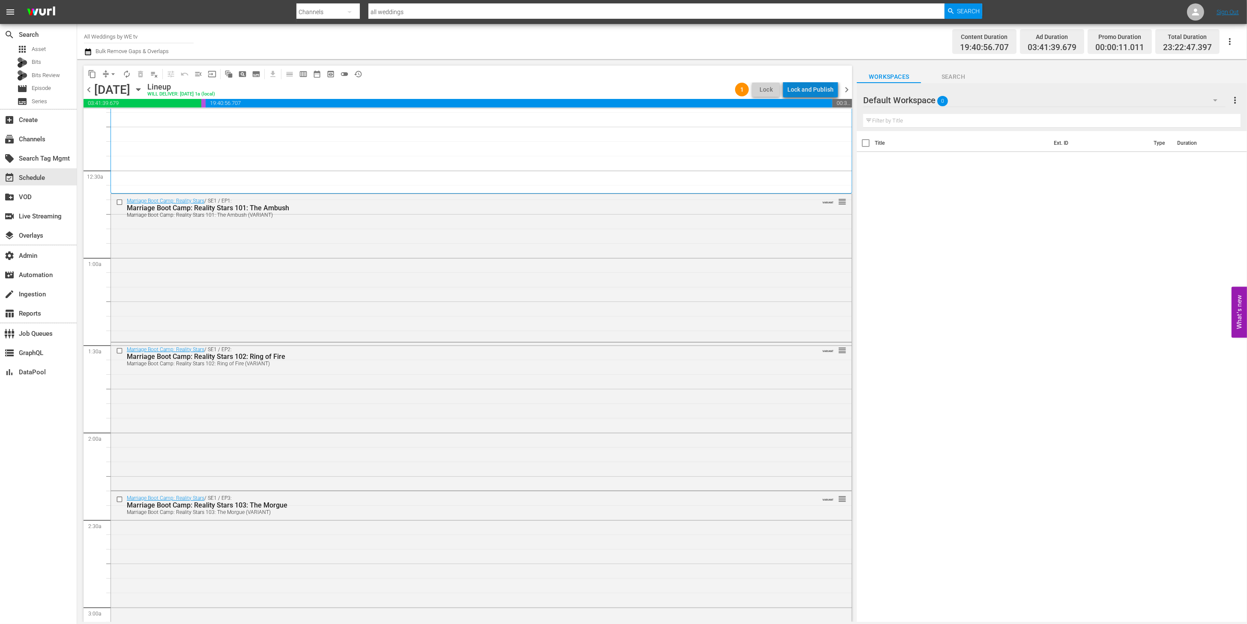
click at [816, 89] on div "Lock and Publish" at bounding box center [810, 89] width 46 height 15
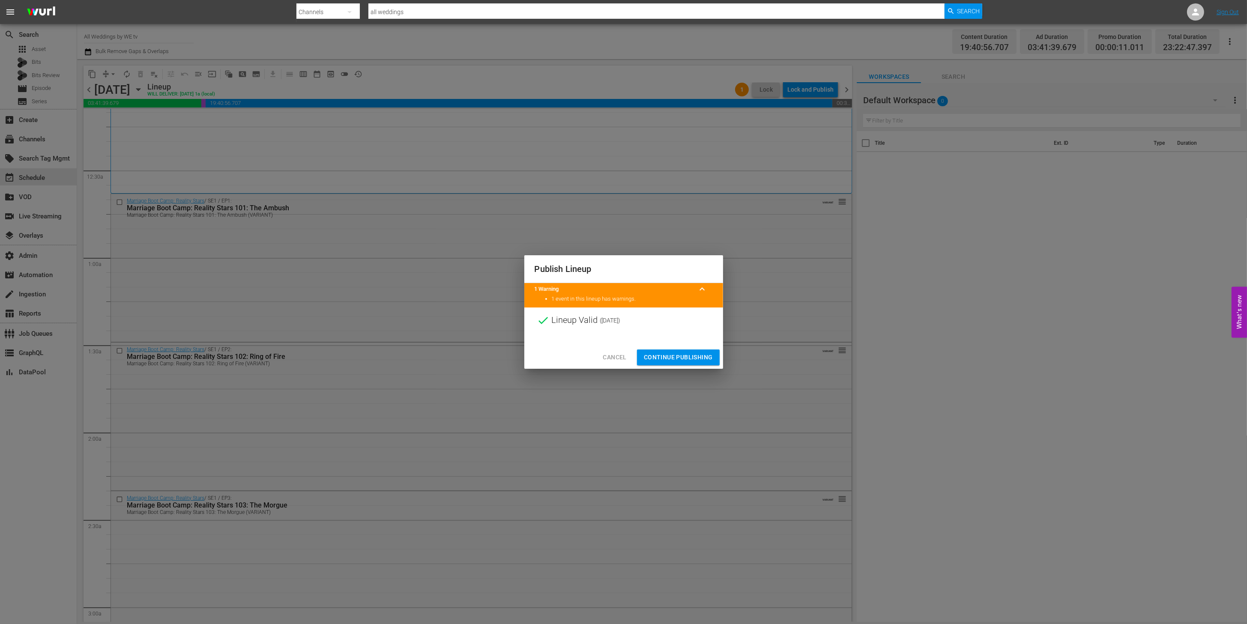
click at [680, 357] on span "Continue Publishing" at bounding box center [678, 357] width 69 height 11
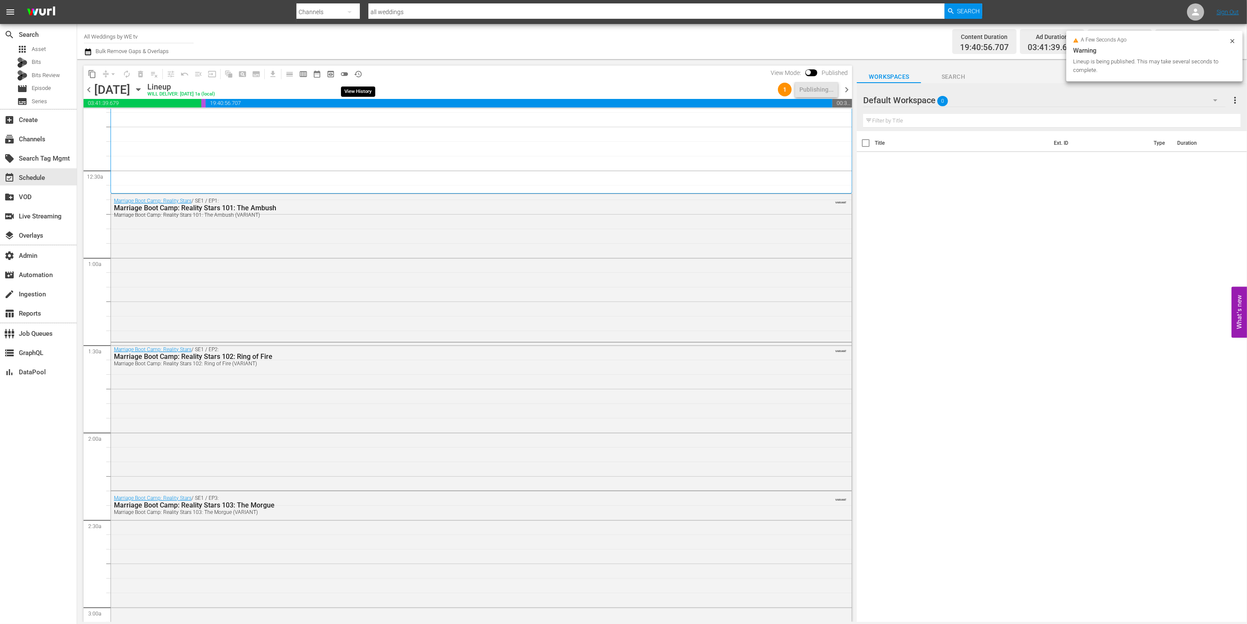
click at [358, 74] on span "history_outlined" at bounding box center [358, 74] width 9 height 9
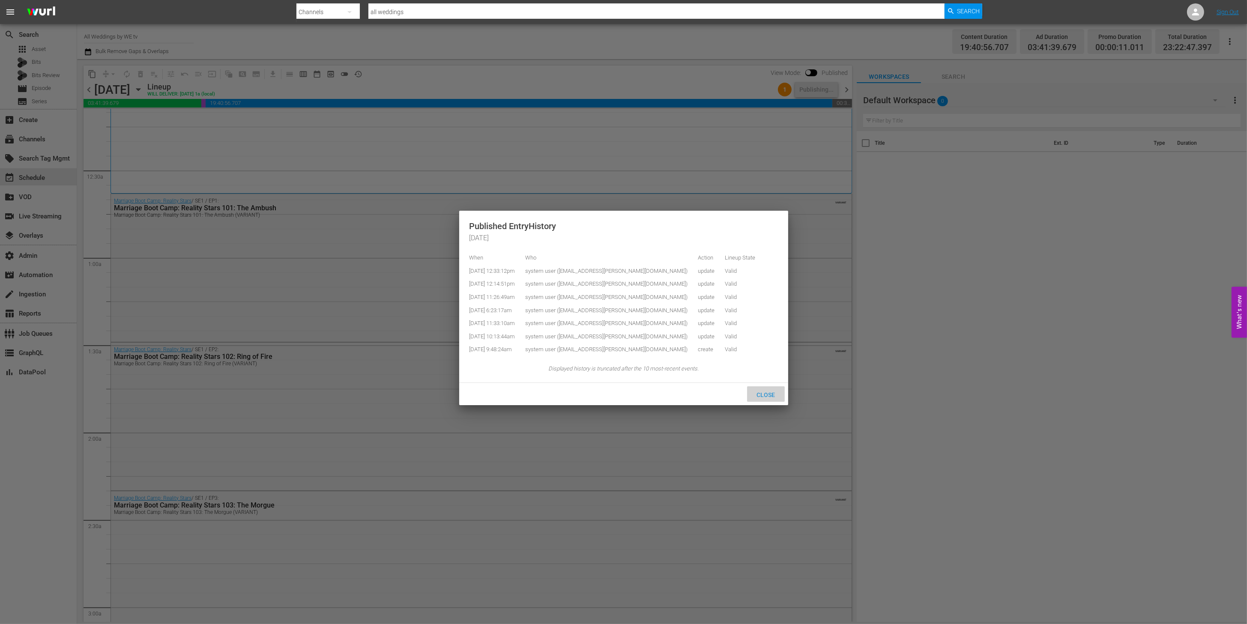
click at [761, 398] on span "Close" at bounding box center [765, 394] width 32 height 7
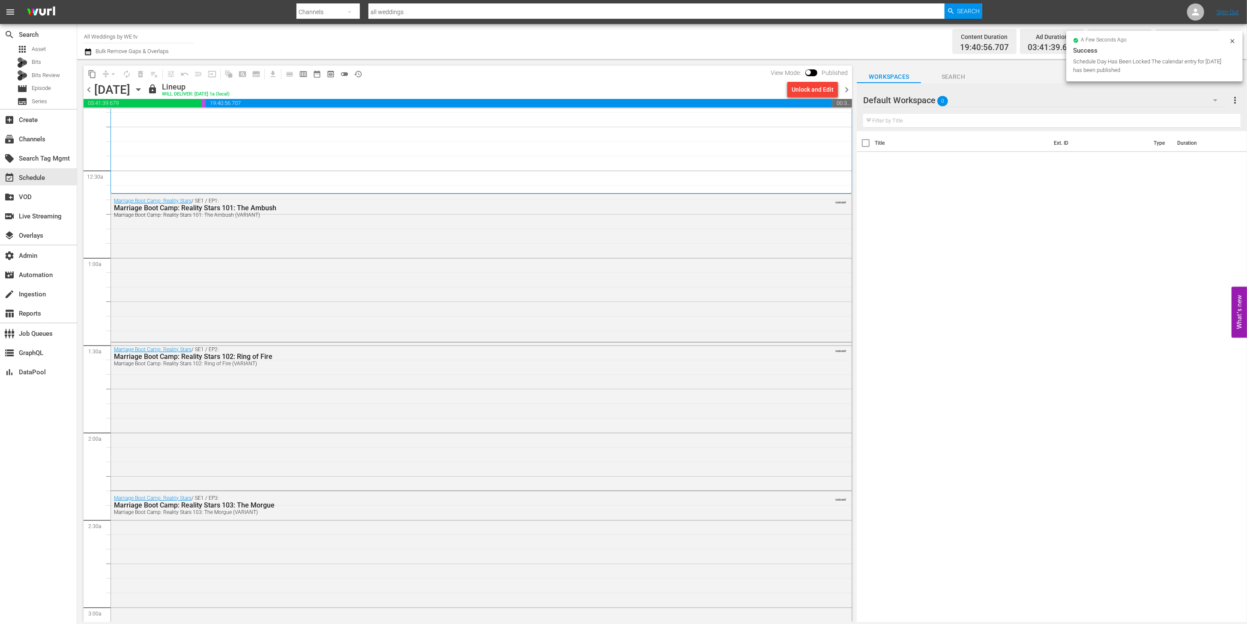
click at [357, 75] on span "history_outlined" at bounding box center [358, 74] width 9 height 9
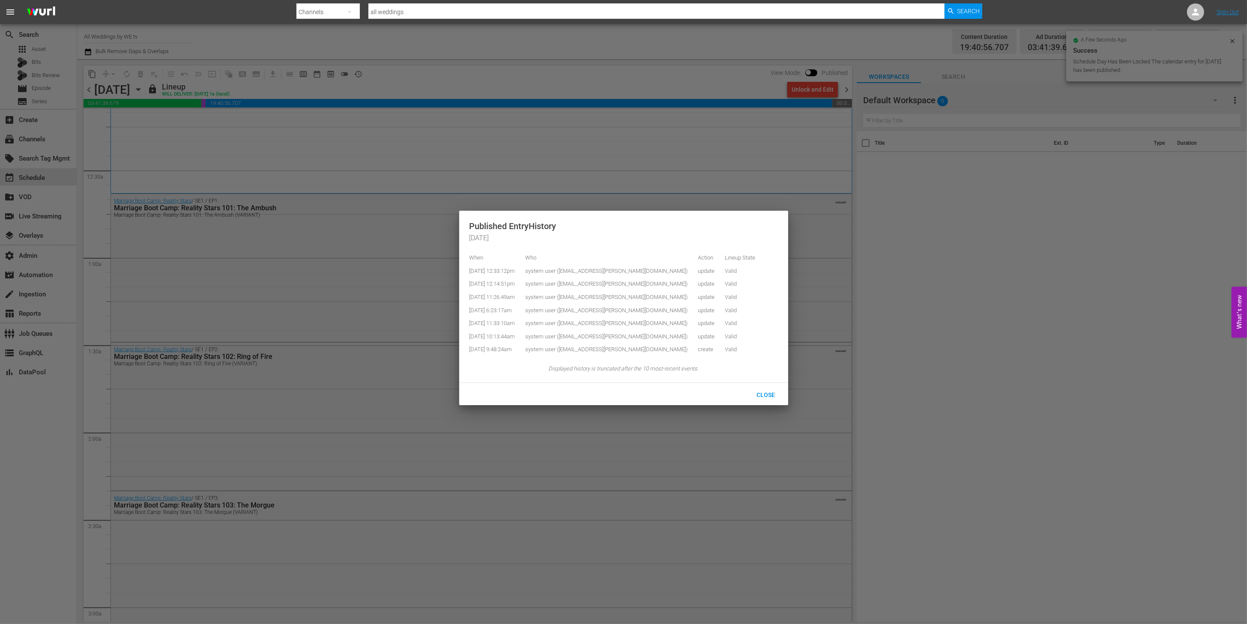
click at [427, 88] on div at bounding box center [623, 312] width 1247 height 624
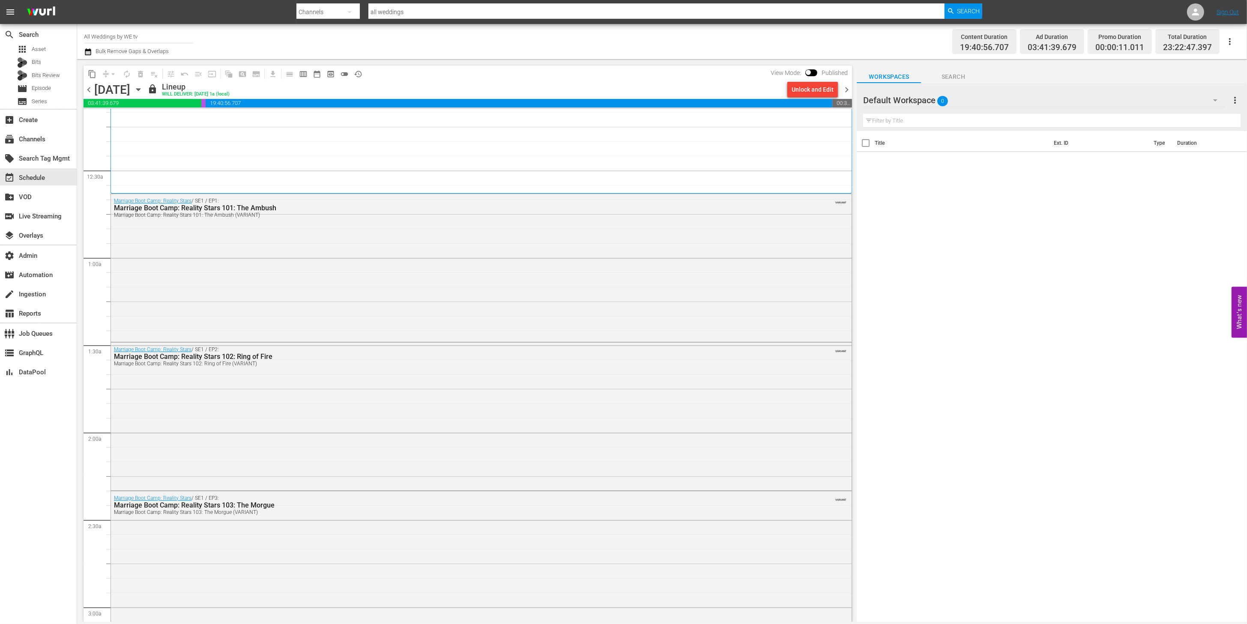
click at [845, 87] on span "chevron_right" at bounding box center [846, 89] width 11 height 11
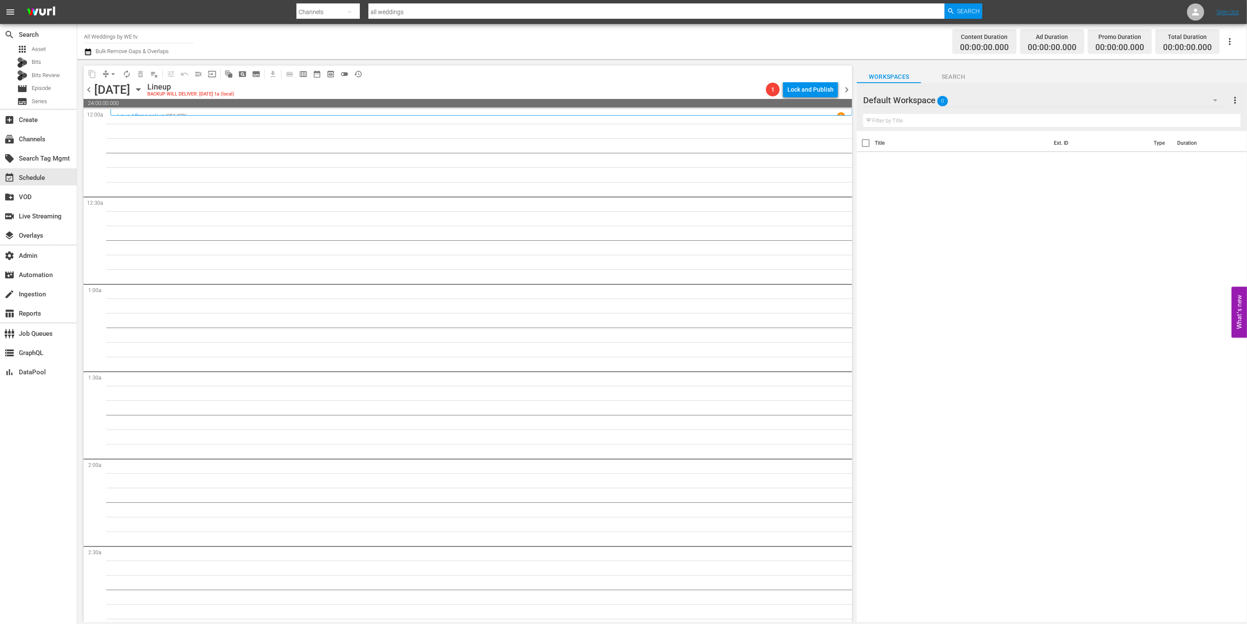
click at [847, 88] on span "chevron_right" at bounding box center [846, 89] width 11 height 11
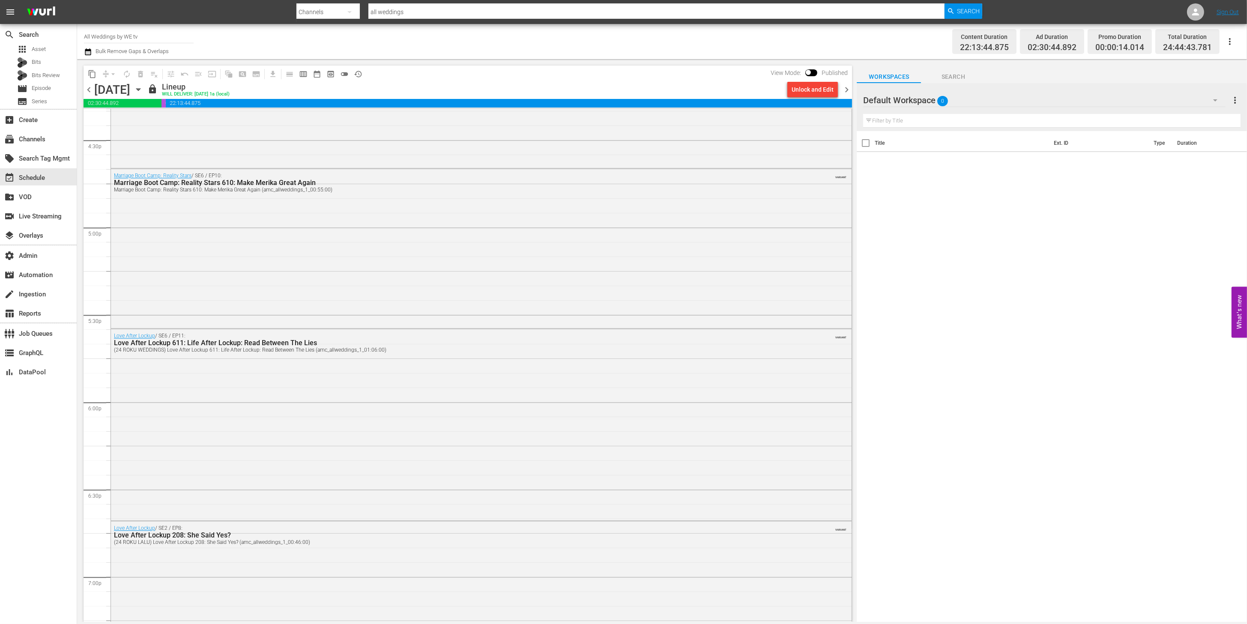
scroll to position [3811, 0]
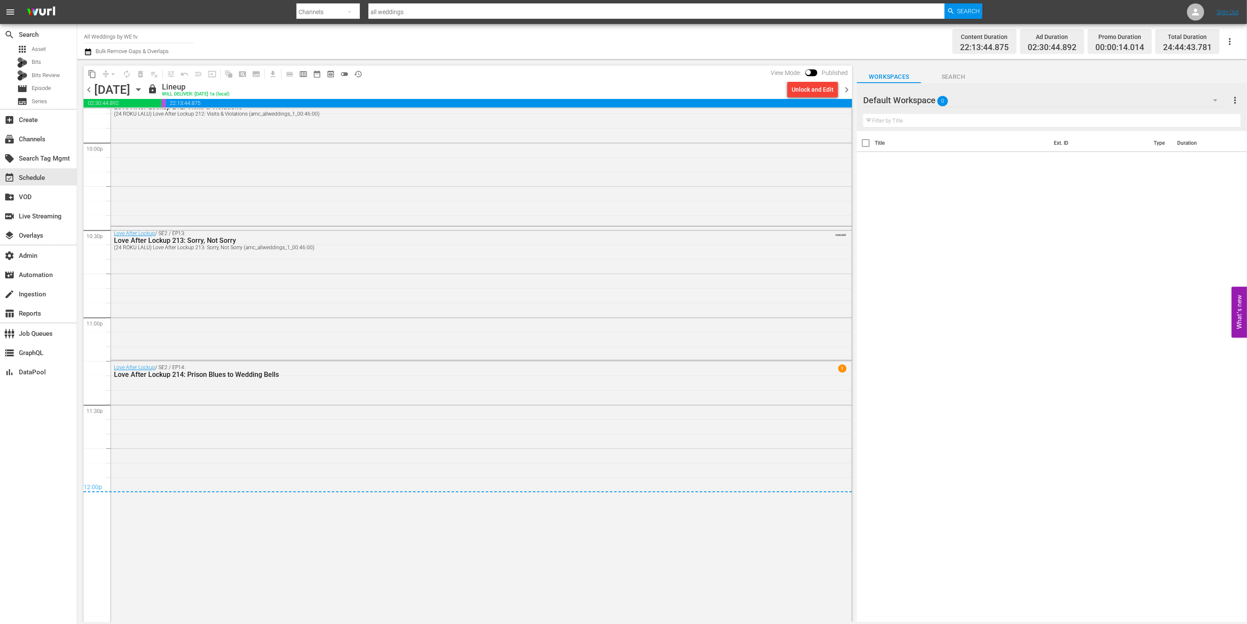
click at [844, 90] on span "chevron_right" at bounding box center [846, 89] width 11 height 11
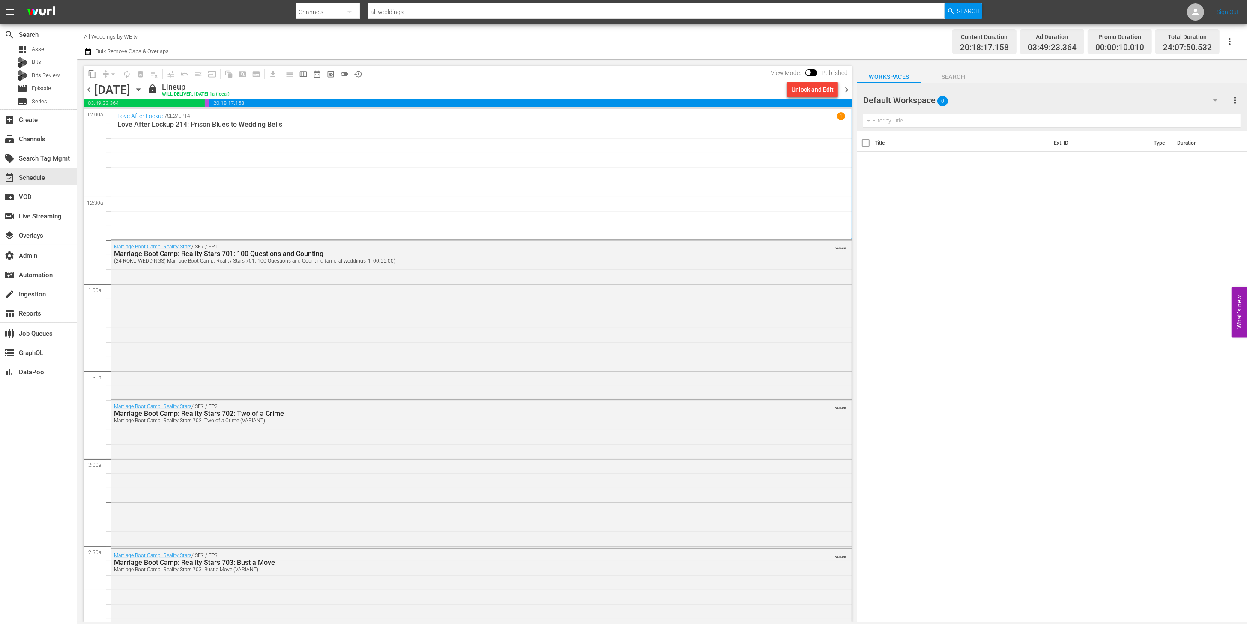
click at [93, 90] on span "chevron_left" at bounding box center [89, 89] width 11 height 11
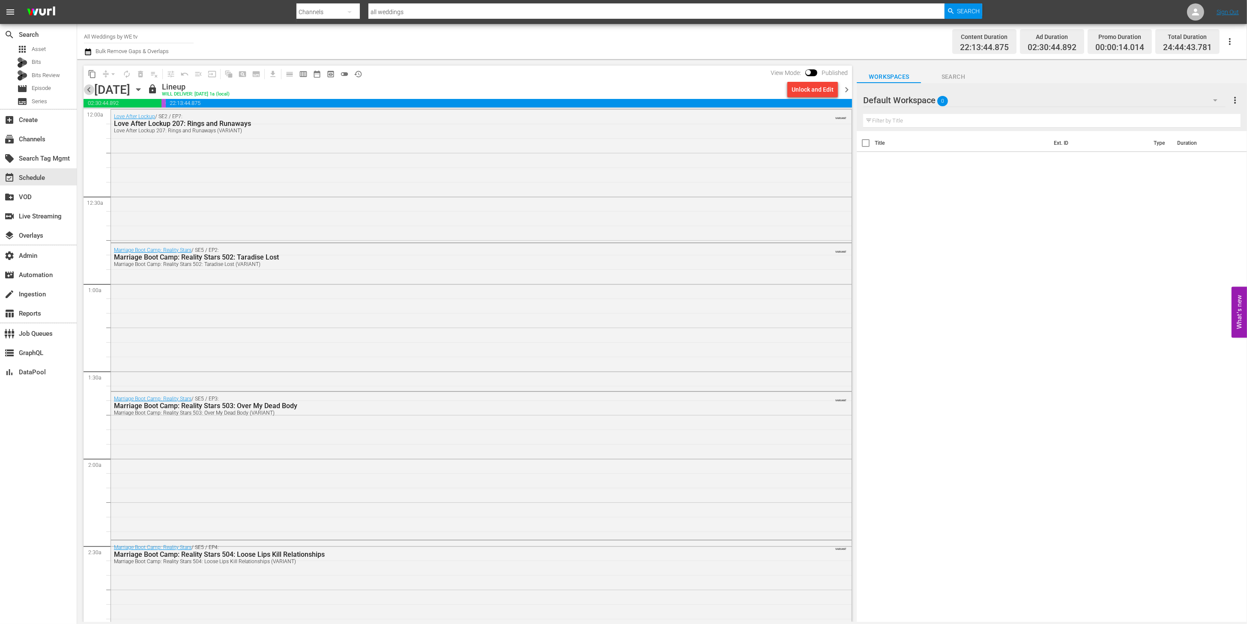
drag, startPoint x: 87, startPoint y: 89, endPoint x: 96, endPoint y: 99, distance: 13.6
click at [89, 89] on span "chevron_left" at bounding box center [89, 89] width 11 height 11
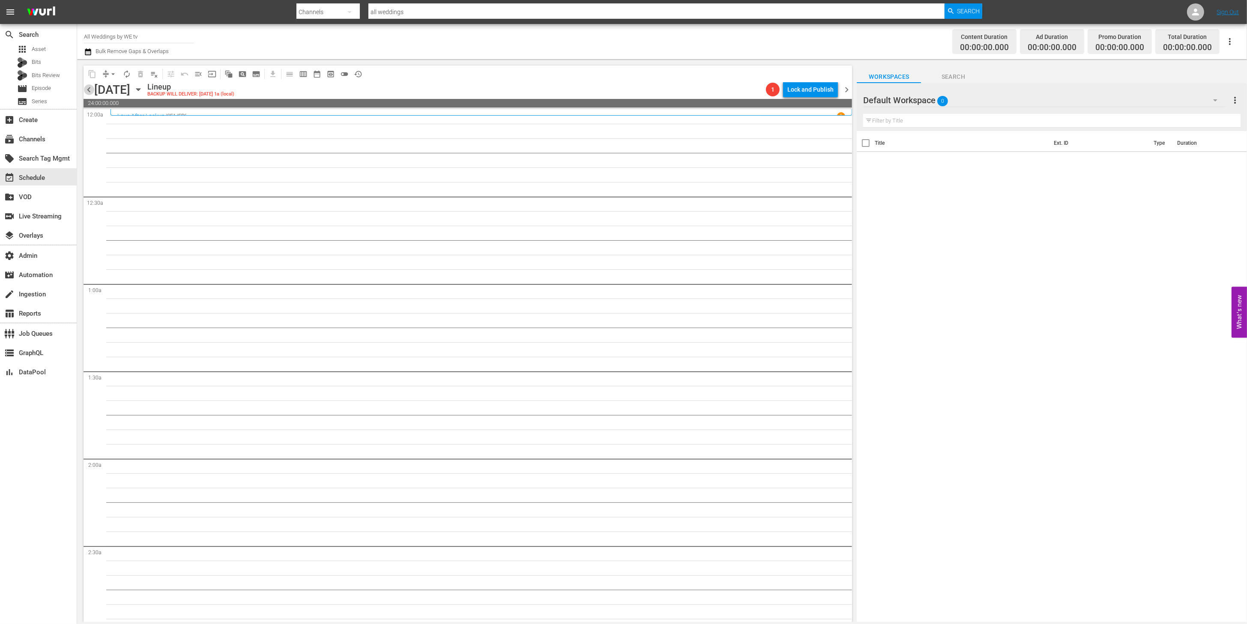
click at [88, 93] on span "chevron_left" at bounding box center [89, 89] width 11 height 11
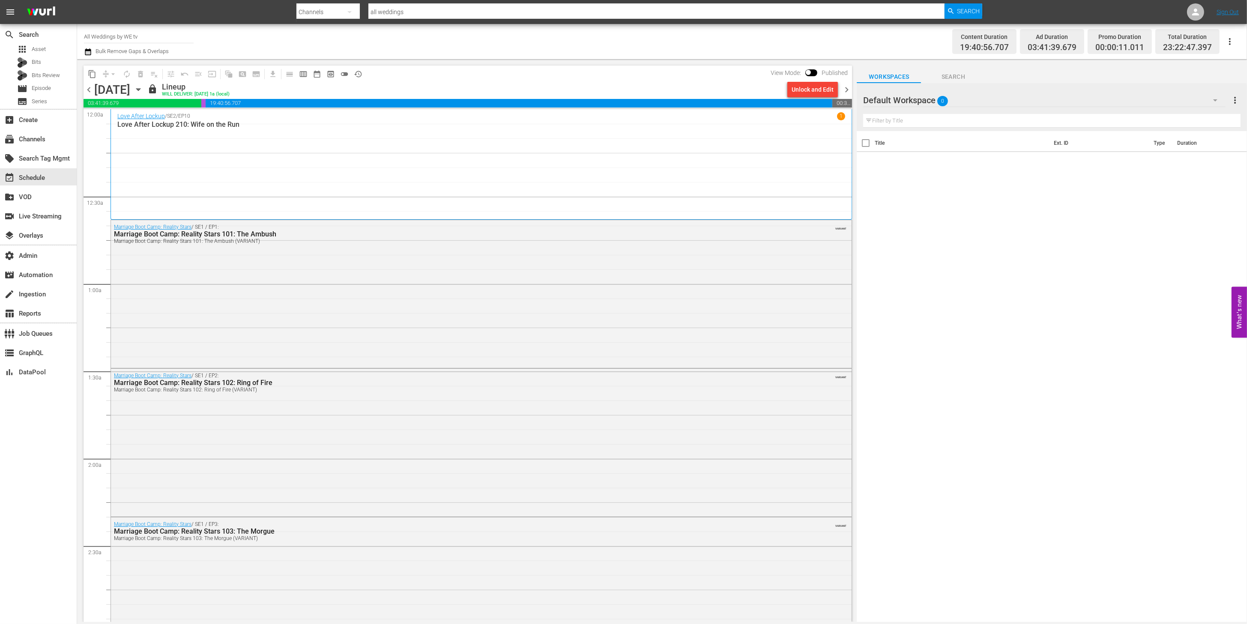
click at [371, 197] on div "Love After Lockup / SE2 / EP10 1 Love After Lockup 210: Wife on the Run" at bounding box center [481, 164] width 728 height 104
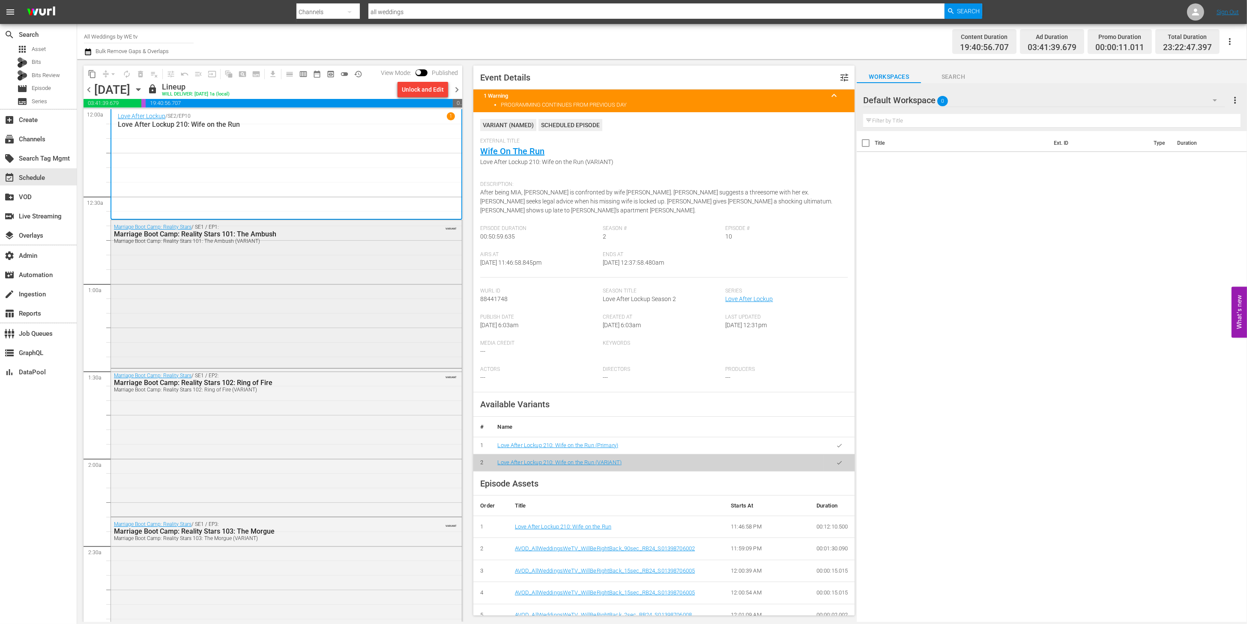
click at [370, 249] on div "Marriage Boot Camp: Reality Stars / SE1 / EP1: Marriage Boot Camp: Reality Star…" at bounding box center [286, 293] width 351 height 146
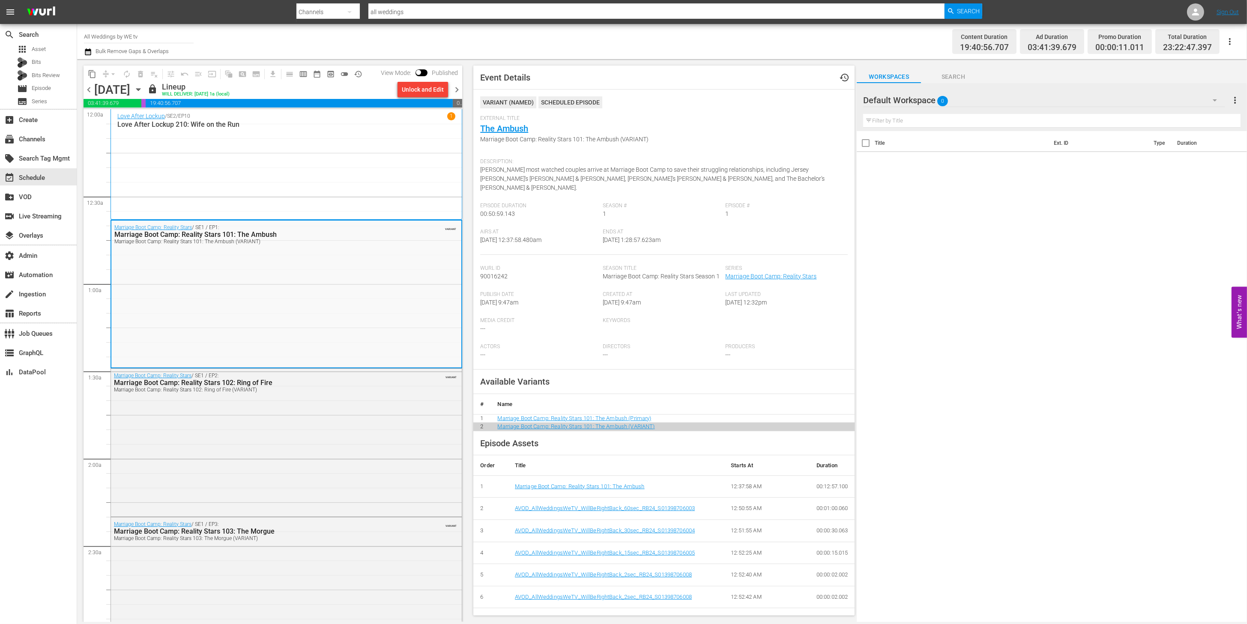
click at [377, 184] on div "Love After Lockup / SE2 / EP10 1 Love After Lockup 210: Wife on the Run" at bounding box center [286, 164] width 338 height 104
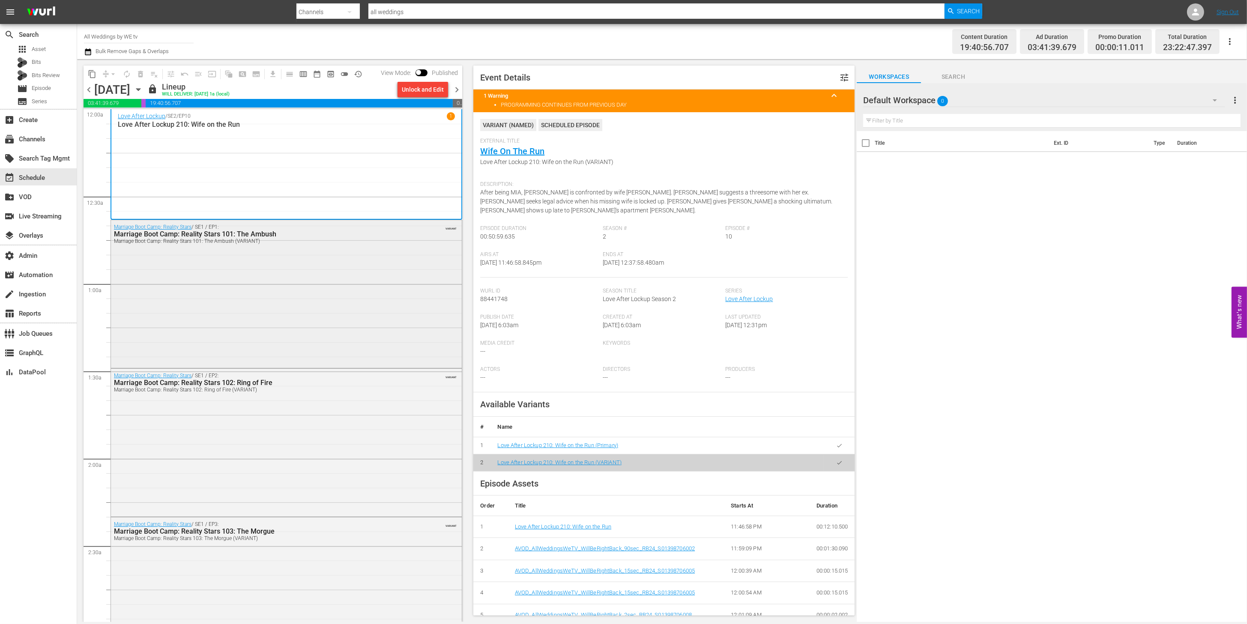
click at [358, 284] on div "Marriage Boot Camp: Reality Stars / SE1 / EP1: Marriage Boot Camp: Reality Star…" at bounding box center [286, 293] width 351 height 146
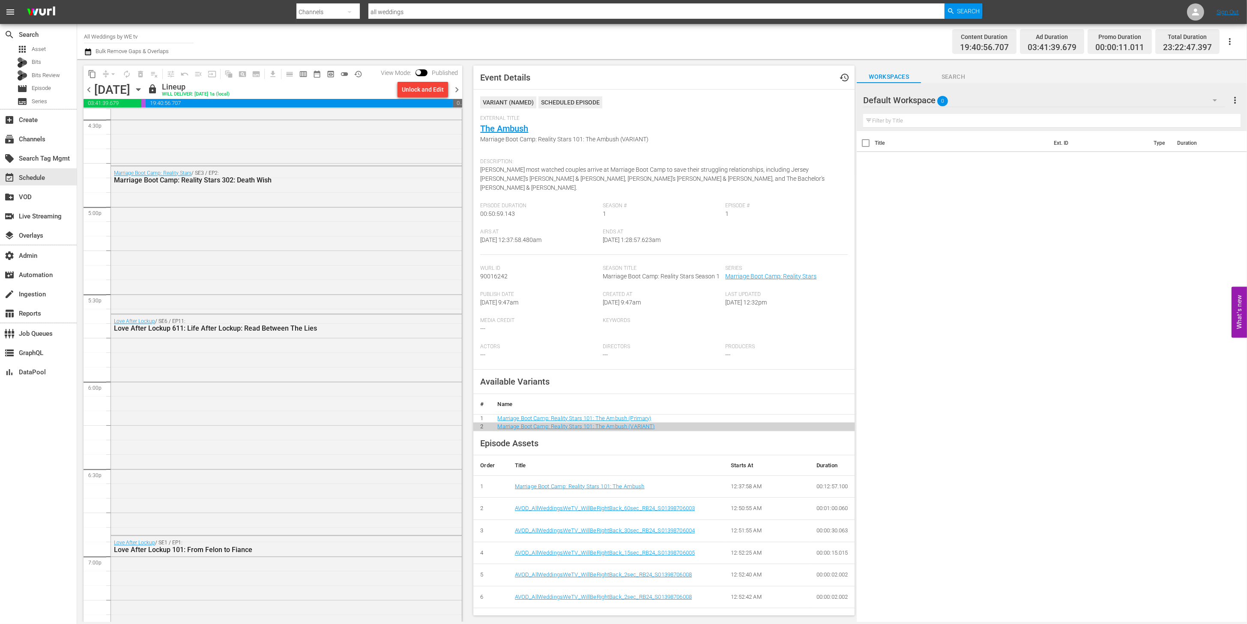
scroll to position [1595, 0]
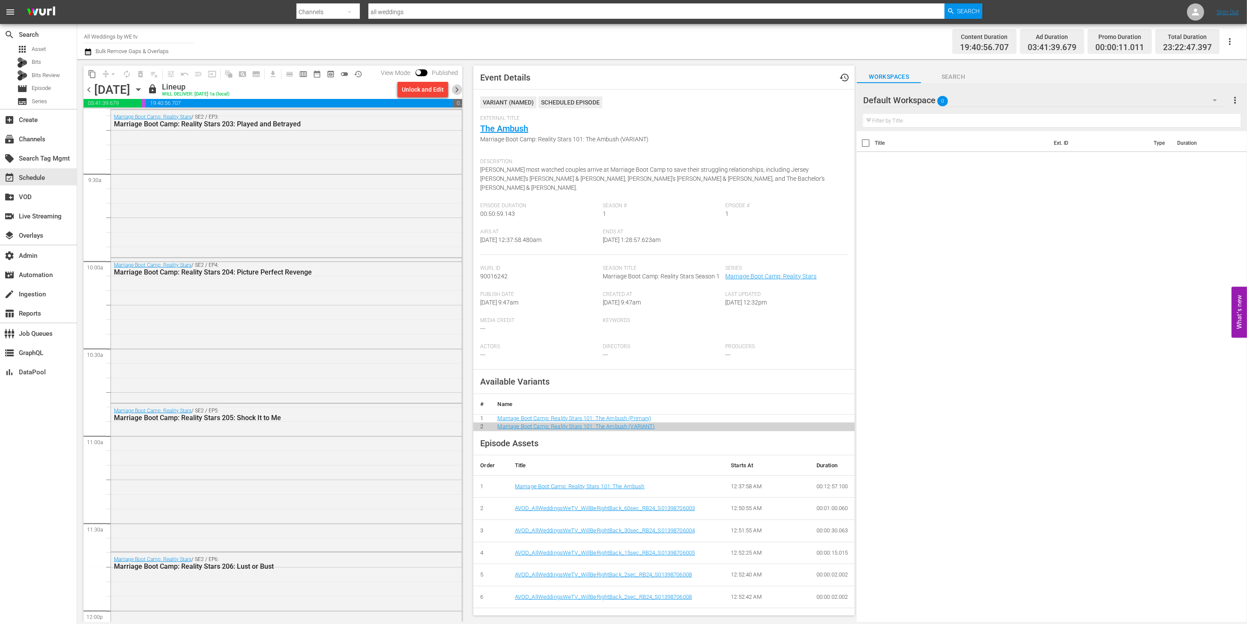
click at [461, 90] on span "chevron_right" at bounding box center [456, 89] width 11 height 11
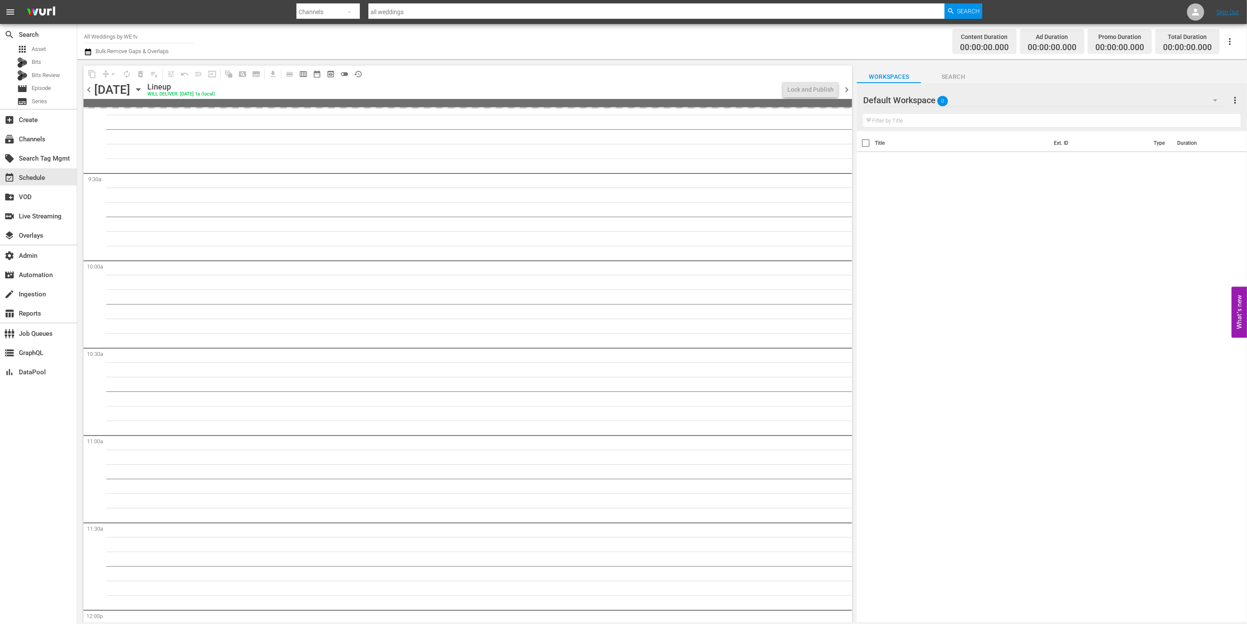
scroll to position [1581, 0]
click at [847, 88] on span "chevron_right" at bounding box center [846, 89] width 11 height 11
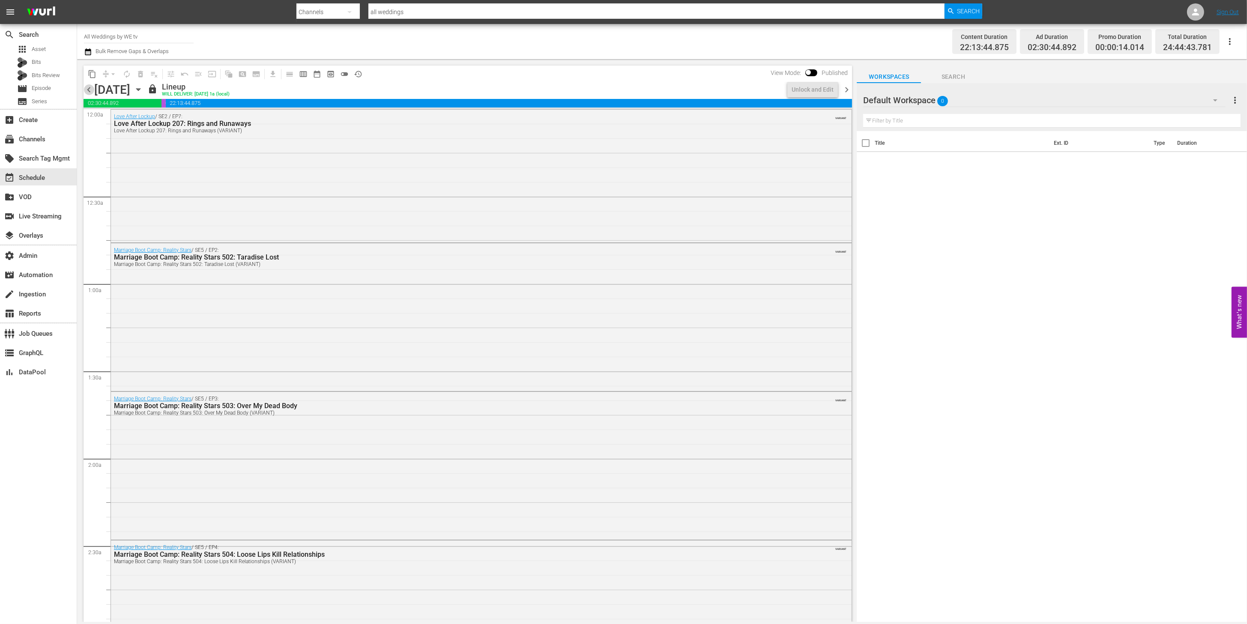
click at [92, 88] on span "chevron_left" at bounding box center [89, 89] width 11 height 11
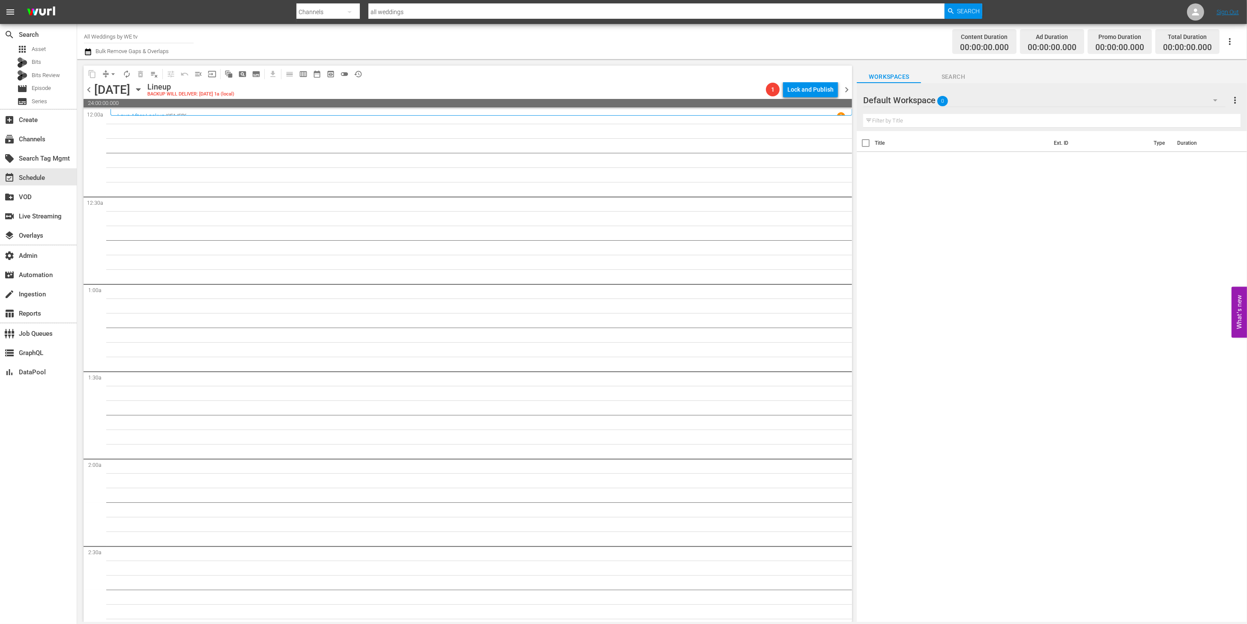
click at [844, 89] on span "chevron_right" at bounding box center [846, 89] width 11 height 11
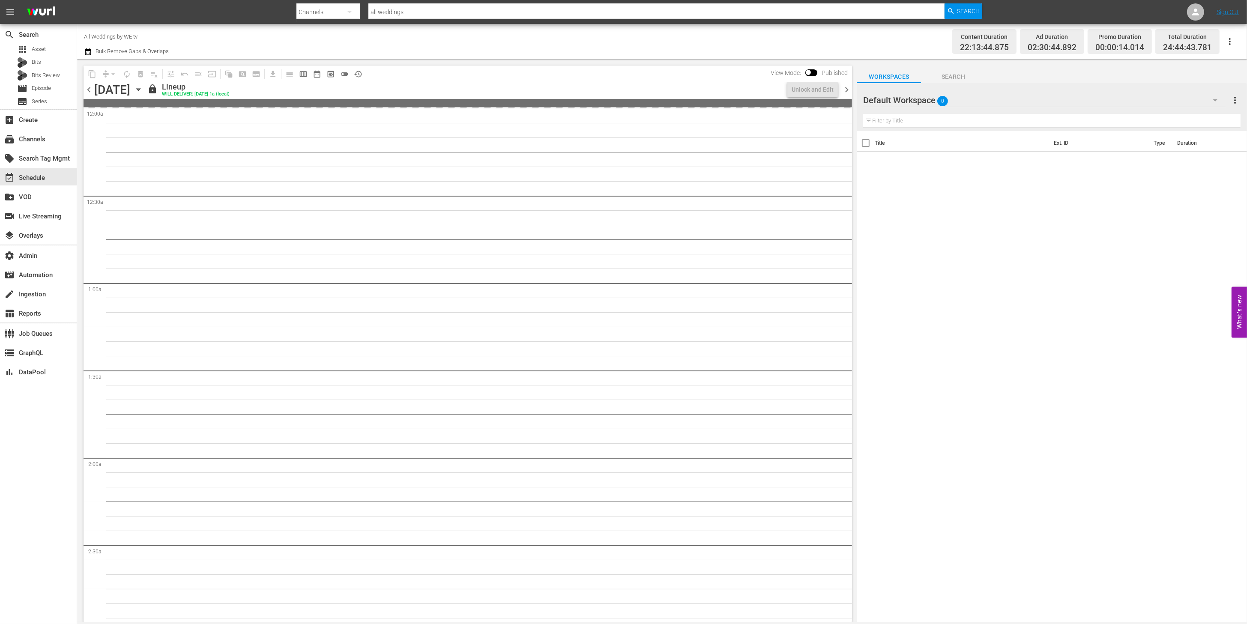
click at [845, 89] on span "chevron_right" at bounding box center [846, 89] width 11 height 11
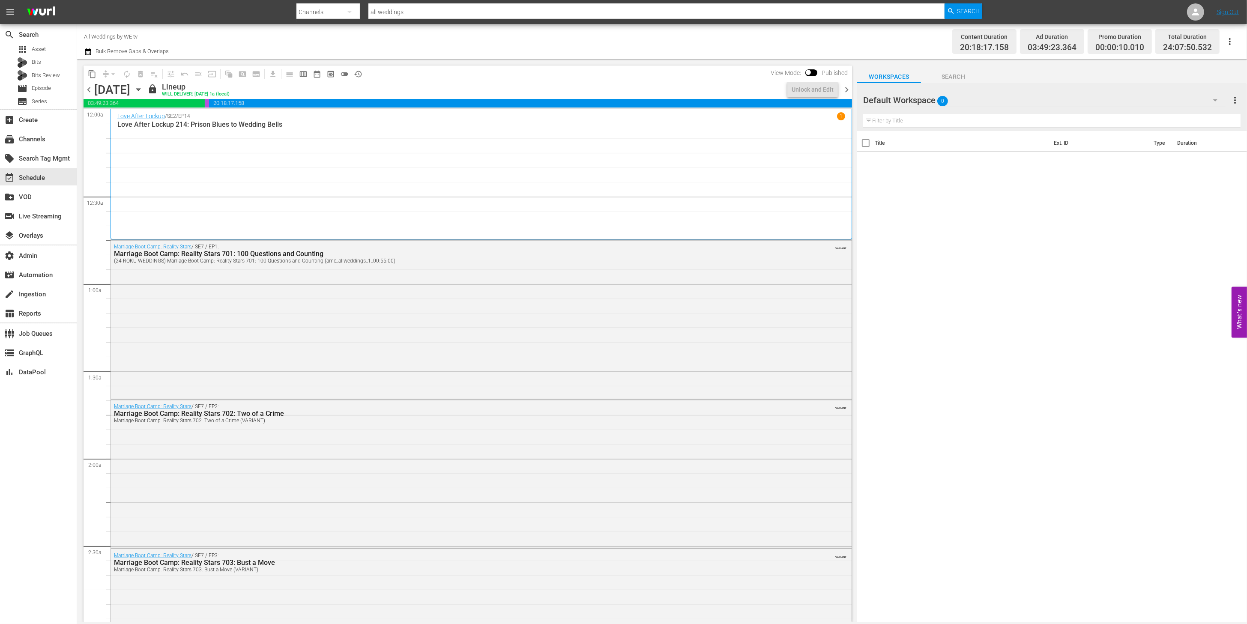
click at [846, 88] on span "chevron_right" at bounding box center [846, 89] width 11 height 11
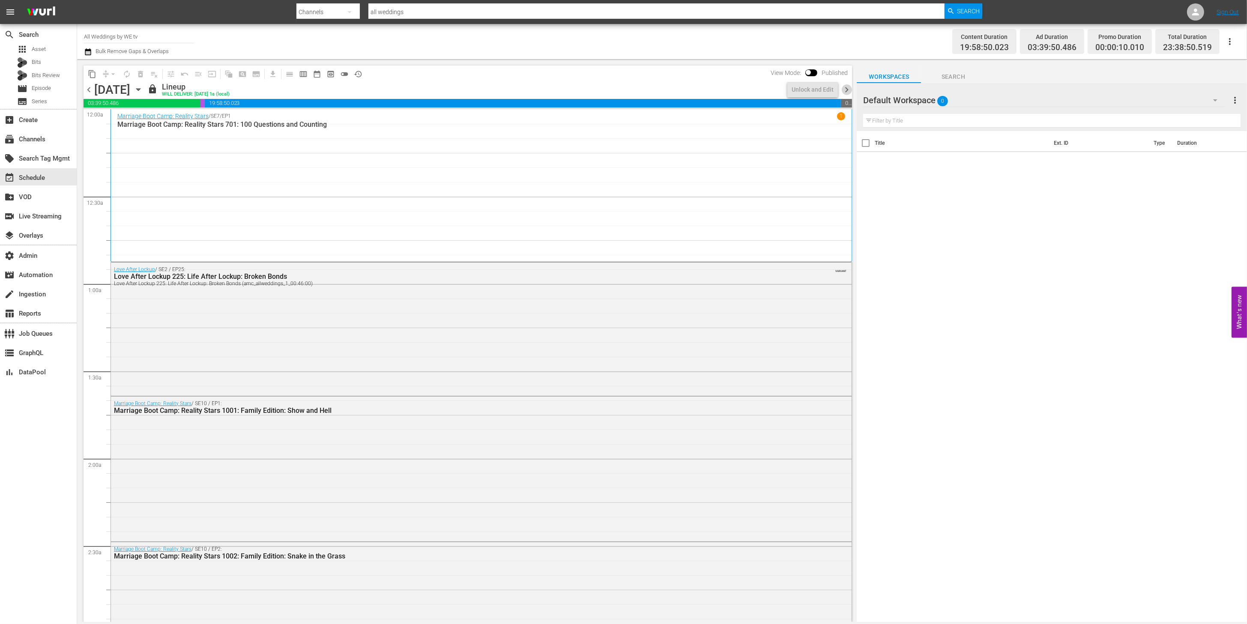
click at [846, 88] on span "chevron_right" at bounding box center [846, 89] width 11 height 11
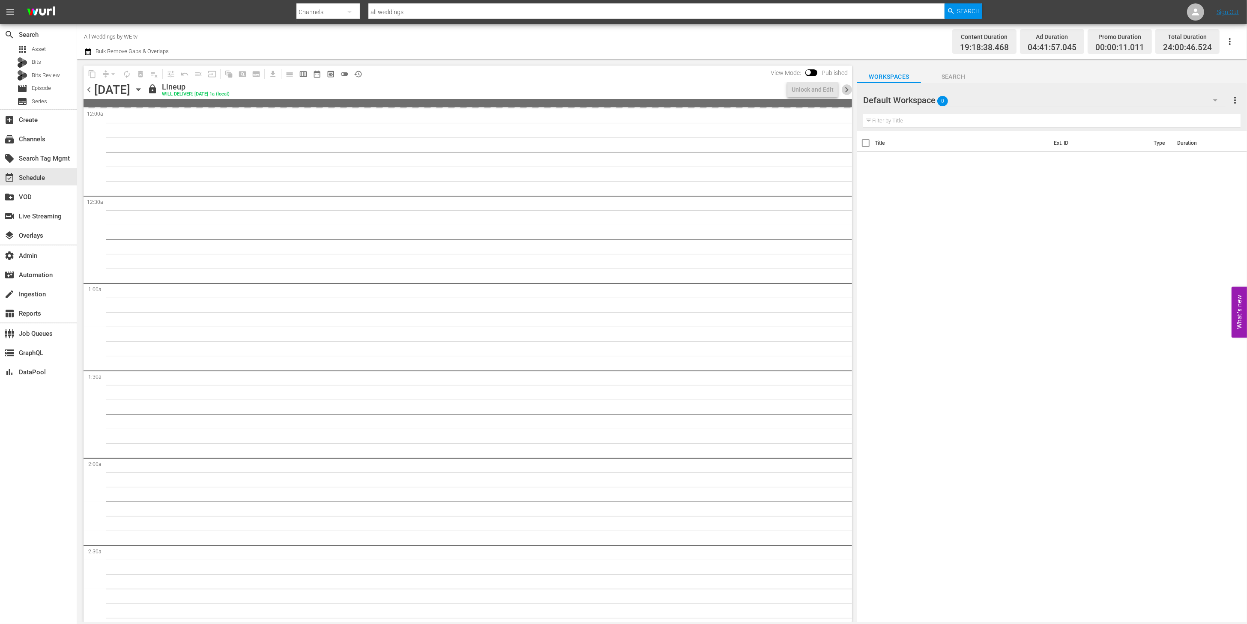
click at [846, 88] on span "chevron_right" at bounding box center [846, 89] width 11 height 11
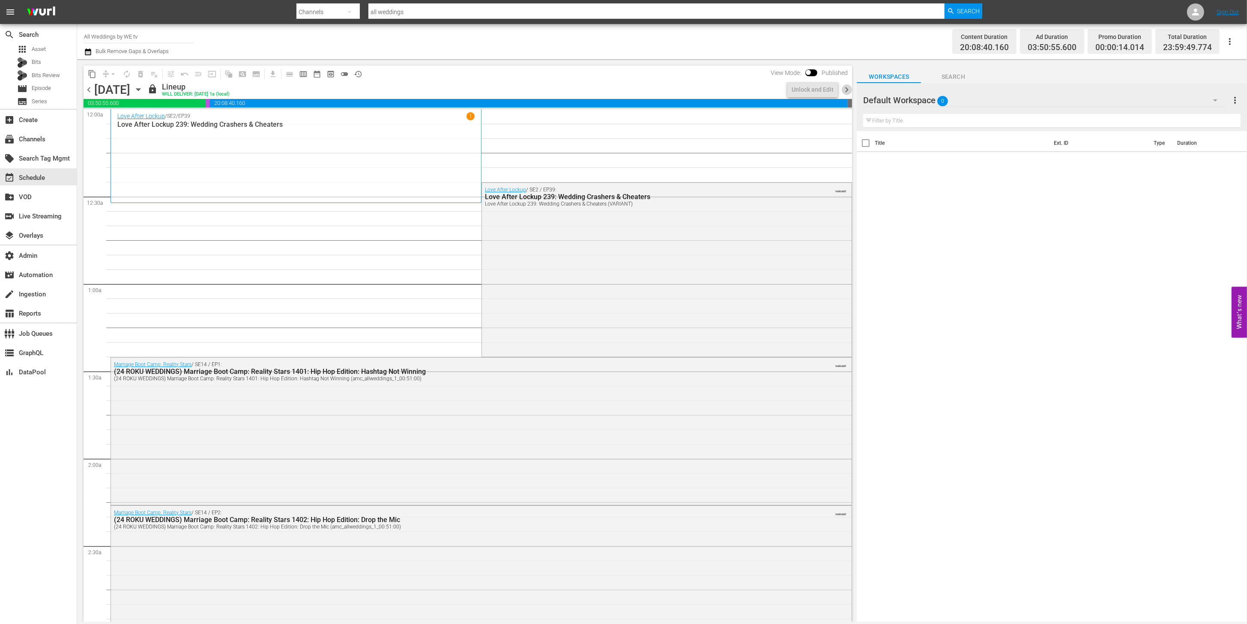
click at [847, 88] on span "chevron_right" at bounding box center [846, 89] width 11 height 11
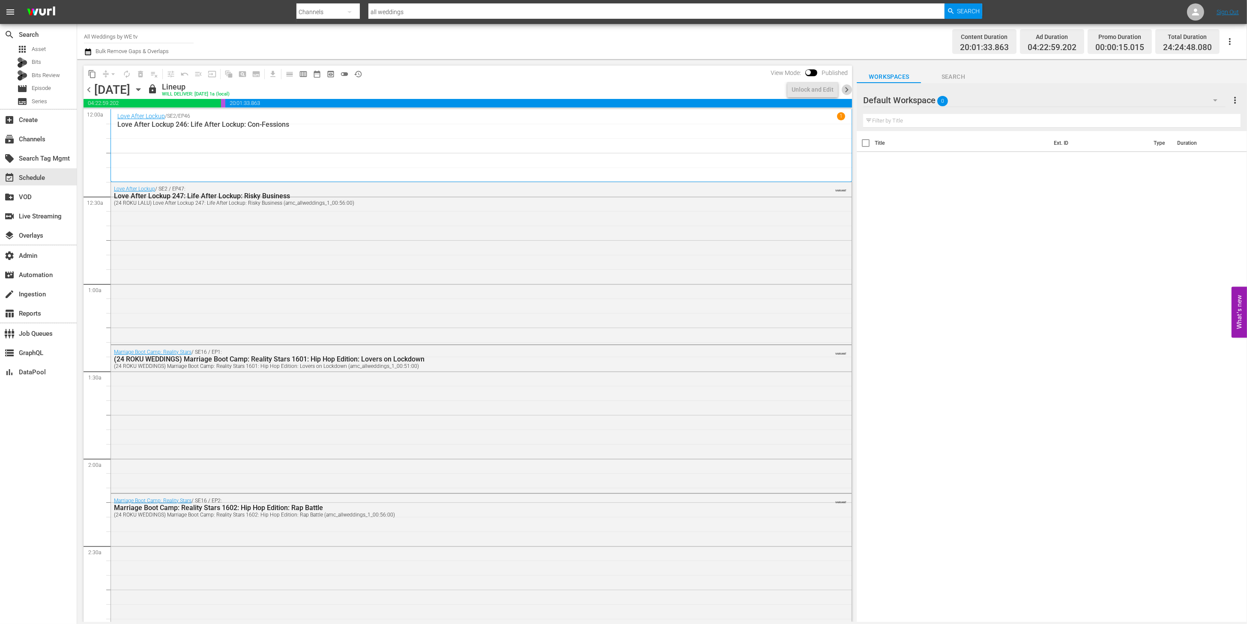
click at [847, 88] on span "chevron_right" at bounding box center [846, 89] width 11 height 11
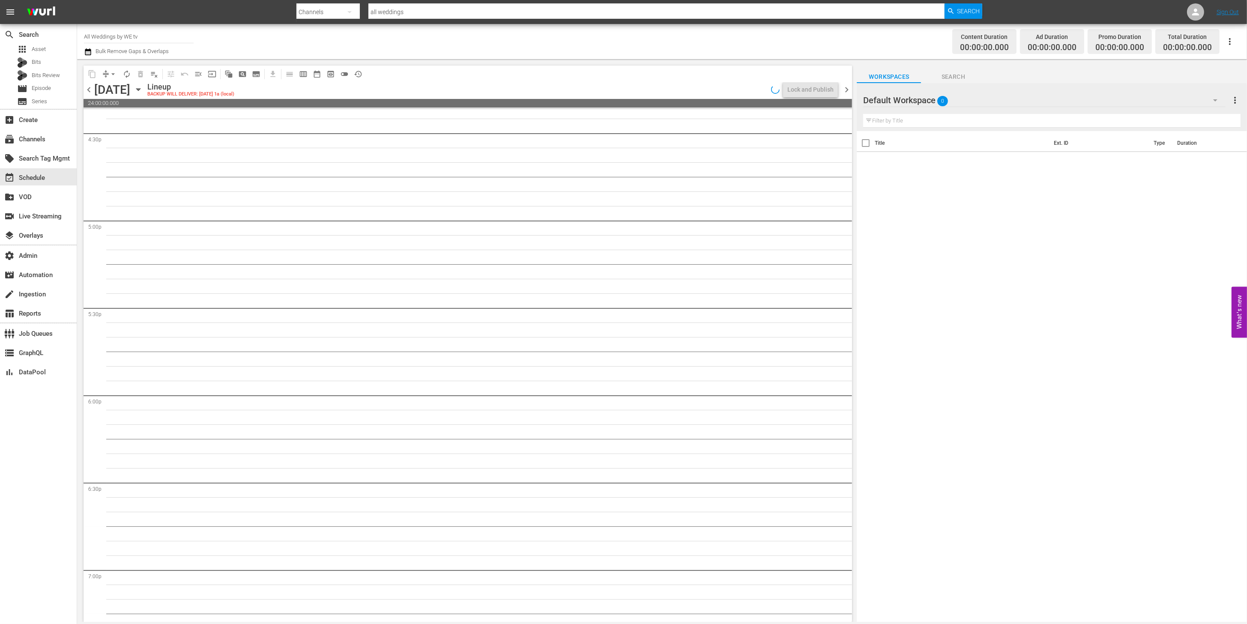
scroll to position [3680, 0]
click at [848, 88] on span "chevron_right" at bounding box center [846, 89] width 11 height 11
click at [87, 91] on span "chevron_left" at bounding box center [89, 89] width 11 height 11
click at [88, 91] on span "chevron_left" at bounding box center [89, 89] width 11 height 11
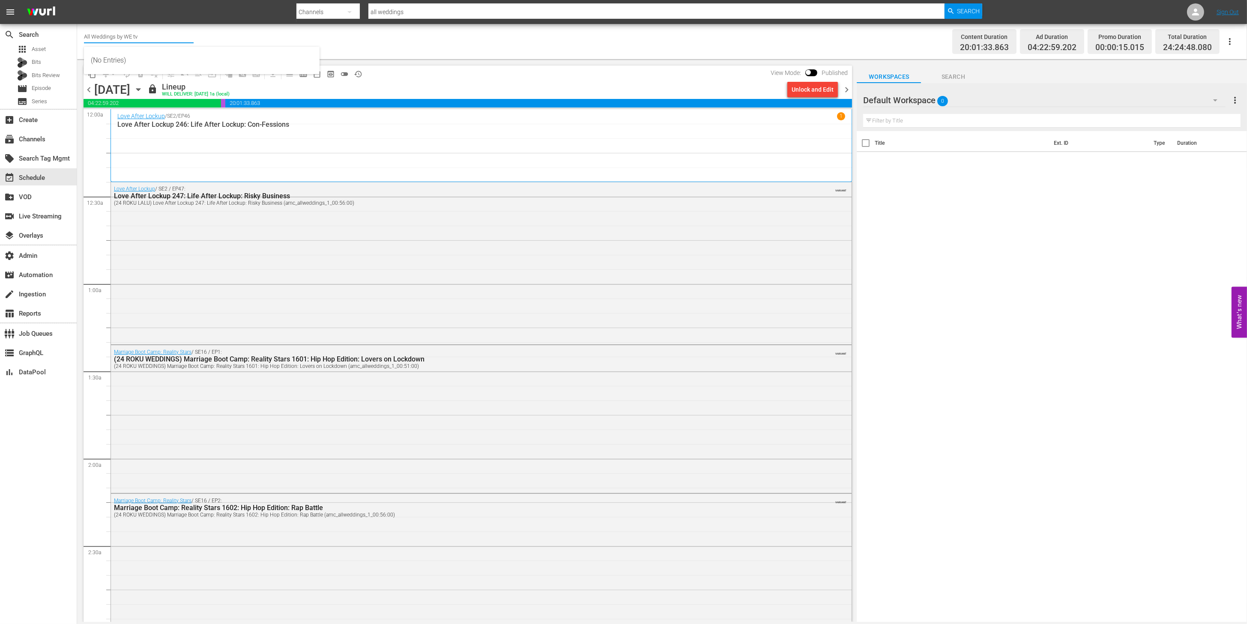
click at [147, 36] on input "All Weddings by WE tv" at bounding box center [139, 36] width 110 height 21
click at [558, 461] on div "Marriage Boot Camp: Reality Stars / SE16 / EP1: (24 ROKU WEDDINGS) Marriage Boo…" at bounding box center [481, 418] width 740 height 146
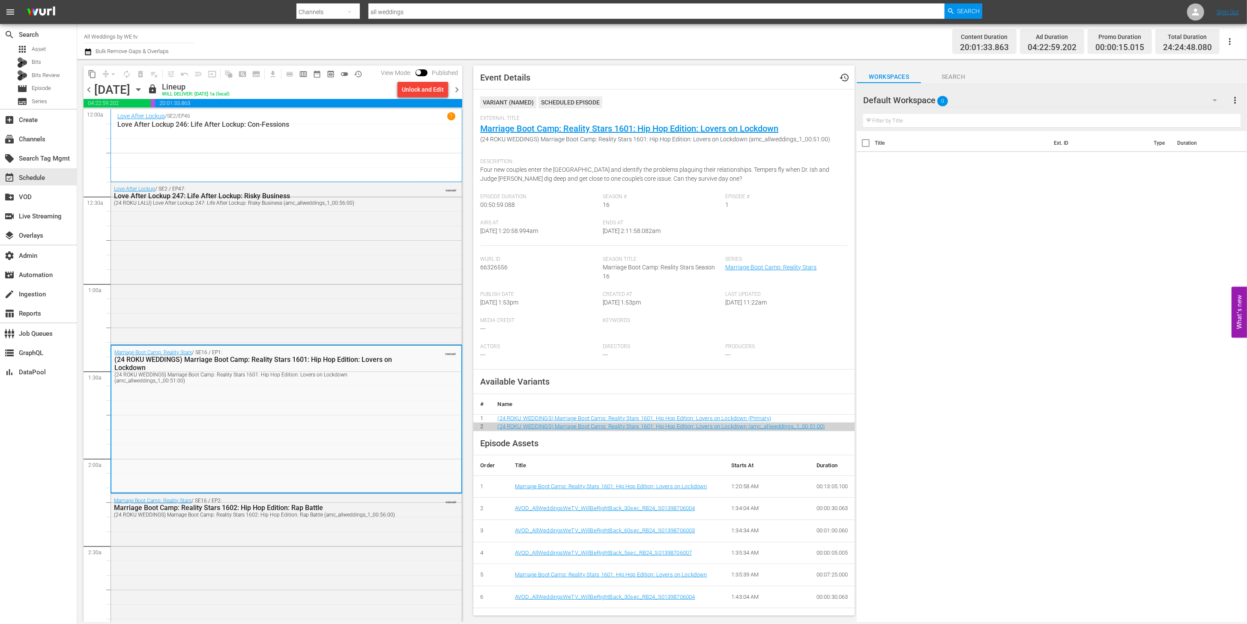
click at [90, 88] on span "chevron_left" at bounding box center [89, 89] width 11 height 11
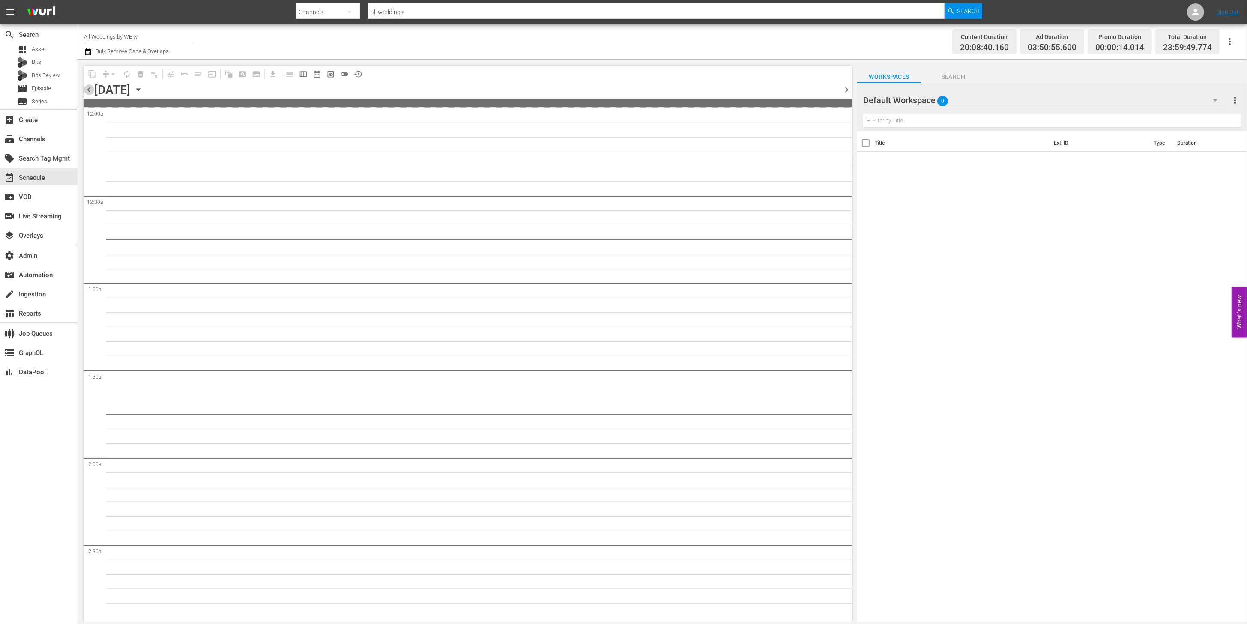
click at [90, 88] on span "chevron_left" at bounding box center [89, 89] width 11 height 11
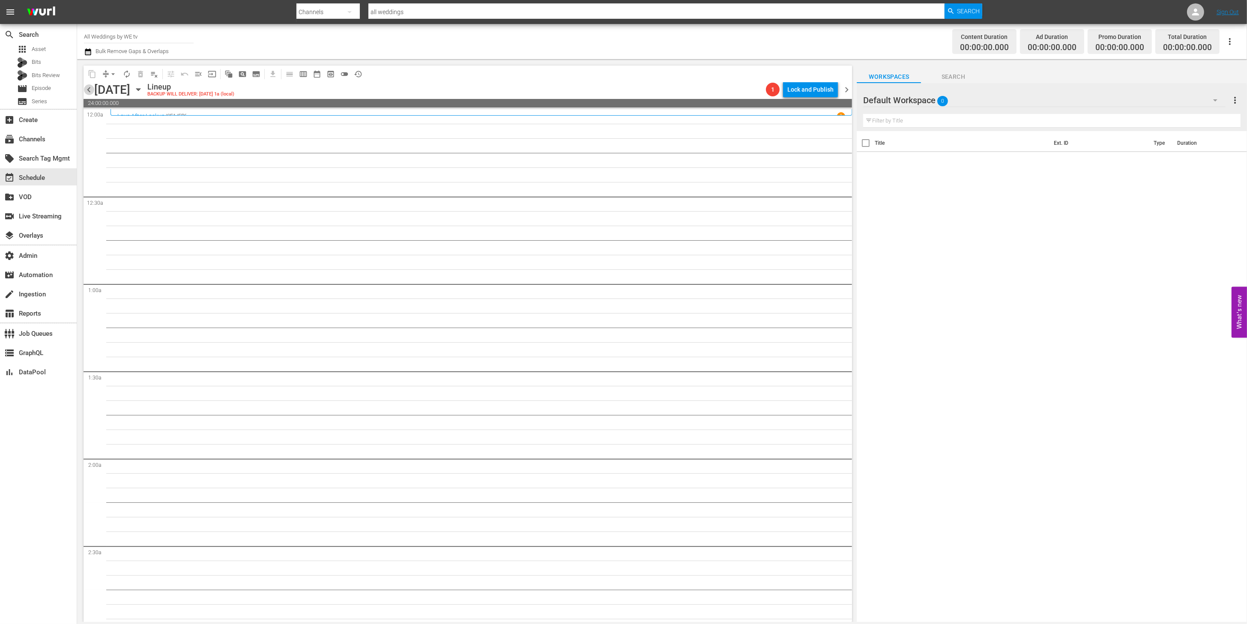
click at [90, 88] on span "chevron_left" at bounding box center [89, 89] width 11 height 11
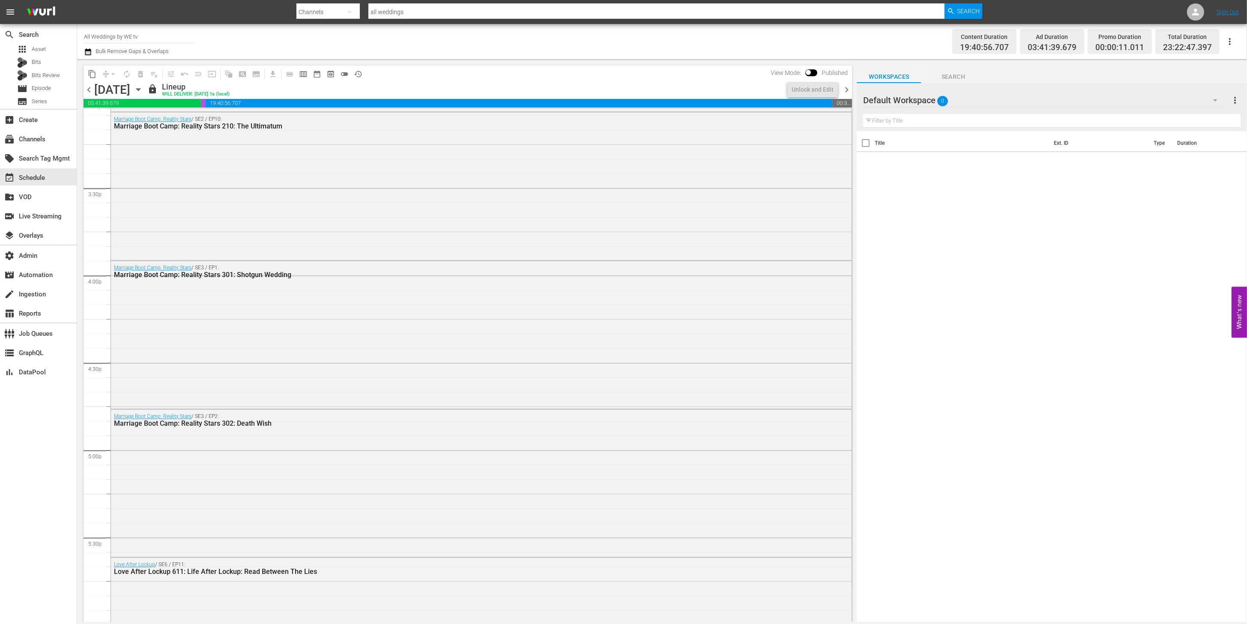
scroll to position [3299, 0]
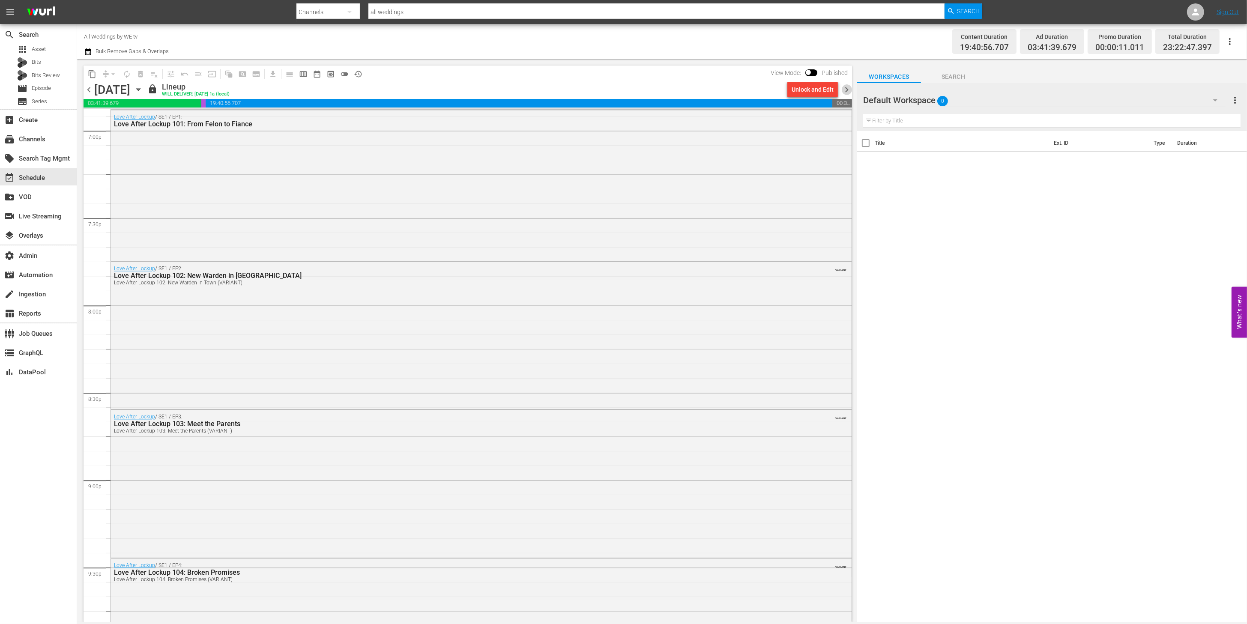
click at [849, 90] on span "chevron_right" at bounding box center [846, 89] width 11 height 11
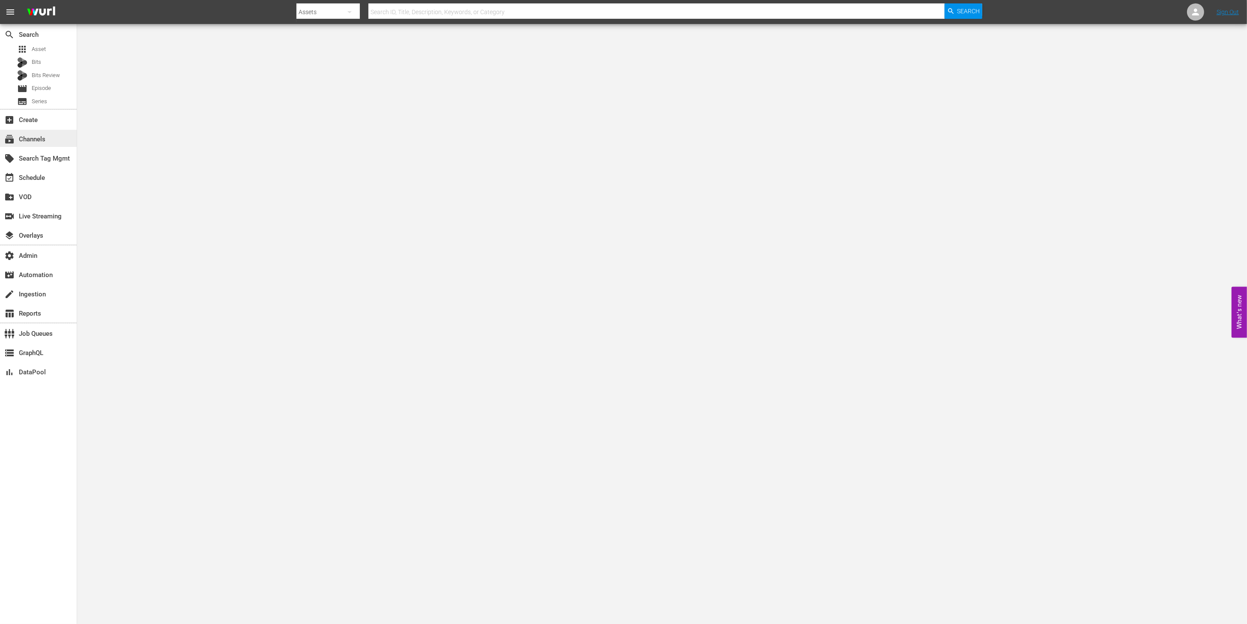
click at [53, 136] on div "subscriptions Channels" at bounding box center [38, 138] width 77 height 17
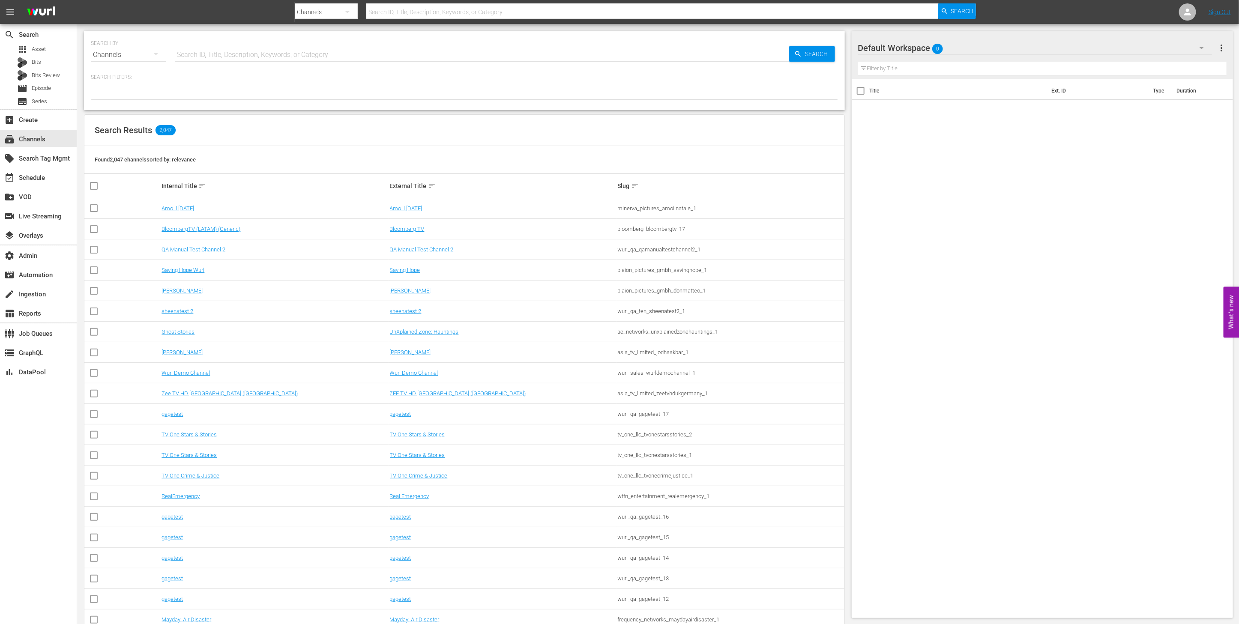
click at [384, 44] on div "SEARCH BY Search By Channels Search ID, Title, Description, Keywords, or Catego…" at bounding box center [464, 49] width 747 height 31
click at [365, 55] on input "text" at bounding box center [482, 55] width 614 height 21
type input "scripps"
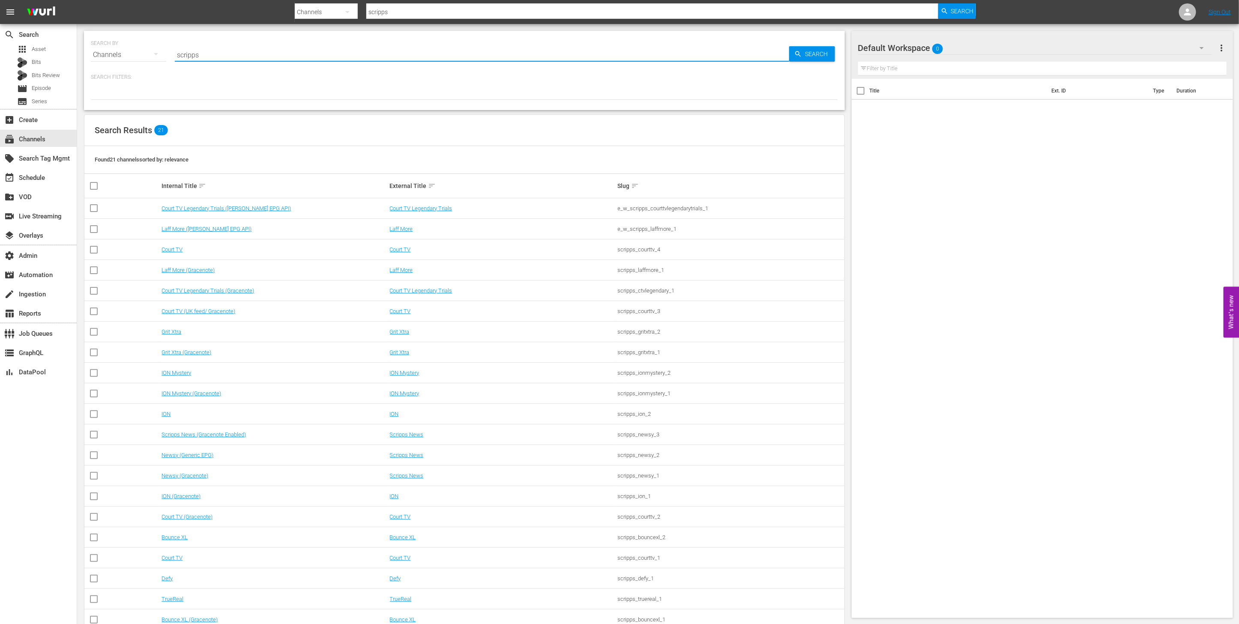
click at [427, 116] on div "Search Results 21" at bounding box center [464, 130] width 760 height 31
